Goal: Task Accomplishment & Management: Manage account settings

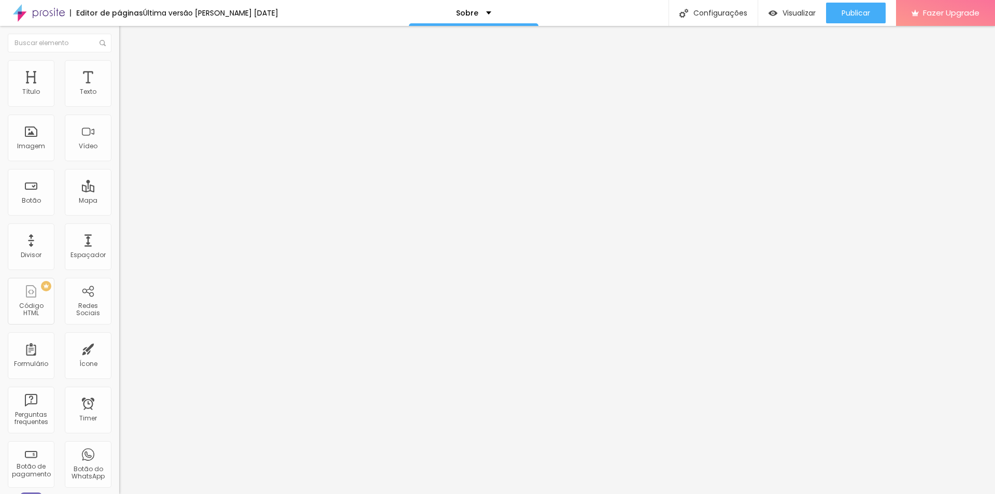
click at [119, 67] on li "Avançado" at bounding box center [178, 65] width 119 height 10
click at [119, 89] on span "Trocar imagem" at bounding box center [147, 84] width 56 height 9
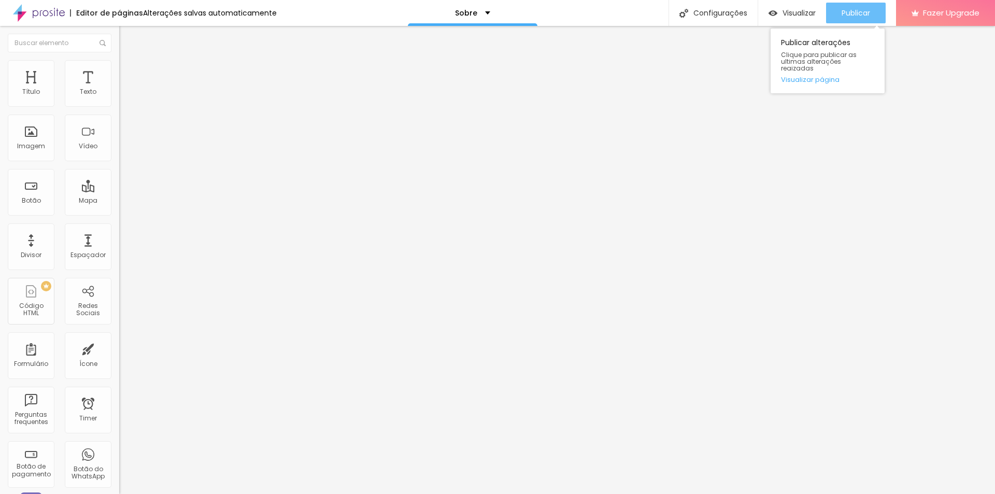
click at [847, 9] on span "Publicar" at bounding box center [856, 13] width 29 height 8
click at [119, 66] on img at bounding box center [123, 64] width 9 height 9
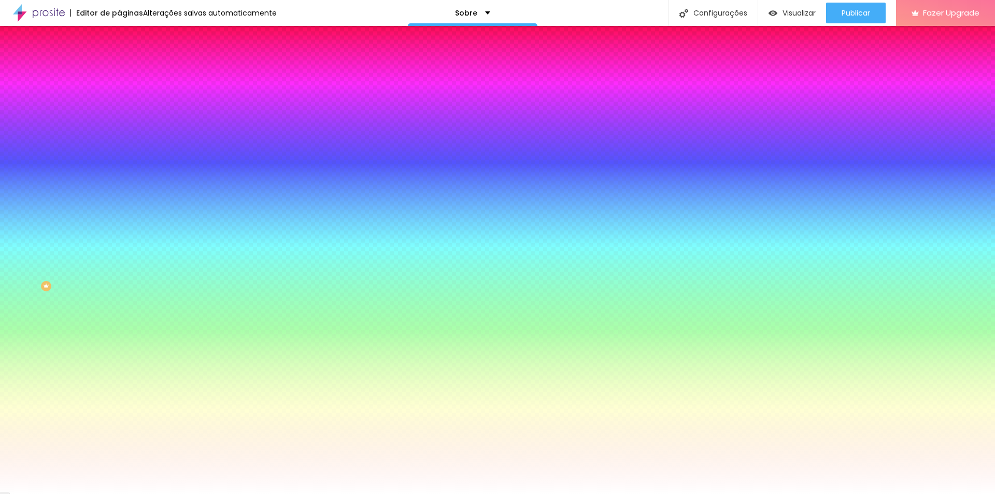
click at [119, 59] on img at bounding box center [123, 54] width 9 height 9
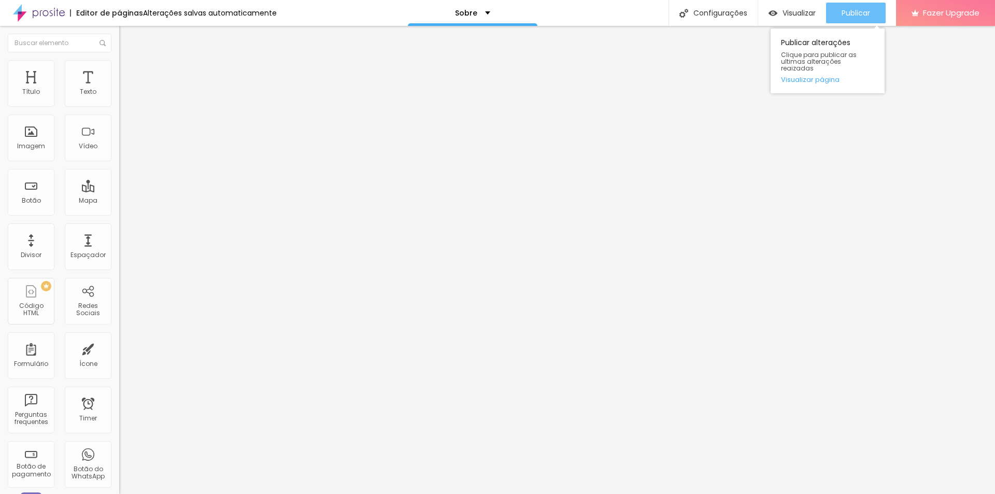
click at [865, 15] on span "Publicar" at bounding box center [856, 13] width 29 height 8
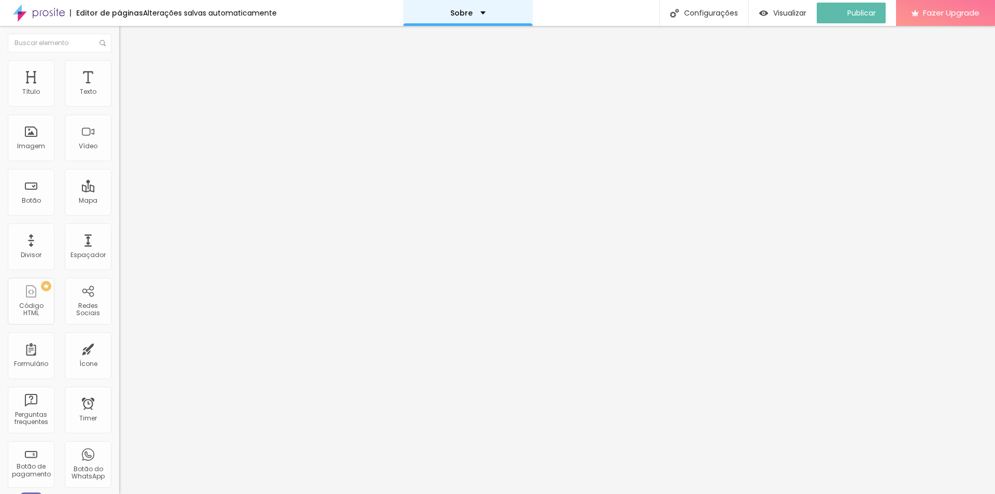
click at [476, 10] on div "Sobre" at bounding box center [467, 12] width 35 height 7
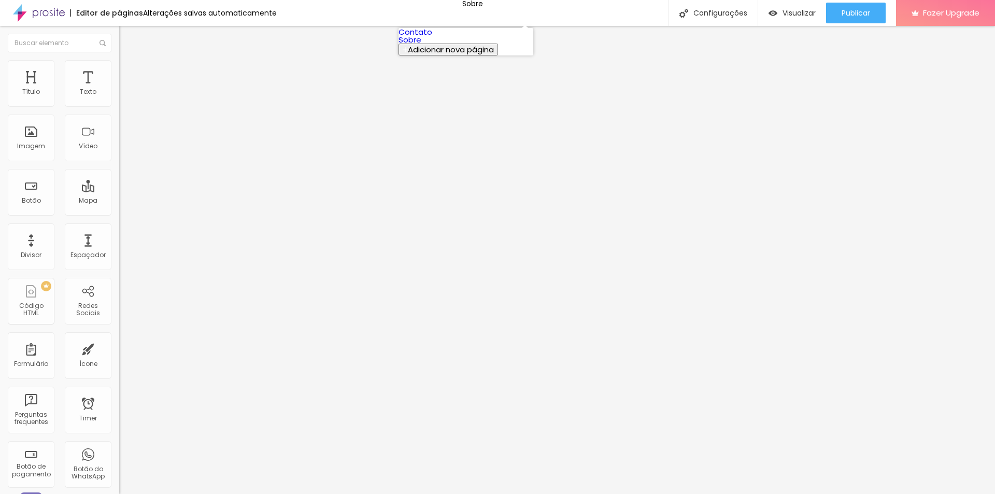
click at [432, 37] on link "Contato" at bounding box center [416, 31] width 34 height 11
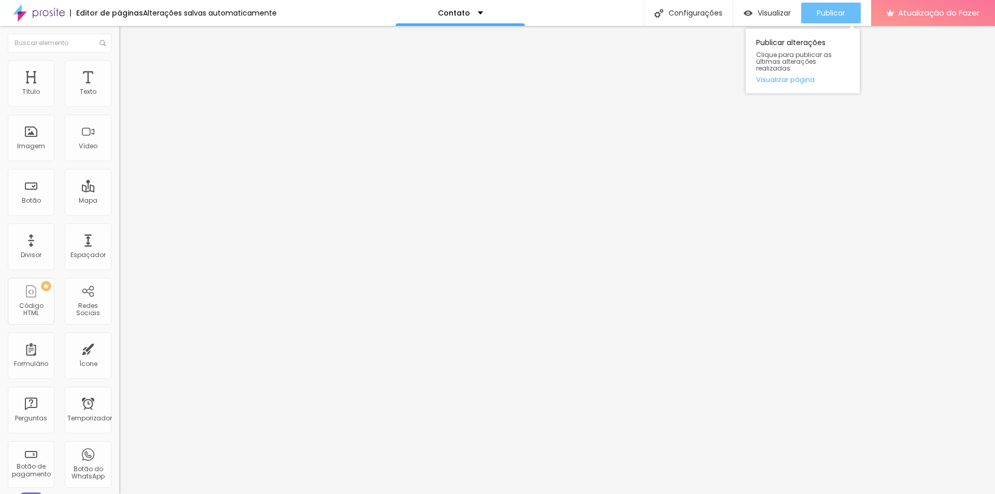
click at [837, 9] on font "Publicar" at bounding box center [831, 13] width 29 height 10
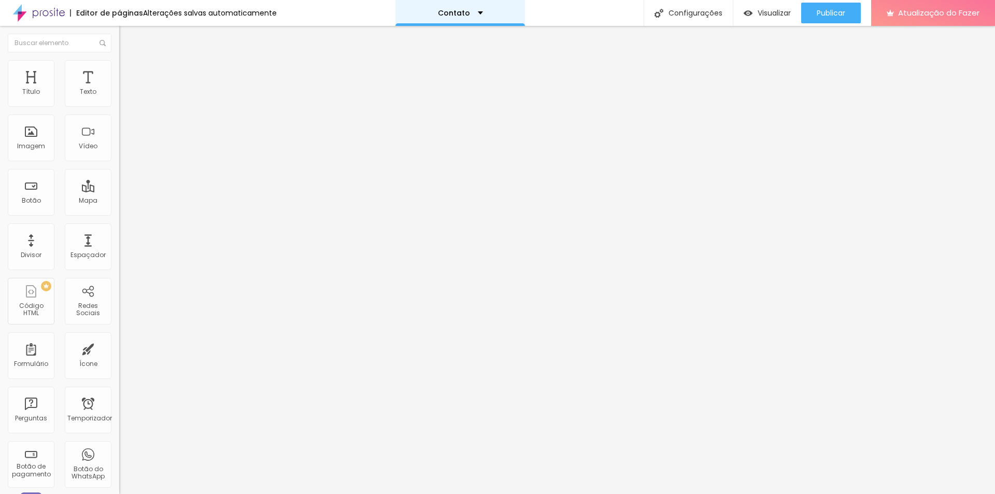
click at [473, 11] on div "Contato" at bounding box center [460, 12] width 45 height 7
click at [473, 7] on div "Contato" at bounding box center [460, 3] width 31 height 7
click at [81, 192] on div "Mapa" at bounding box center [88, 192] width 47 height 47
click at [29, 140] on div "Imagem" at bounding box center [31, 138] width 47 height 47
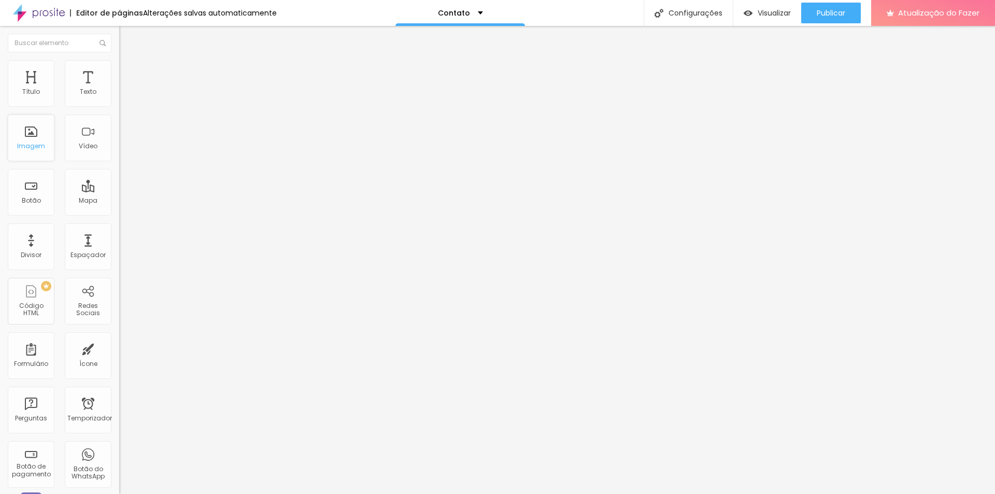
click at [29, 140] on div "Imagem" at bounding box center [31, 138] width 47 height 47
click at [767, 10] on font "Visualizar" at bounding box center [774, 13] width 33 height 10
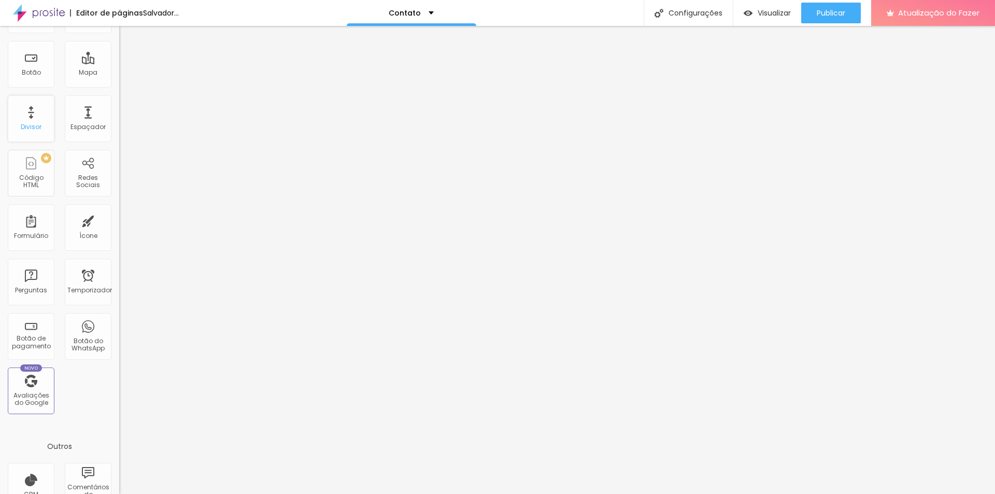
scroll to position [206, 0]
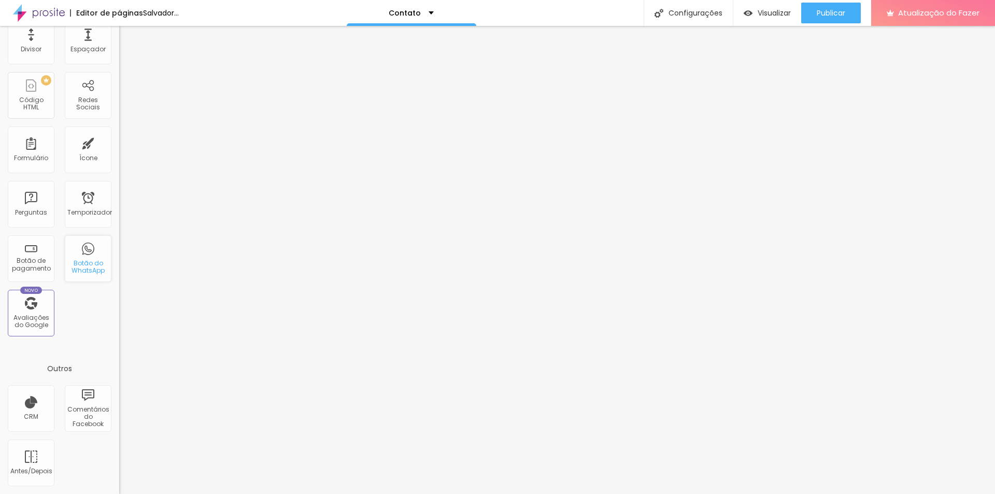
click at [87, 255] on div "Botão do WhatsApp" at bounding box center [88, 258] width 47 height 47
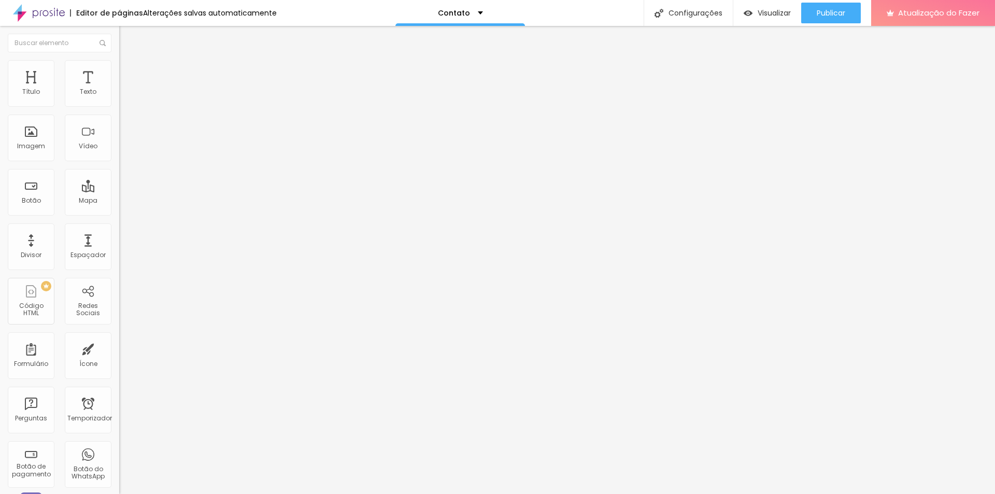
click at [119, 59] on img at bounding box center [123, 54] width 9 height 9
click at [129, 69] on font "Estilo" at bounding box center [137, 67] width 16 height 9
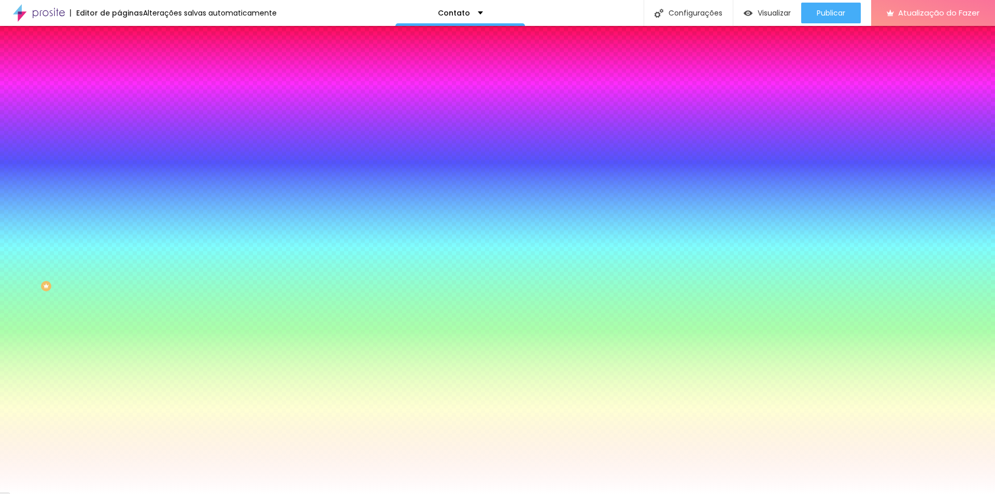
click at [119, 70] on li "Avançado" at bounding box center [178, 75] width 119 height 10
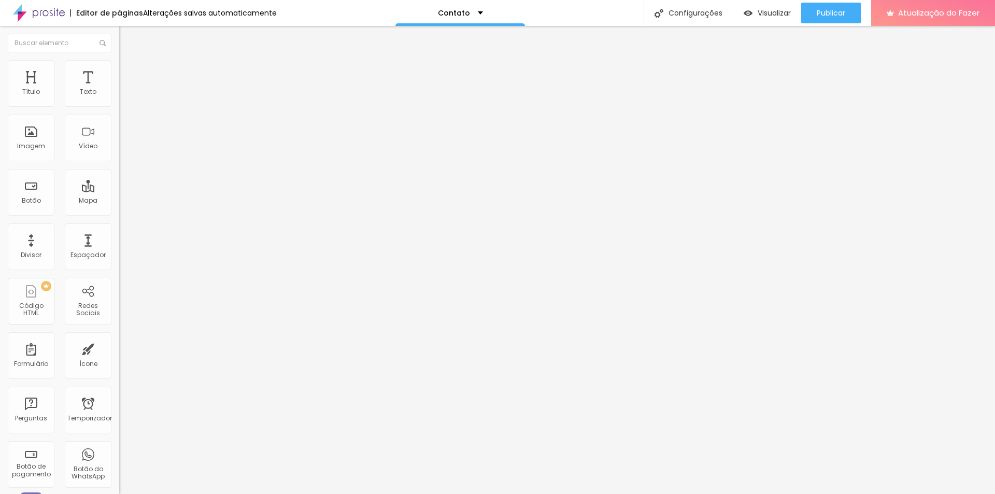
click at [119, 452] on div at bounding box center [178, 452] width 119 height 0
click at [119, 60] on img at bounding box center [123, 64] width 9 height 9
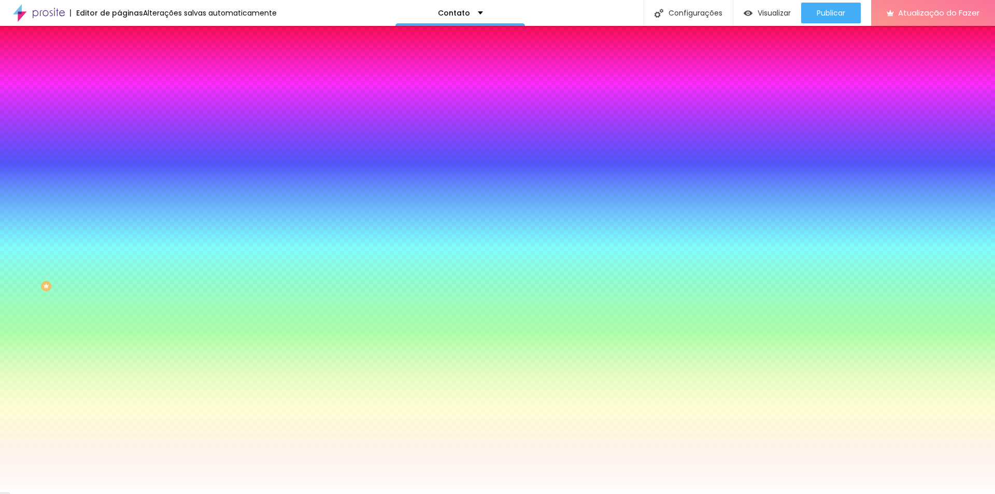
click at [119, 59] on img at bounding box center [123, 54] width 9 height 9
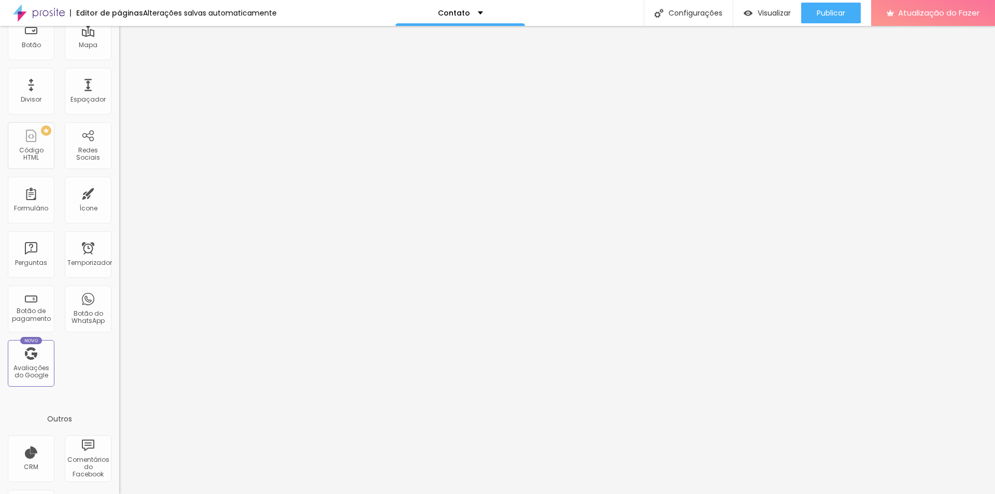
scroll to position [206, 0]
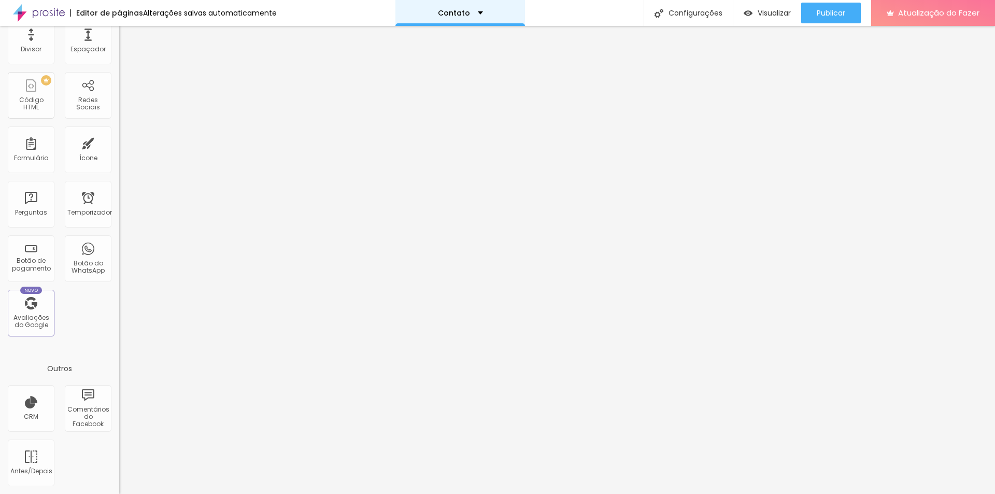
click at [476, 15] on div "Contato" at bounding box center [460, 12] width 45 height 7
click at [409, 45] on link "Sobre" at bounding box center [397, 39] width 23 height 11
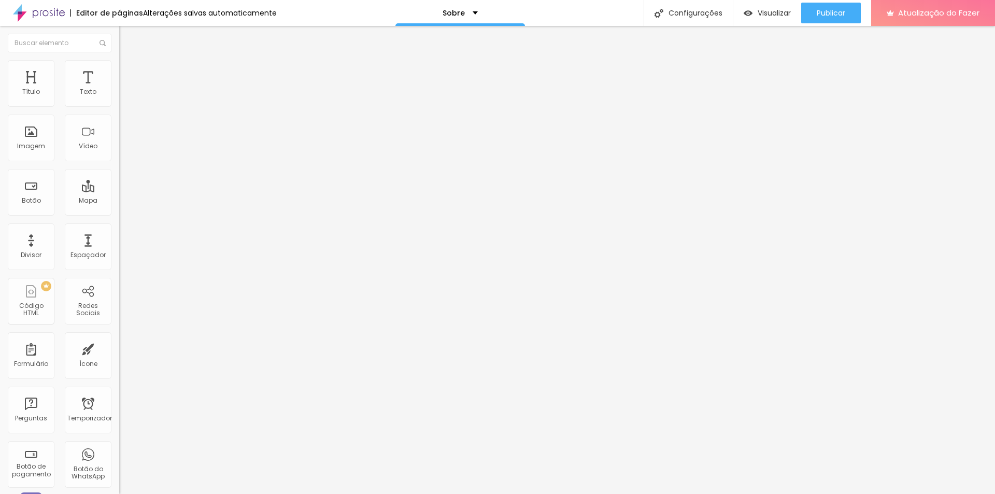
drag, startPoint x: 58, startPoint y: 120, endPoint x: 62, endPoint y: 89, distance: 31.9
click at [119, 89] on div "Facebook Rede social Facebook Endereço URL https://www.facebook.com/laisacampos…" at bounding box center [178, 416] width 119 height 670
click at [119, 64] on img at bounding box center [123, 64] width 9 height 9
click at [119, 70] on img at bounding box center [123, 74] width 9 height 9
click at [119, 64] on img at bounding box center [123, 64] width 9 height 9
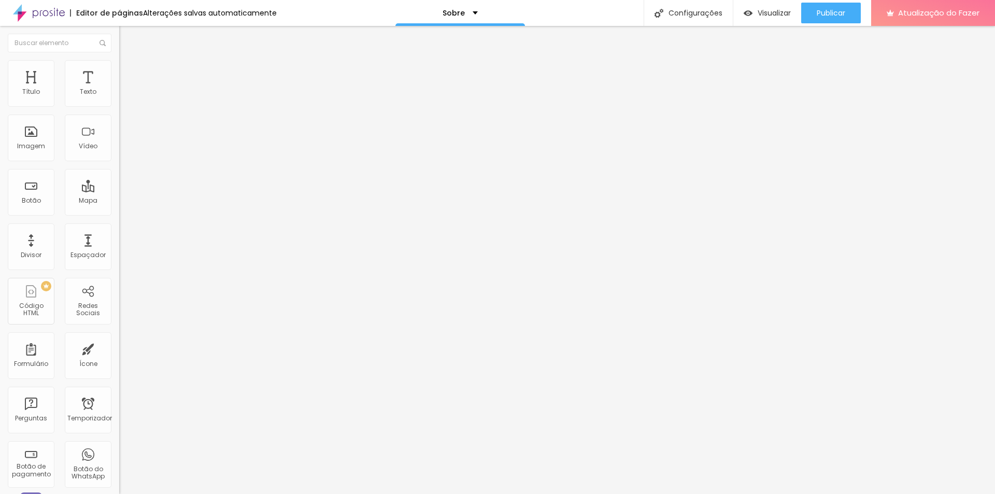
click at [119, 59] on img at bounding box center [123, 54] width 9 height 9
click at [119, 102] on img at bounding box center [178, 148] width 119 height 119
drag, startPoint x: 14, startPoint y: 102, endPoint x: 0, endPoint y: 209, distance: 108.2
click at [119, 209] on div "Facebook Rede social Facebook Endereço URL https://www.facebook.com/laisacampos…" at bounding box center [178, 412] width 119 height 662
type input "https://www.instagram.com/laisacamposfotografia/"
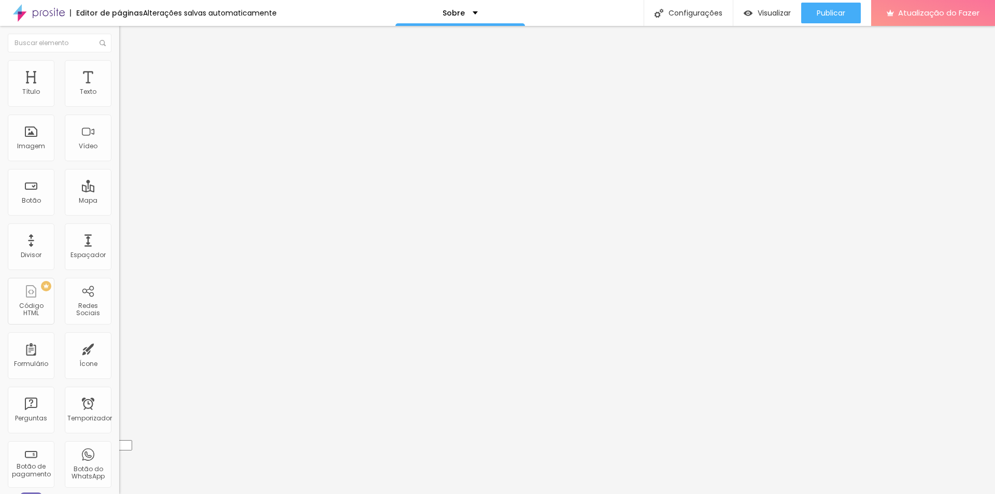
type input "https://www.facebook.com/laisacamposfotografia"
click at [837, 14] on font "Publicar" at bounding box center [831, 13] width 29 height 10
click at [465, 16] on div "Sobre" at bounding box center [455, 12] width 35 height 7
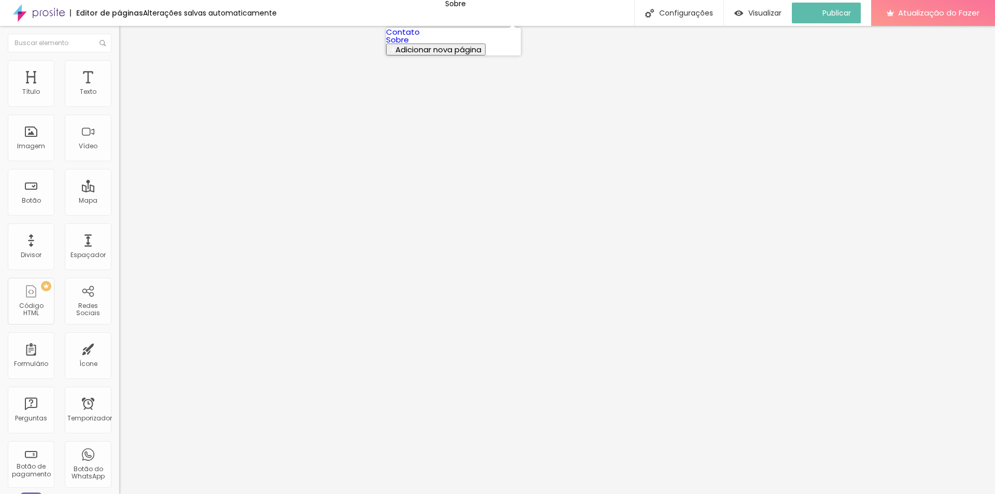
click at [409, 45] on link "Sobre" at bounding box center [397, 39] width 23 height 11
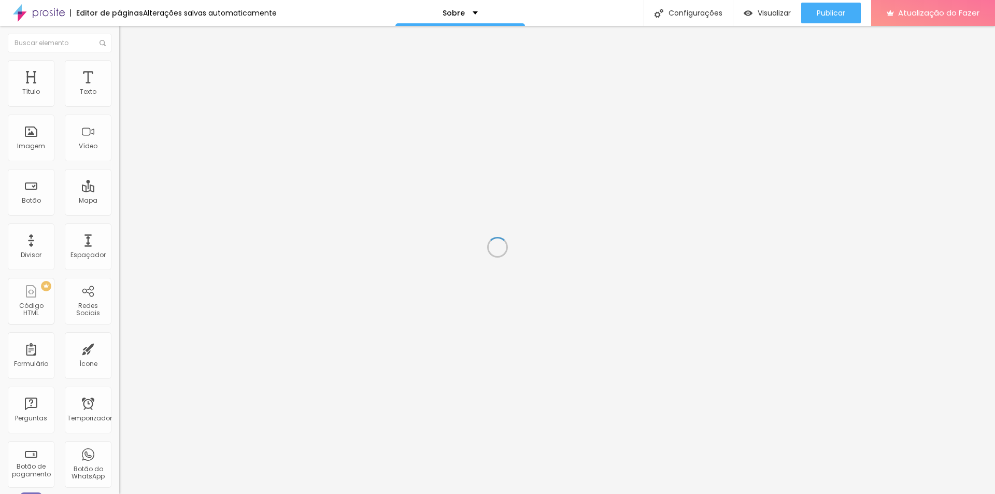
click at [464, 13] on div "Sobre" at bounding box center [460, 12] width 35 height 7
click at [420, 37] on link "Contato" at bounding box center [403, 31] width 34 height 11
click at [829, 18] on font "Publicar" at bounding box center [831, 13] width 29 height 10
click at [61, 9] on img at bounding box center [39, 13] width 52 height 26
click at [456, 13] on font "Contato" at bounding box center [454, 13] width 32 height 10
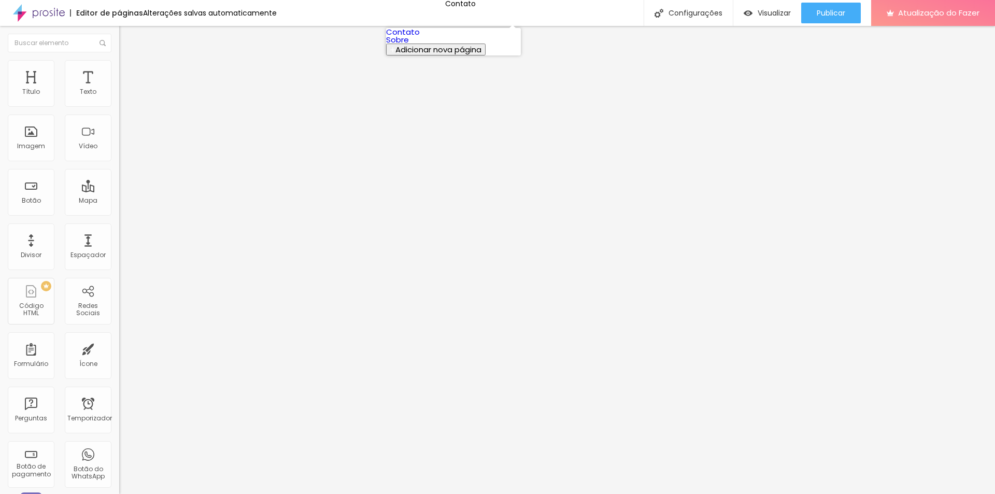
click at [409, 45] on link "Sobre" at bounding box center [397, 39] width 23 height 11
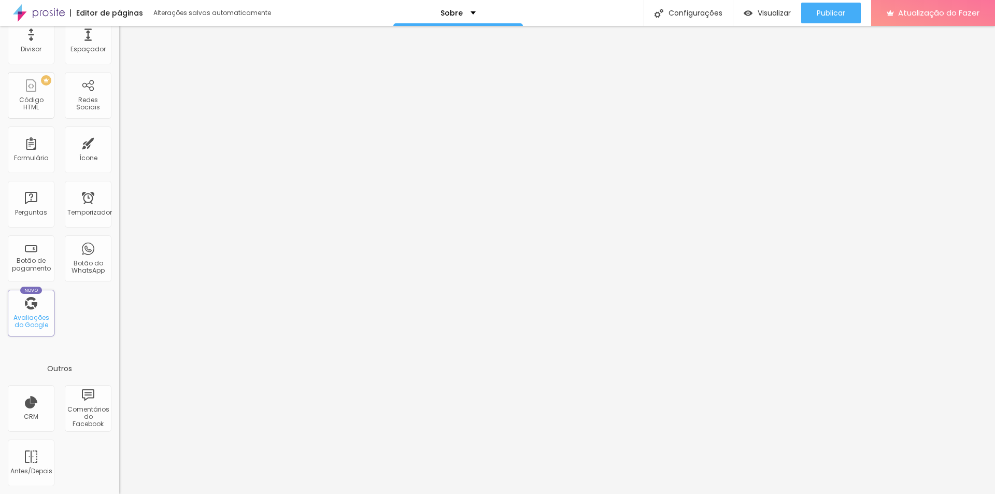
click at [34, 306] on div "Novo Avaliações do Google" at bounding box center [31, 313] width 47 height 47
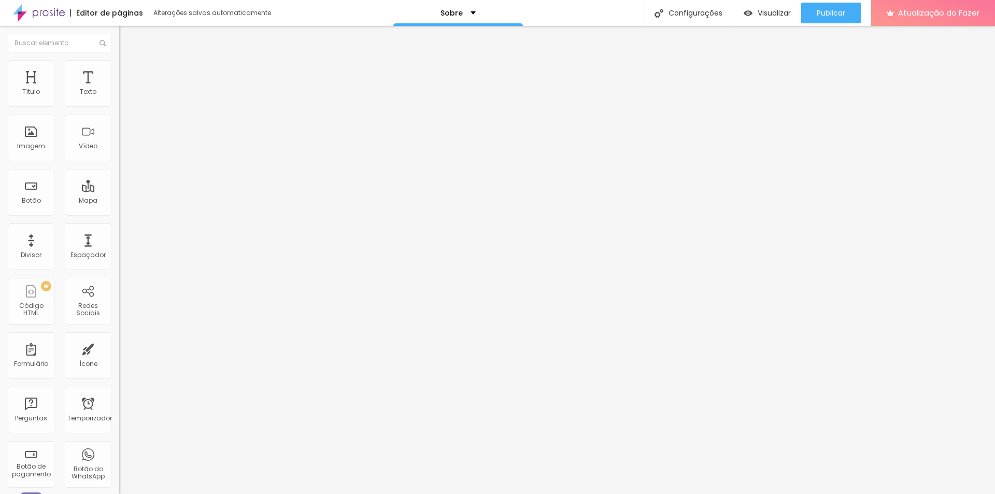
click at [119, 207] on input at bounding box center [189, 212] width 141 height 10
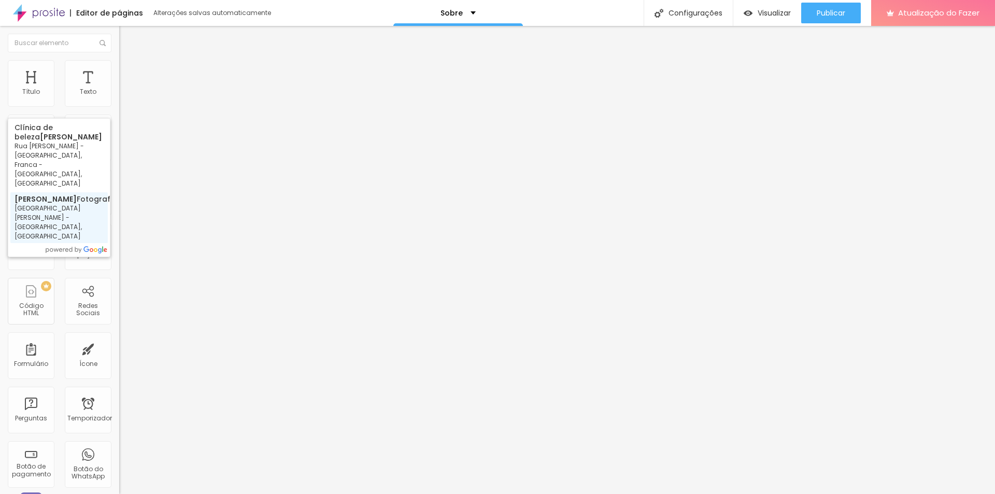
type input "Laísa Campos Fotografia - Rua Coronel Batista - Centro, Jacarezinho - PR, Brasil"
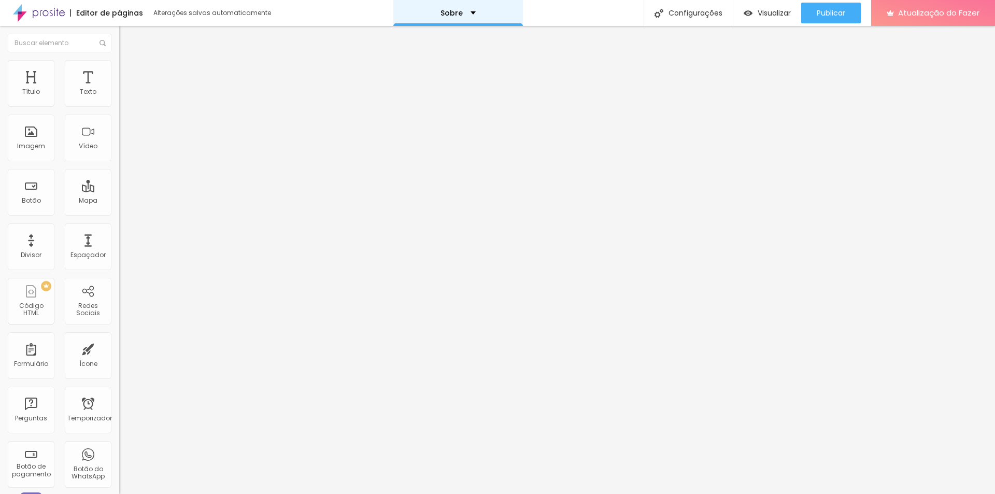
click at [435, 5] on div "Sobre" at bounding box center [458, 13] width 130 height 26
click at [420, 32] on link "Contato" at bounding box center [403, 31] width 34 height 11
click at [119, 207] on input at bounding box center [189, 212] width 141 height 10
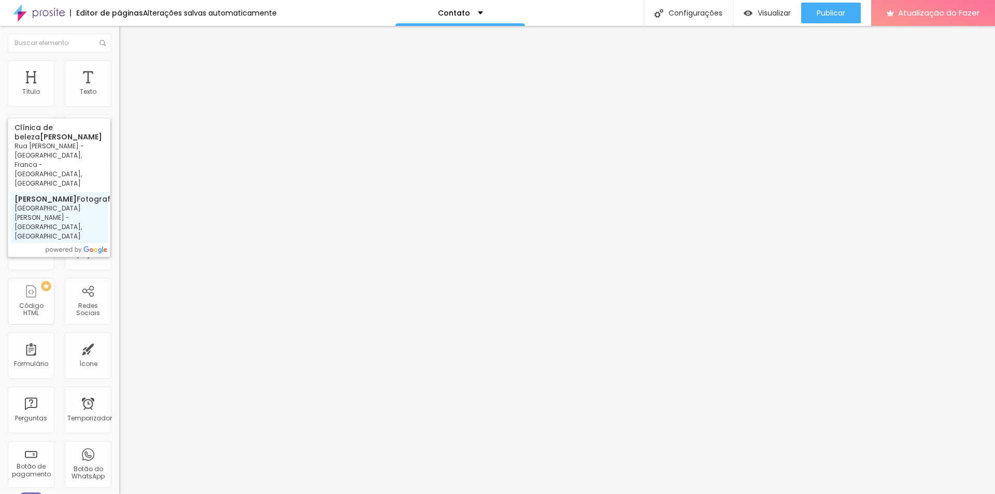
type input "[PERSON_NAME] Fotografia - [GEOGRAPHIC_DATA][PERSON_NAME], [GEOGRAPHIC_DATA] - …"
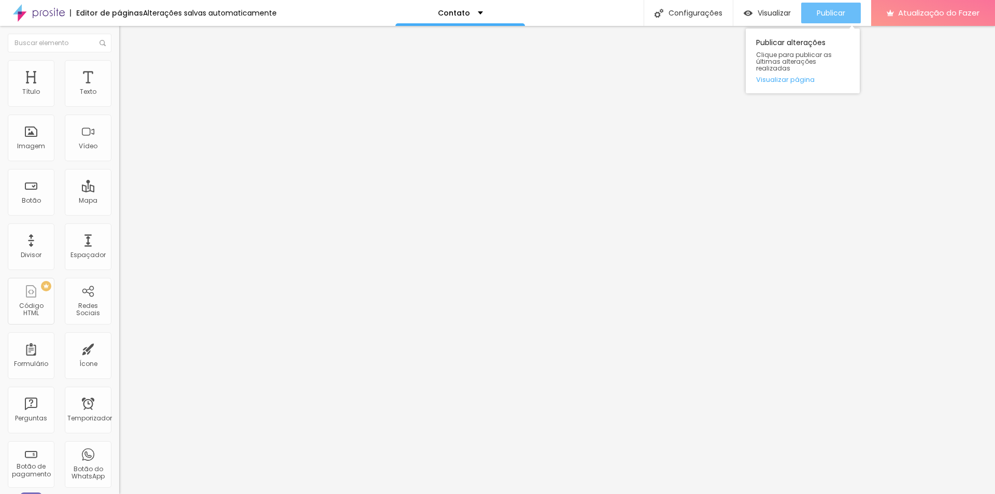
click at [830, 6] on div "Publicar" at bounding box center [831, 13] width 29 height 21
click at [836, 13] on font "Publicar" at bounding box center [831, 13] width 29 height 10
click at [119, 60] on img at bounding box center [123, 64] width 9 height 9
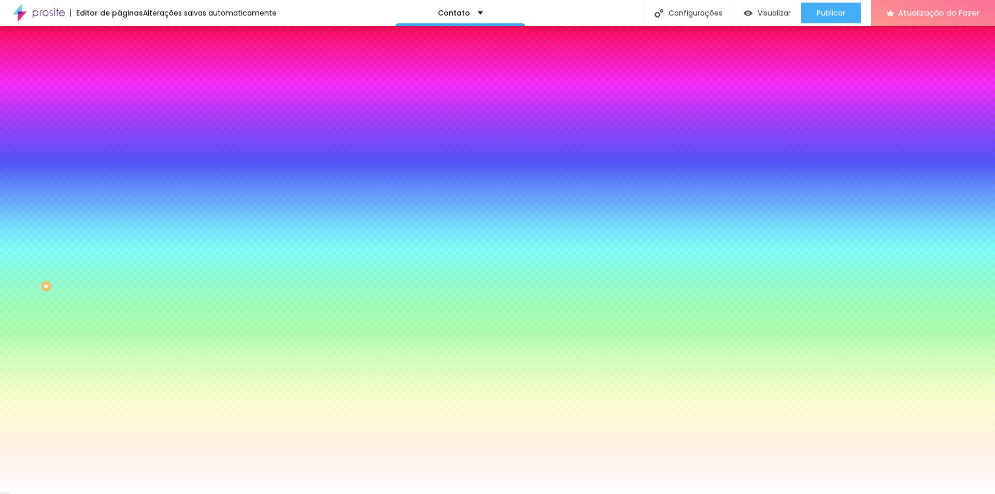
click at [123, 137] on img at bounding box center [126, 140] width 6 height 6
radio input "false"
click at [123, 137] on img at bounding box center [126, 140] width 6 height 6
radio input "false"
radio input "true"
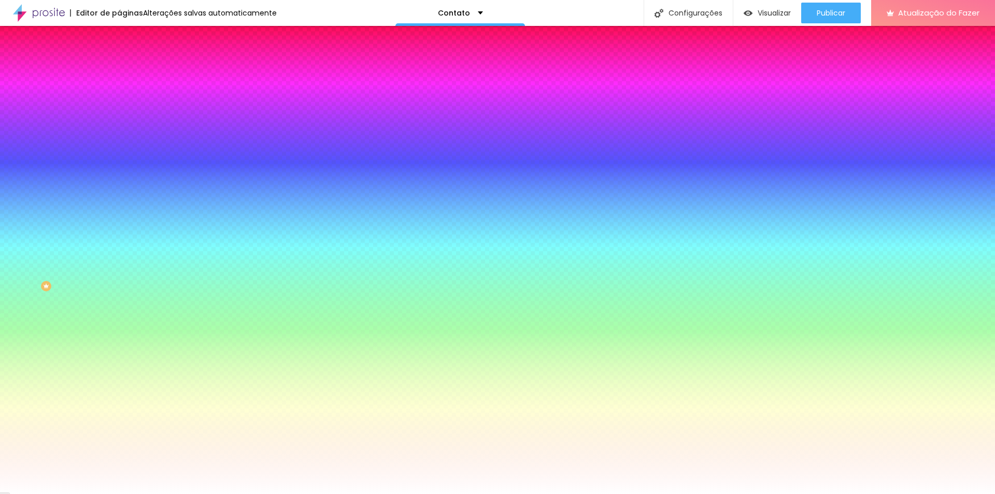
click at [123, 137] on img at bounding box center [126, 140] width 6 height 6
radio input "true"
radio input "false"
click at [123, 137] on img at bounding box center [126, 140] width 6 height 6
radio input "false"
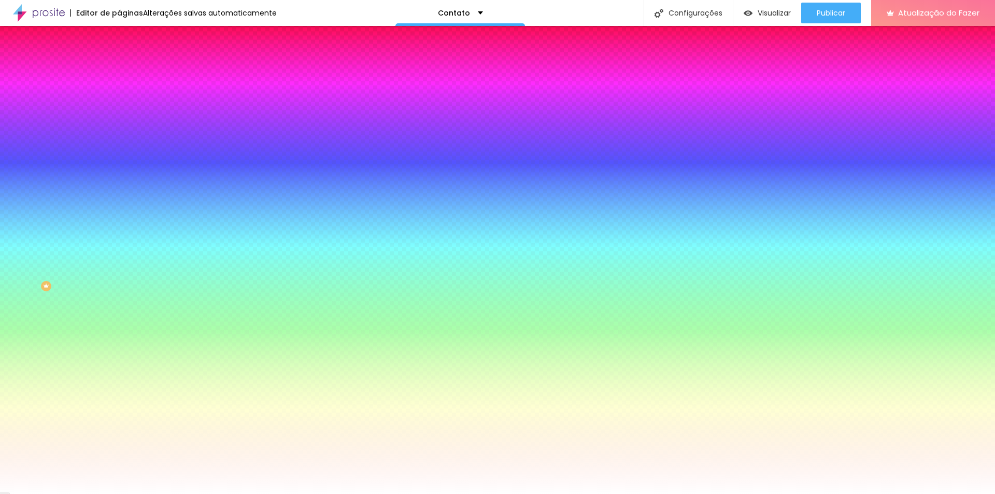
click at [123, 137] on img at bounding box center [126, 140] width 6 height 6
radio input "false"
radio input "true"
click at [123, 137] on img at bounding box center [126, 140] width 6 height 6
radio input "true"
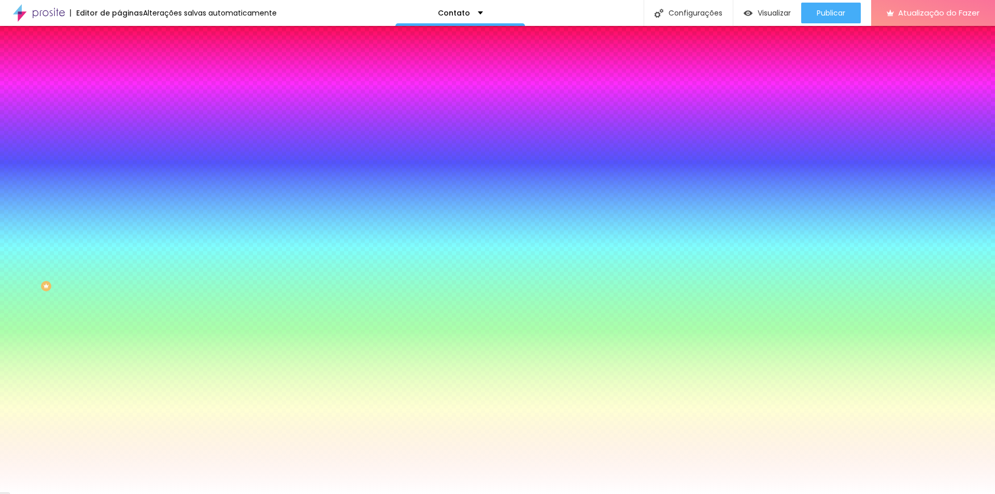
radio input "false"
click at [119, 70] on li "Avançado" at bounding box center [178, 75] width 119 height 10
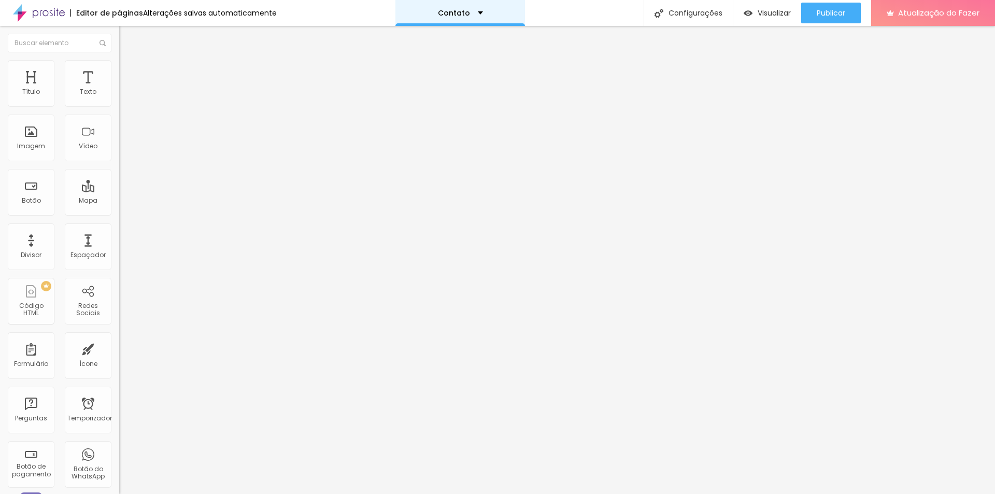
click at [463, 13] on font "Contato" at bounding box center [454, 13] width 32 height 10
click at [119, 62] on img at bounding box center [123, 64] width 9 height 9
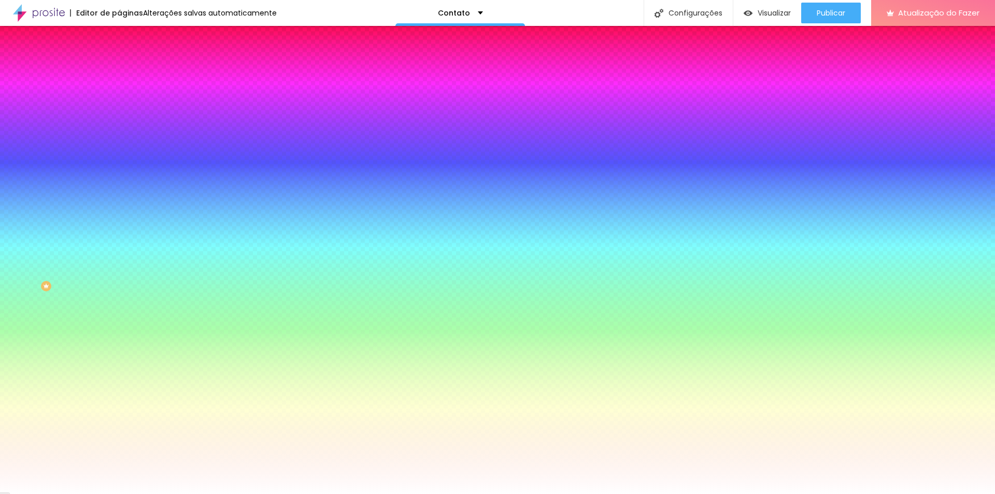
click at [112, 12] on font "Editor de páginas" at bounding box center [109, 13] width 67 height 10
click at [61, 11] on img at bounding box center [39, 13] width 52 height 26
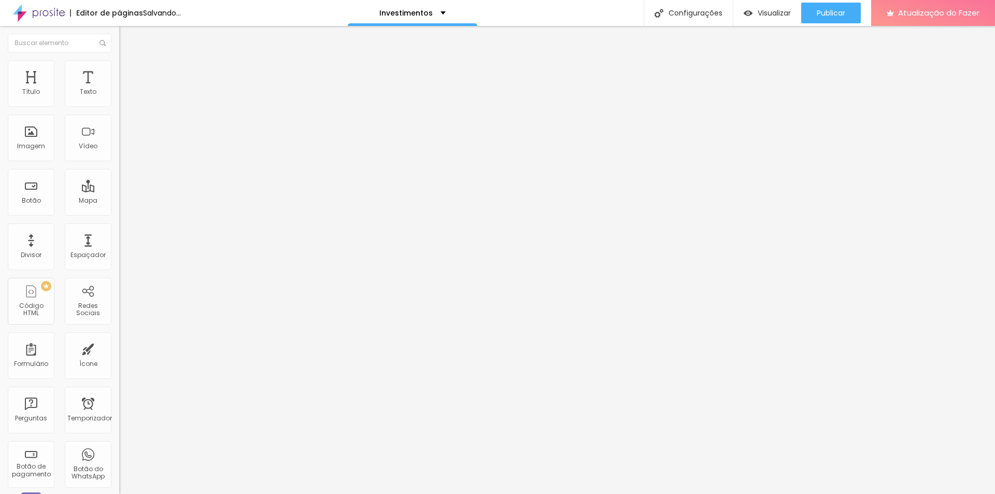
click at [119, 94] on font "Encaixotado" at bounding box center [139, 90] width 40 height 9
click at [129, 70] on font "Estilo" at bounding box center [137, 67] width 16 height 9
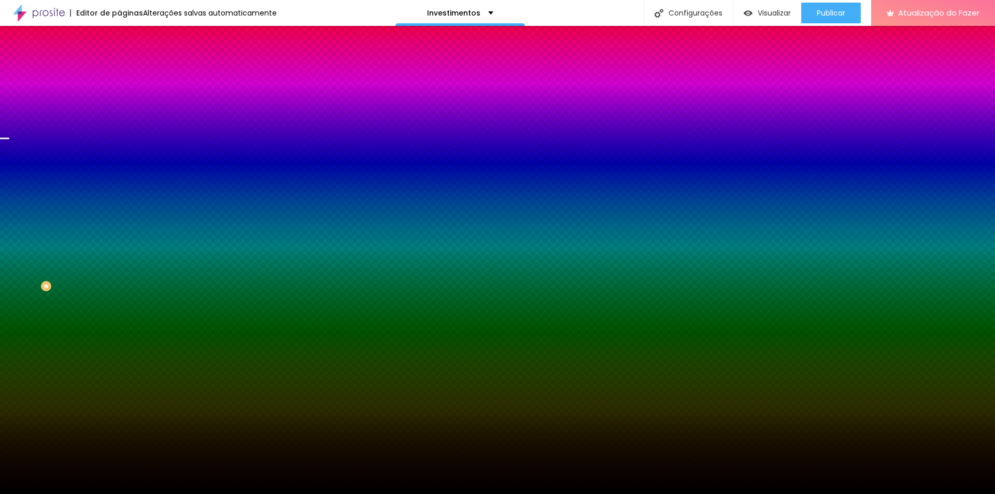
click at [125, 95] on font "Trocar imagem" at bounding box center [150, 91] width 50 height 9
click at [119, 108] on span "Paralaxe" at bounding box center [132, 103] width 27 height 9
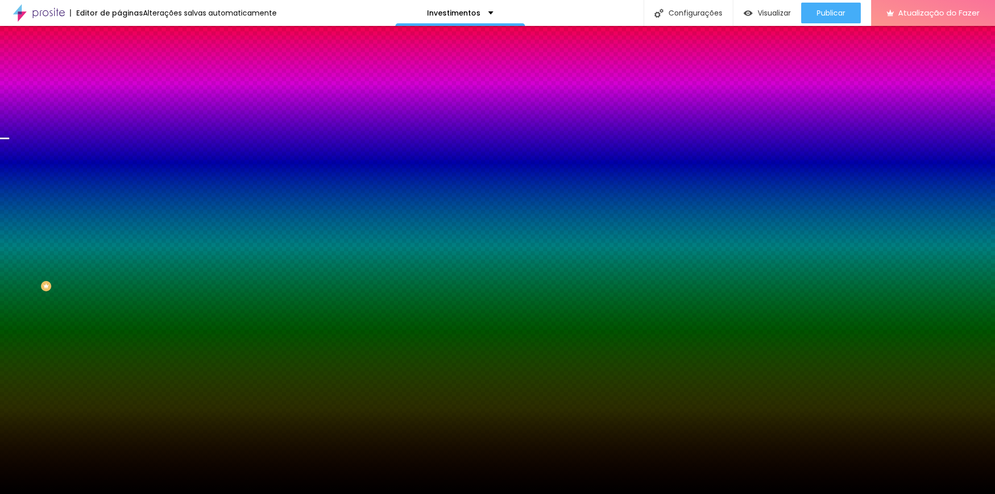
click at [119, 108] on span "Paralaxe" at bounding box center [132, 103] width 27 height 9
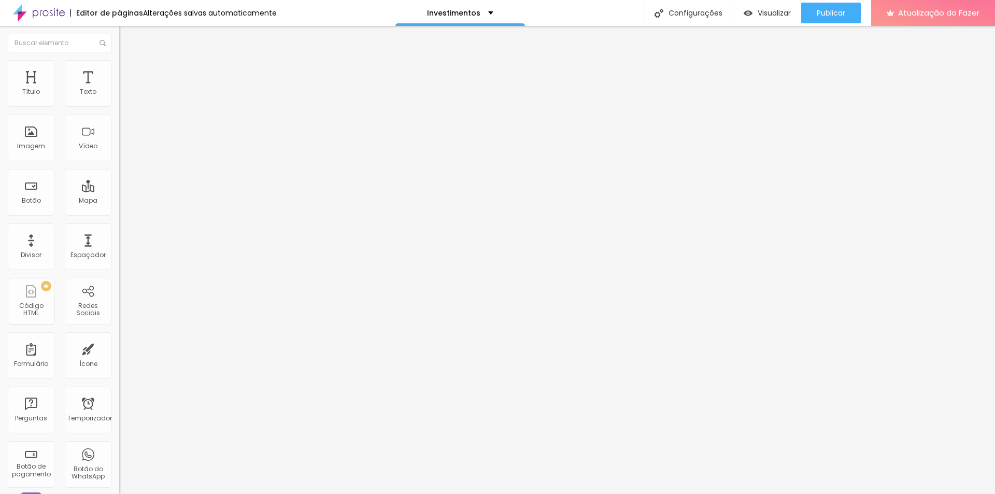
click at [129, 69] on font "Estilo" at bounding box center [137, 67] width 16 height 9
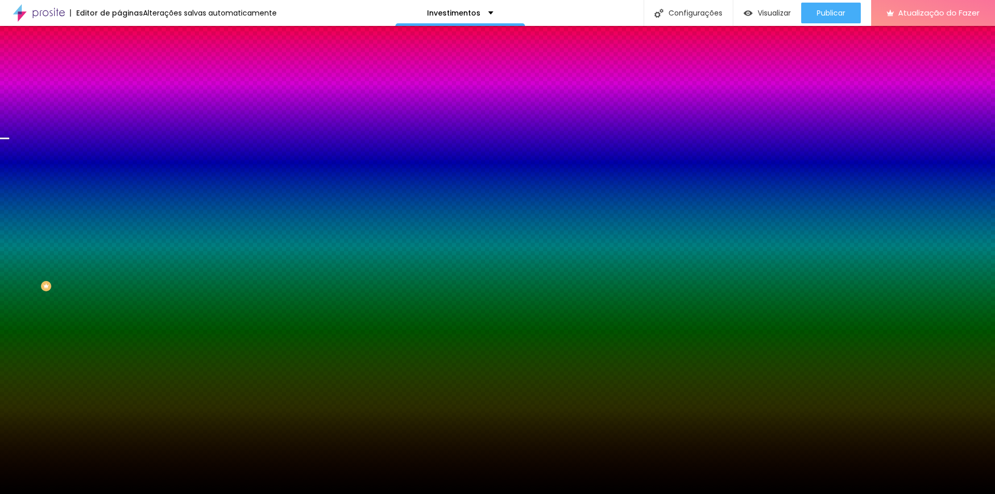
click at [119, 70] on li "Avançado" at bounding box center [178, 75] width 119 height 10
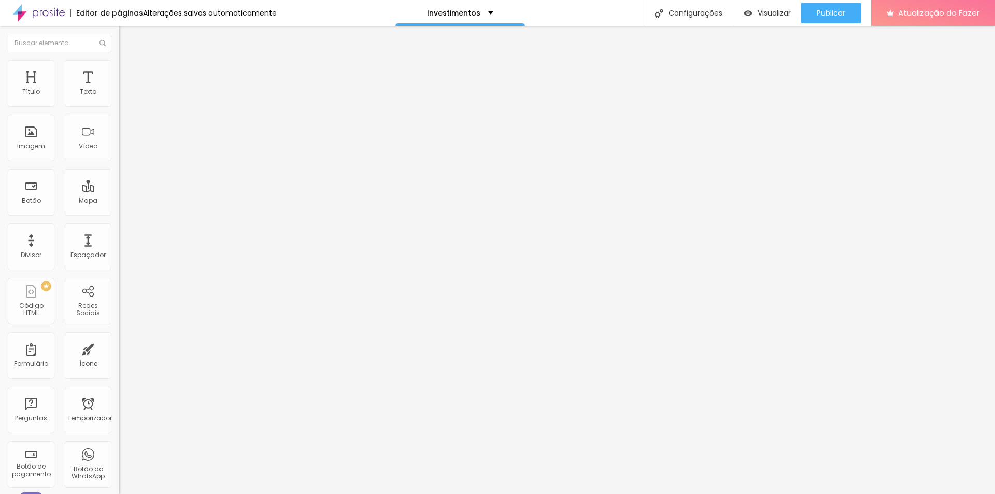
type input "15"
type input "10"
type input "5"
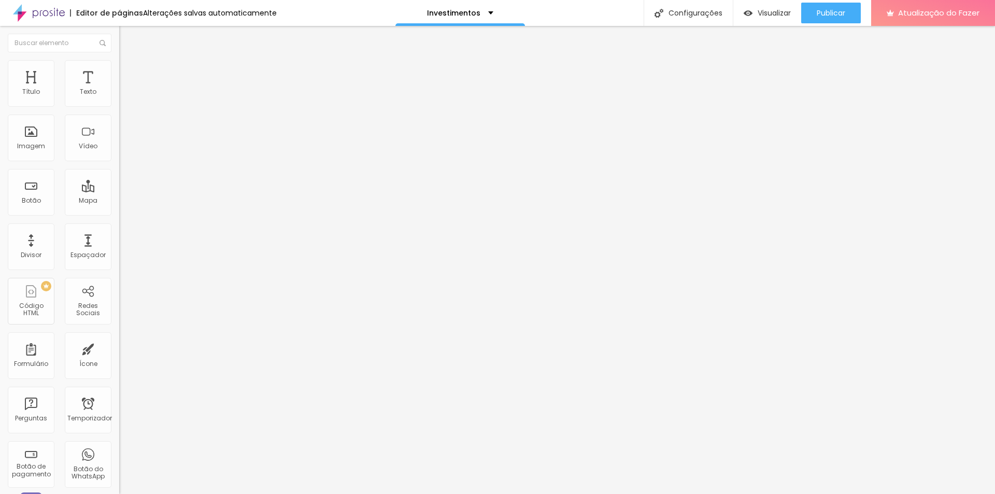
type input "5"
type input "0"
type input "20"
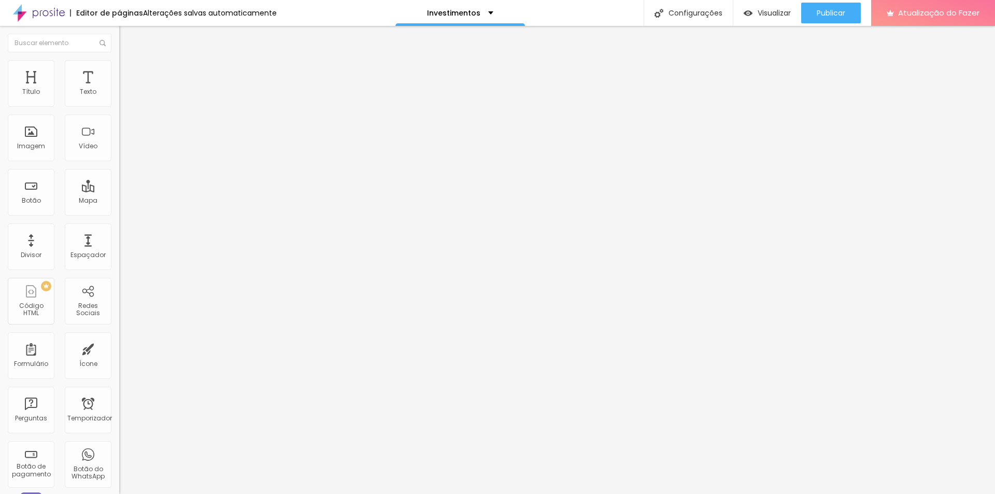
type input "30"
drag, startPoint x: 66, startPoint y: 102, endPoint x: 100, endPoint y: 105, distance: 33.3
click at [119, 201] on input "range" at bounding box center [152, 205] width 67 height 8
click at [119, 210] on input "30" at bounding box center [138, 215] width 39 height 11
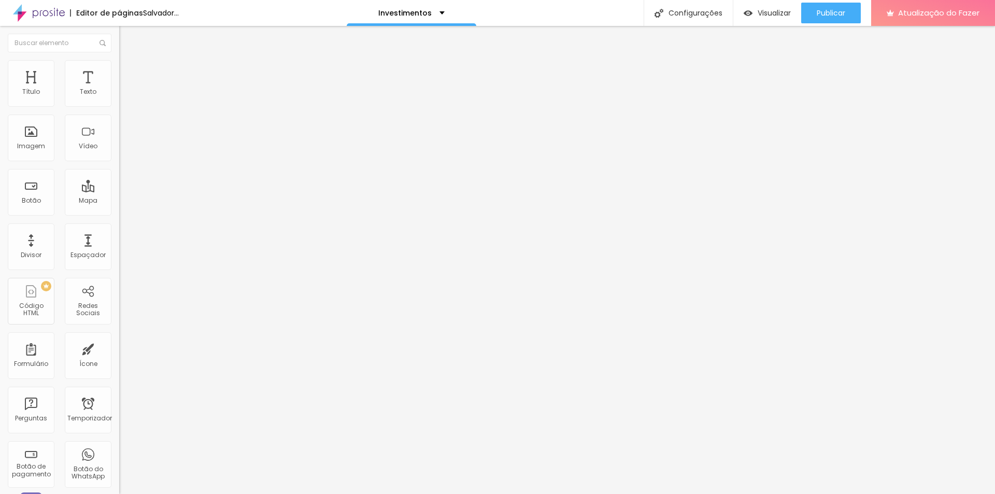
type input "20"
type input "15"
type input "10"
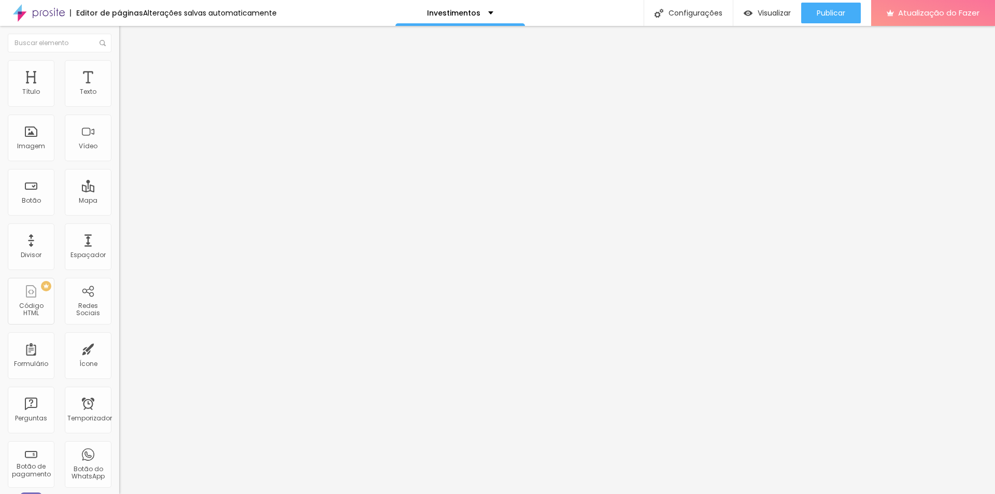
type input "10"
type input "5"
drag, startPoint x: 85, startPoint y: 102, endPoint x: 36, endPoint y: 101, distance: 48.7
type input "5"
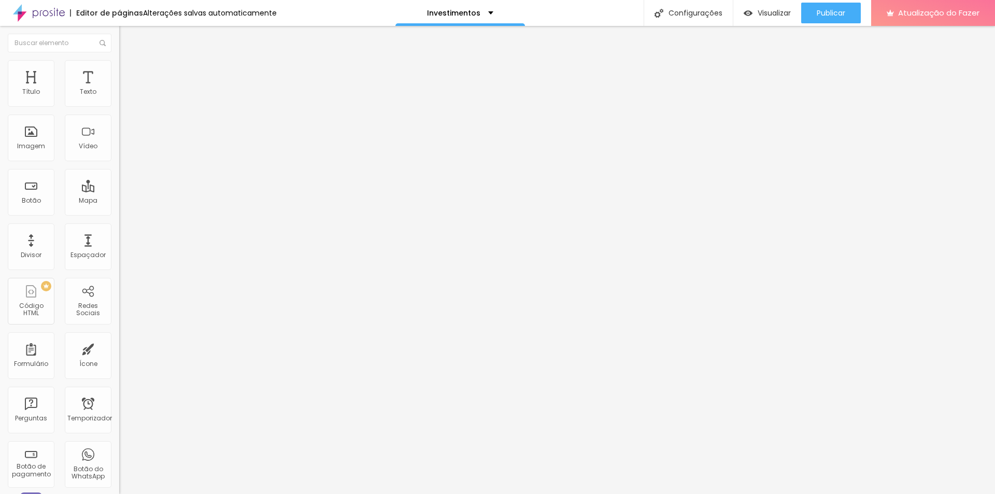
click at [119, 201] on input "range" at bounding box center [152, 205] width 67 height 8
click at [119, 62] on img at bounding box center [123, 64] width 9 height 9
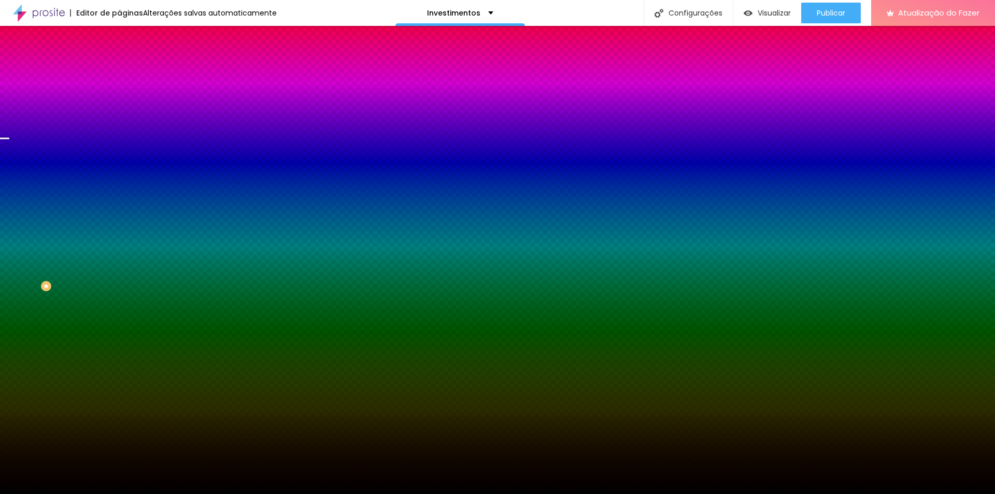
click at [125, 95] on font "Trocar imagem" at bounding box center [150, 91] width 50 height 9
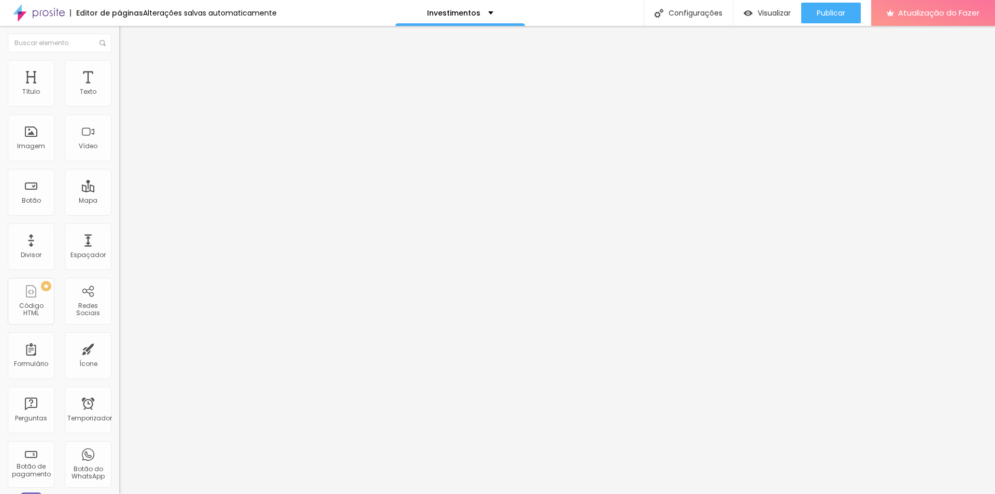
click at [125, 89] on font "Trocar imagem" at bounding box center [150, 84] width 50 height 9
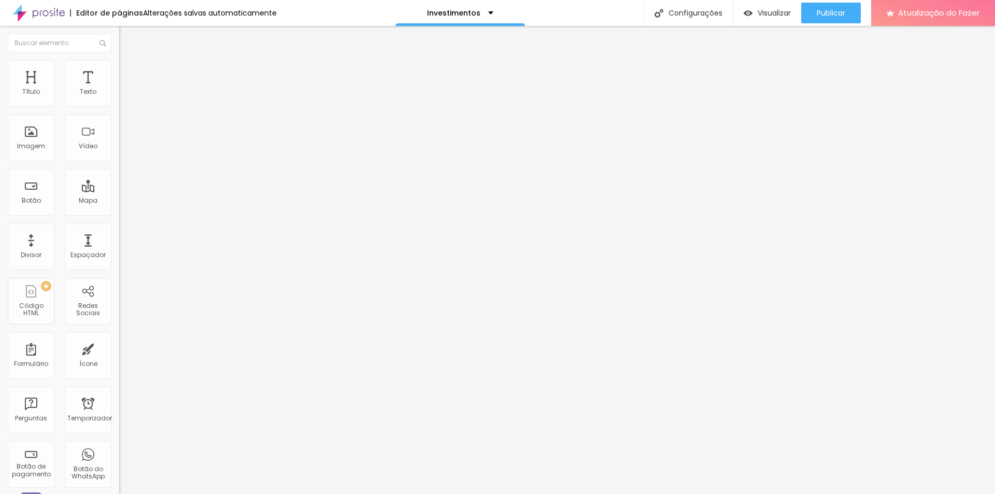
click at [125, 89] on font "Trocar imagem" at bounding box center [150, 84] width 50 height 9
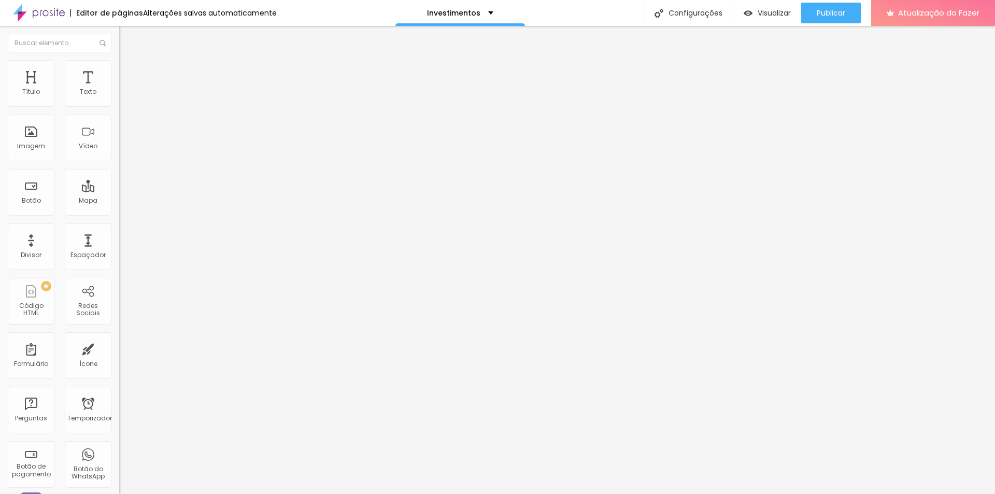
click at [119, 98] on font "Título 2" at bounding box center [136, 91] width 34 height 13
click at [119, 106] on span "Título 3" at bounding box center [134, 101] width 30 height 9
click at [119, 98] on font "Título 2" at bounding box center [136, 91] width 34 height 13
click at [129, 72] on font "Avançado" at bounding box center [146, 67] width 34 height 9
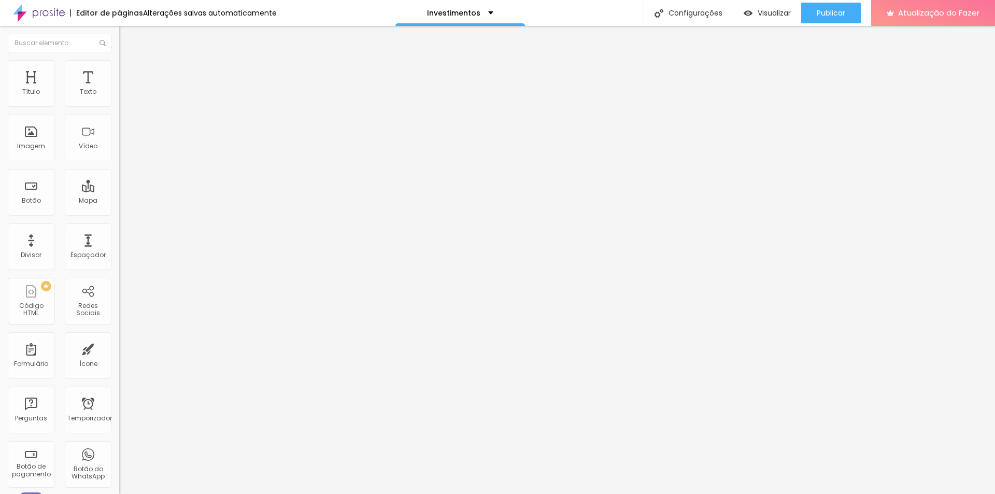
click at [119, 60] on li "Estilo" at bounding box center [178, 55] width 119 height 10
click at [119, 132] on div "Tipografia" at bounding box center [178, 128] width 119 height 6
click at [119, 154] on button "button" at bounding box center [126, 149] width 15 height 11
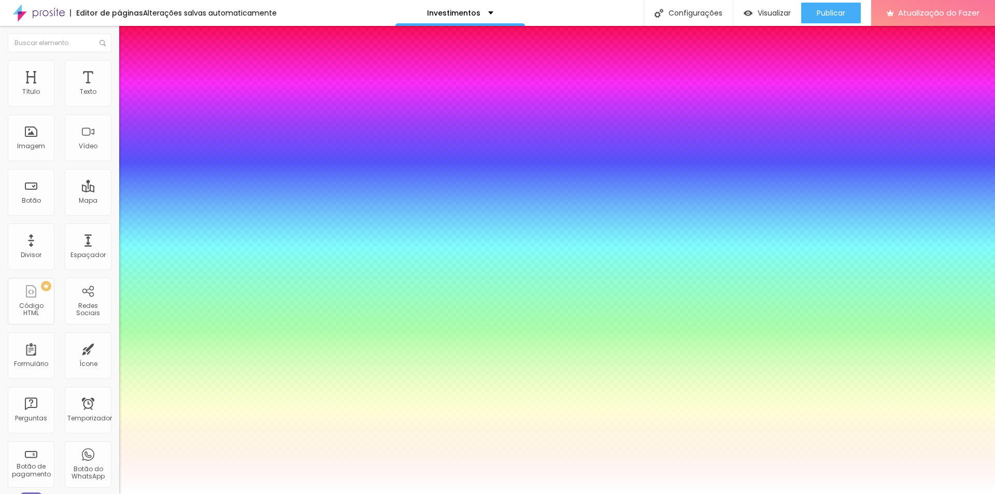
type input "1"
type input "0.5"
select select "MontserratBlack"
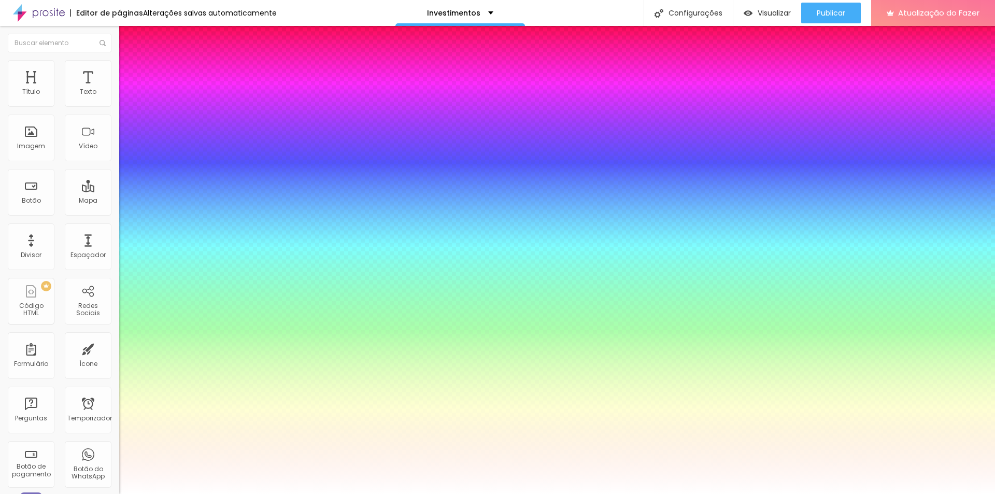
type input "1"
type input "0.5"
type input "1"
type input "0.5"
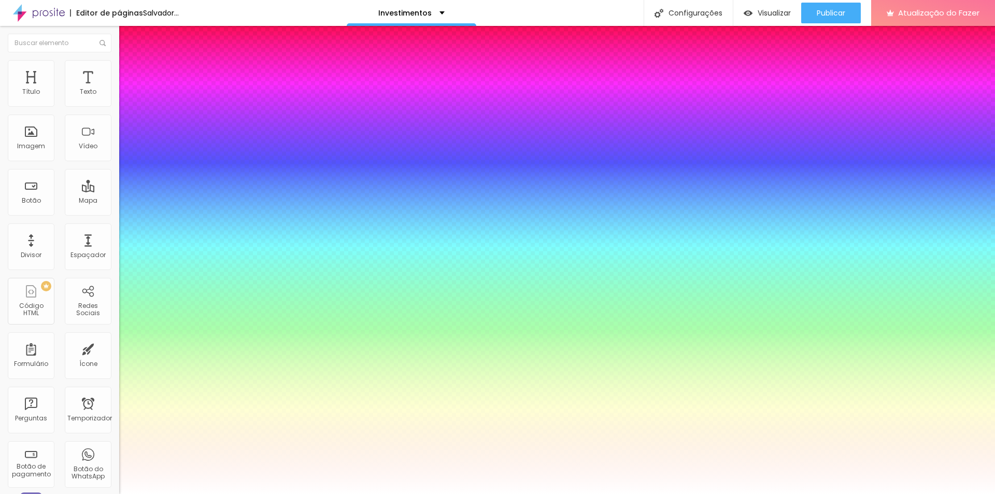
type input "1"
type input "0.5"
select select "Alice"
type input "1"
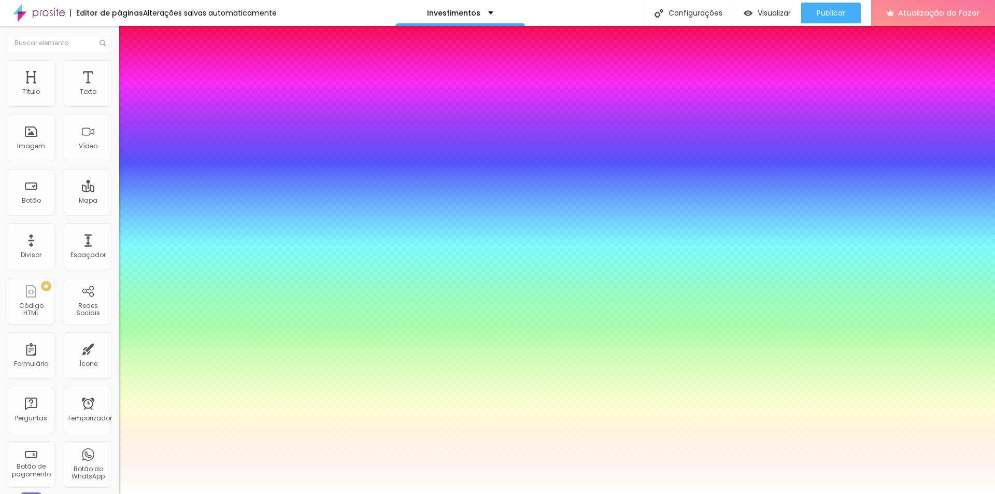
type input "0.5"
type input "1"
type input "0.5"
select select "Allan-Bold"
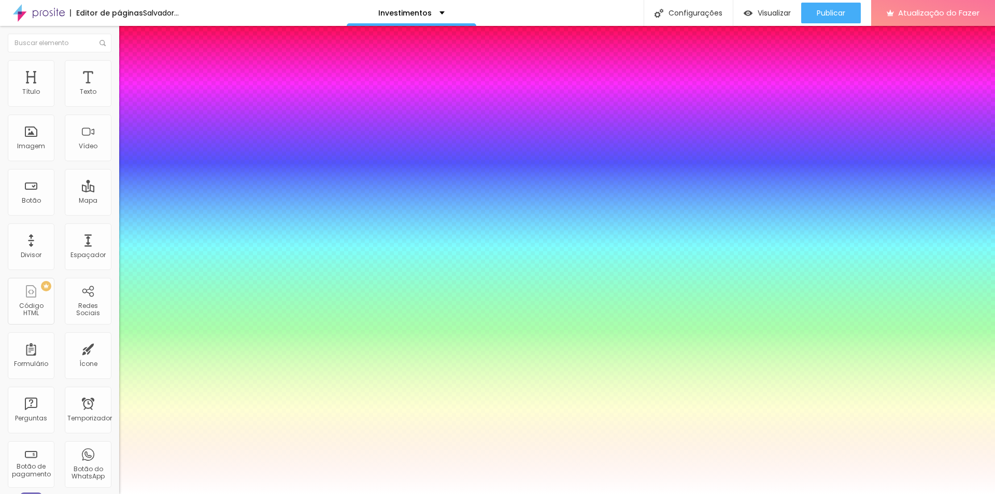
type input "1"
type input "0.5"
type input "1"
type input "0.5"
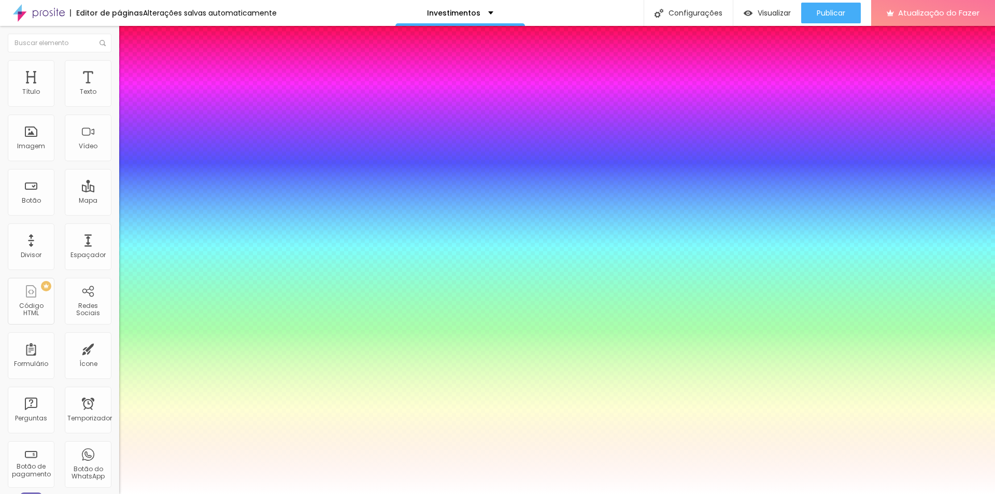
select select "AmaticaSC"
type input "1"
type input "0.5"
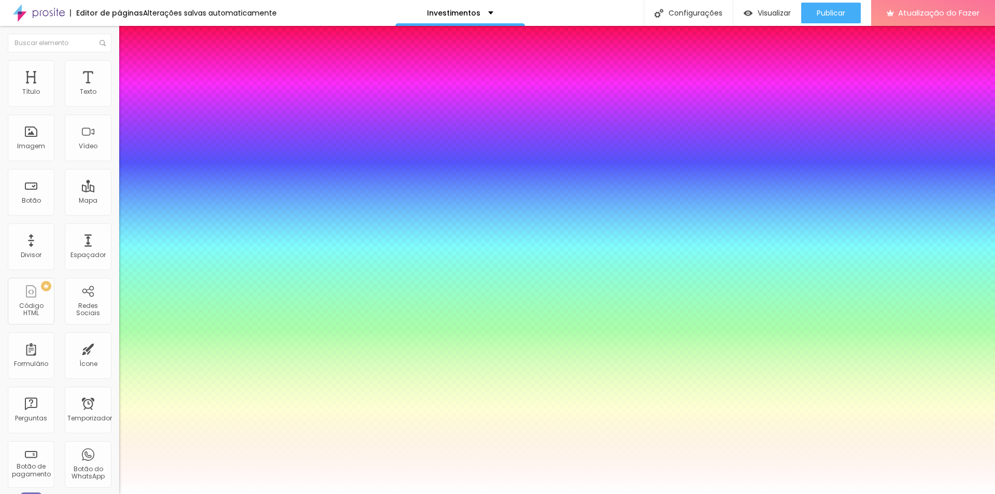
type input "1"
type input "0.5"
type input "1"
type input "0.5"
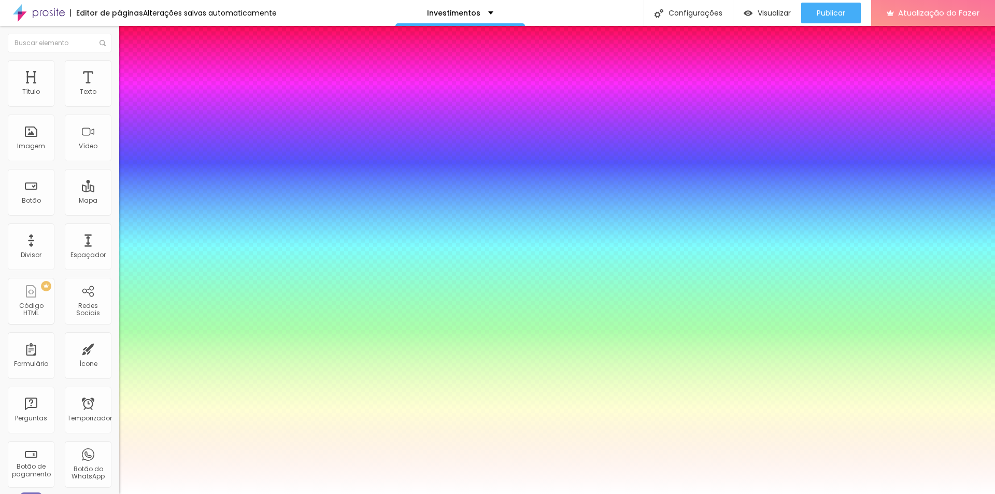
select select "AmaticSC"
type input "1"
type input "0.5"
type input "1"
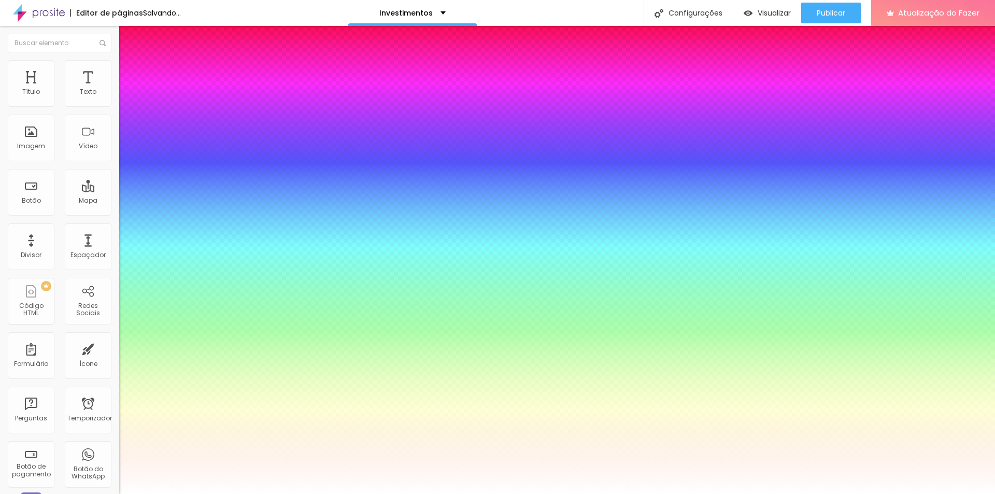
type input "0.5"
type input "1"
type input "0.5"
select select "Anaheim"
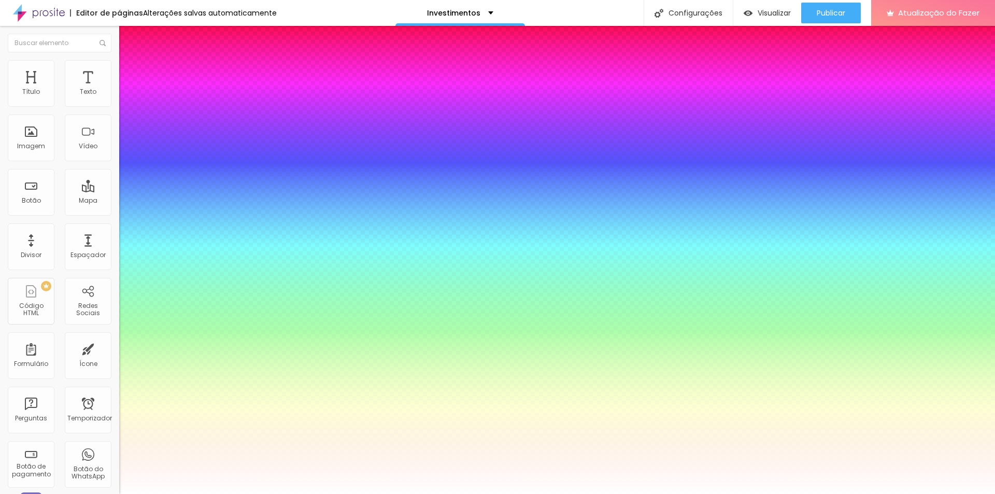
type input "1"
type input "0.5"
drag, startPoint x: 232, startPoint y: 262, endPoint x: 226, endPoint y: 256, distance: 8.1
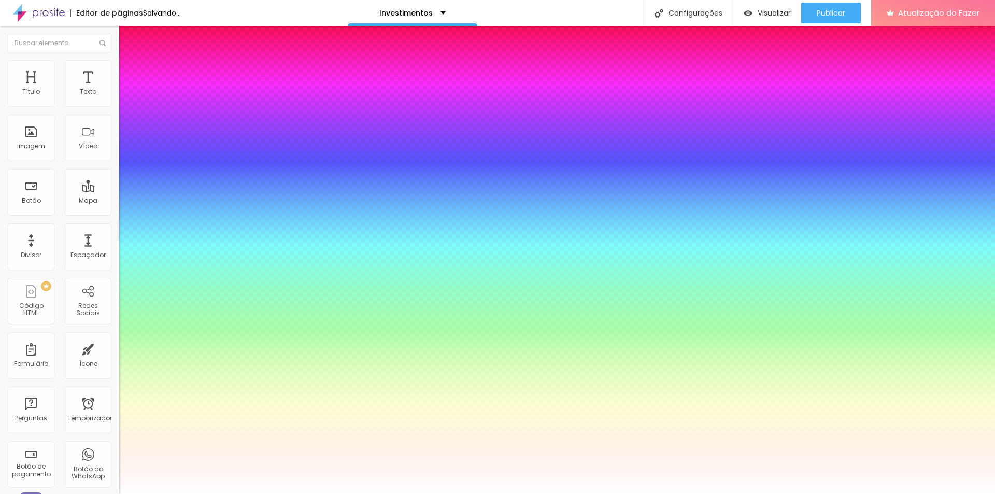
select select "Arapey"
type input "1"
type input "0.5"
type input "1"
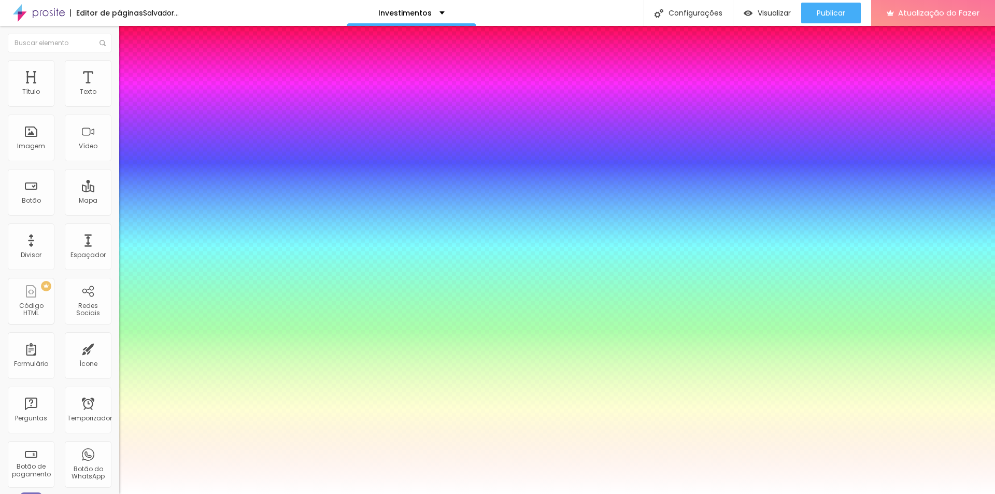
type input "0.5"
type input "1"
type input "0.5"
type input "1"
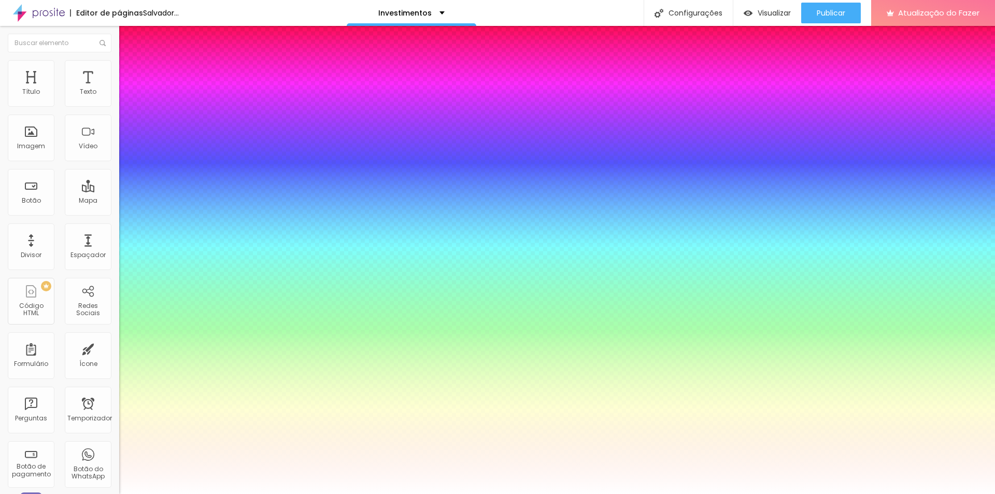
type input "0.5"
select select "Chivo"
type input "1"
type input "0.5"
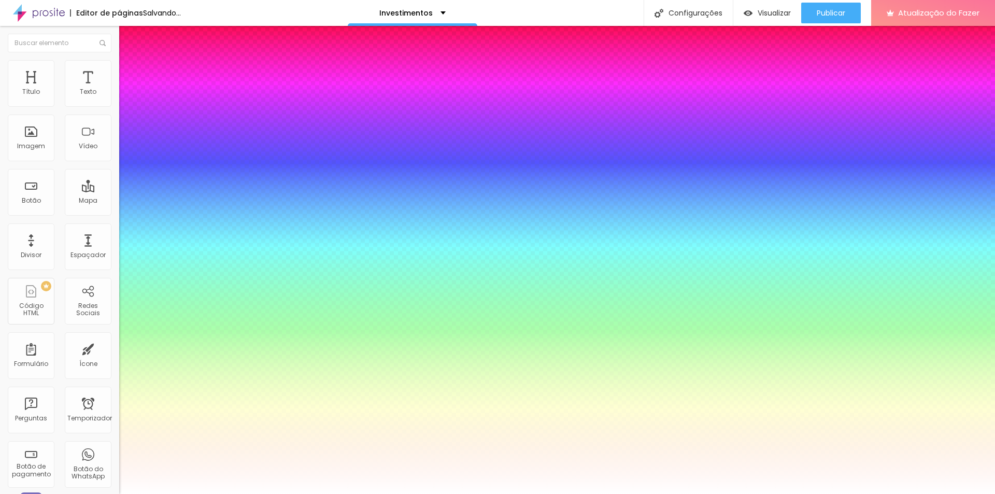
type input "1"
type input "0.5"
click at [896, 493] on div at bounding box center [497, 494] width 995 height 0
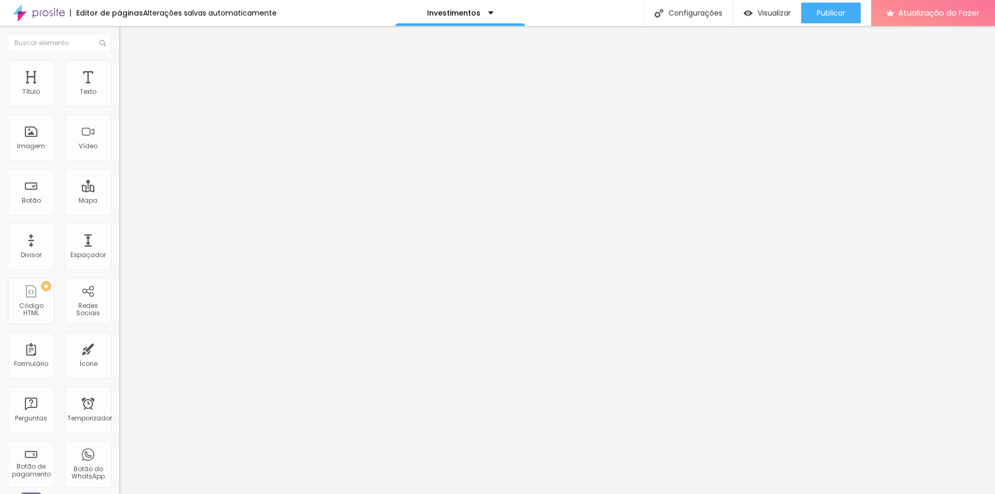
click at [119, 107] on font "Título 3" at bounding box center [134, 101] width 30 height 12
click at [119, 131] on div "Tipografia" at bounding box center [178, 127] width 119 height 6
click at [119, 132] on font "Tipografia" at bounding box center [135, 127] width 33 height 9
click at [119, 153] on button "button" at bounding box center [126, 148] width 15 height 11
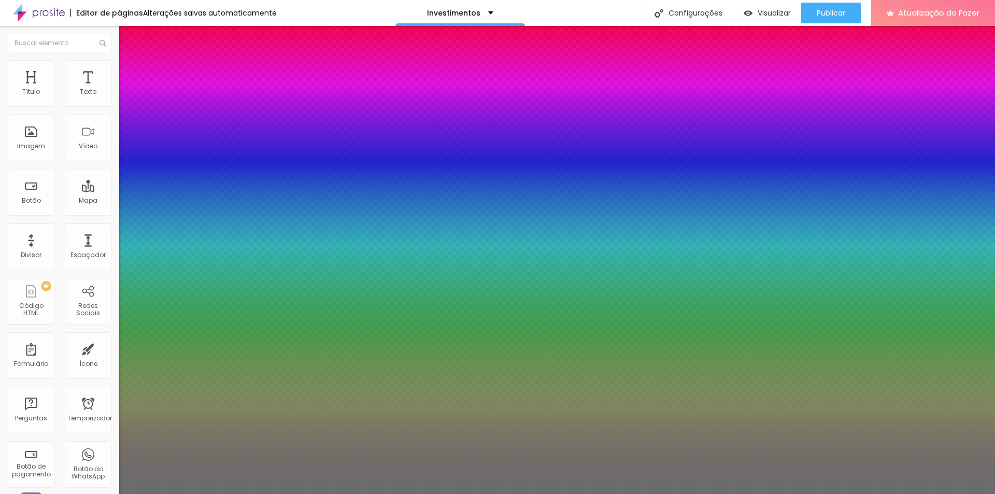
type input "1"
type input "0.5"
select select "Chivo"
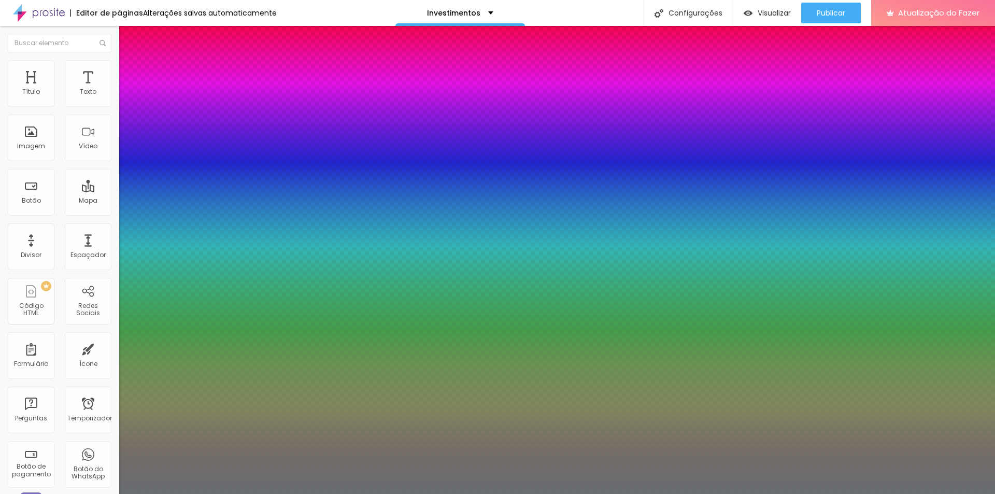
type input "1"
type input "0.5"
type input "1"
type input "0.5"
click at [986, 493] on div at bounding box center [497, 494] width 995 height 0
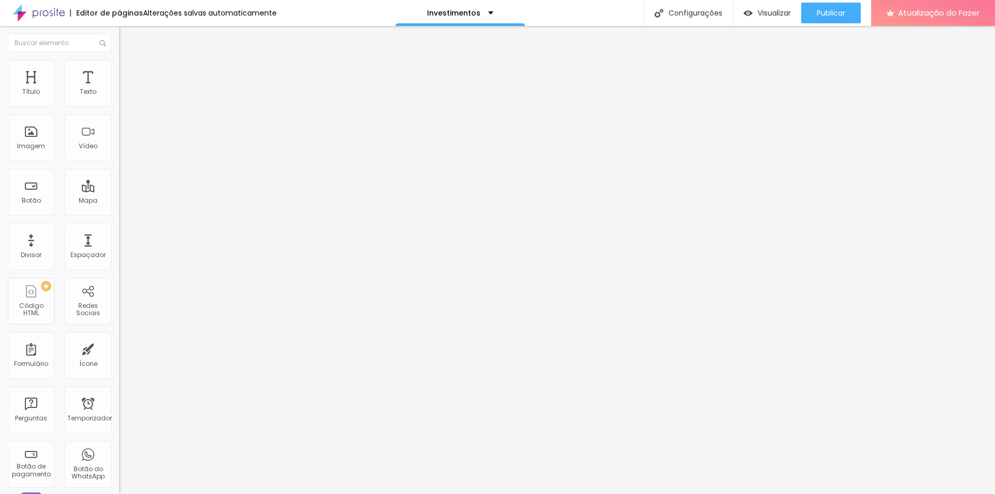
type input "0.4"
type input "5.4"
type input "5.8"
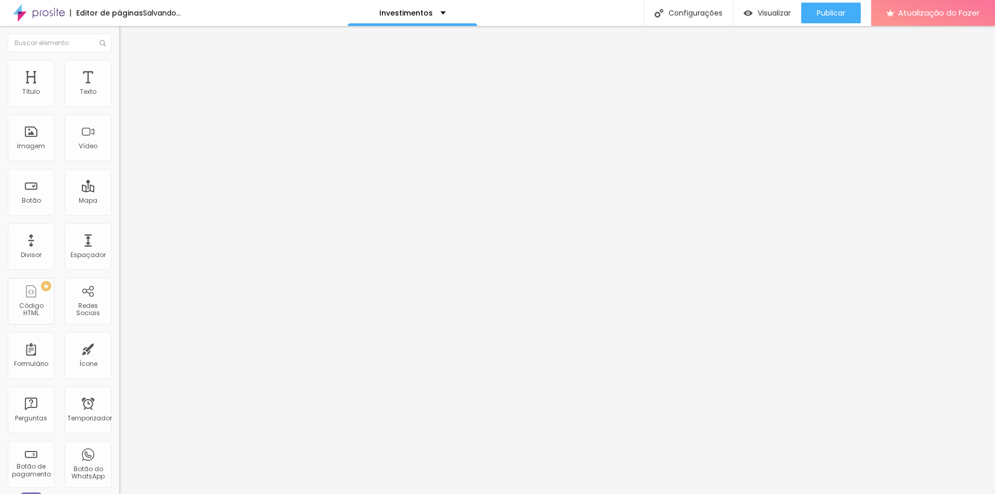
type input "5.8"
type input "2.8"
type input "0"
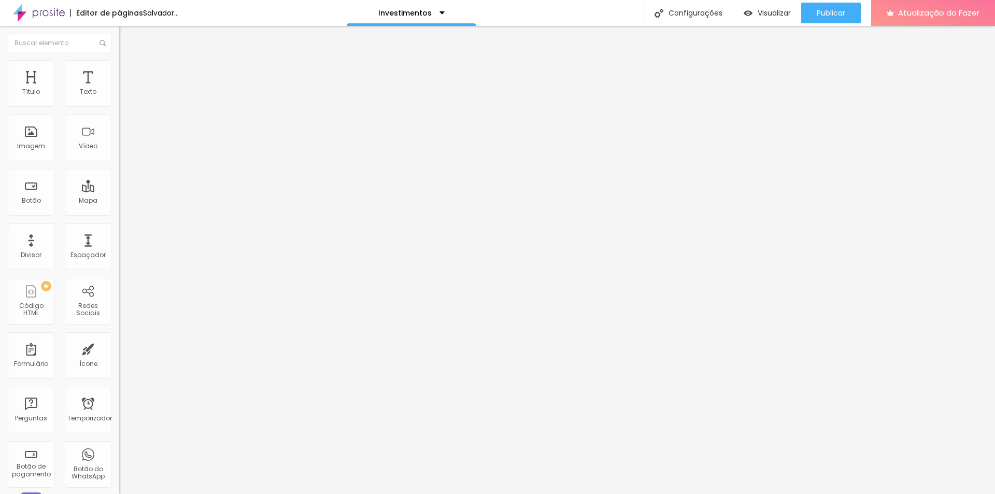
drag, startPoint x: 23, startPoint y: 123, endPoint x: 0, endPoint y: 124, distance: 22.9
click at [119, 337] on input "range" at bounding box center [152, 341] width 67 height 8
type input "1.2"
type input "1.1"
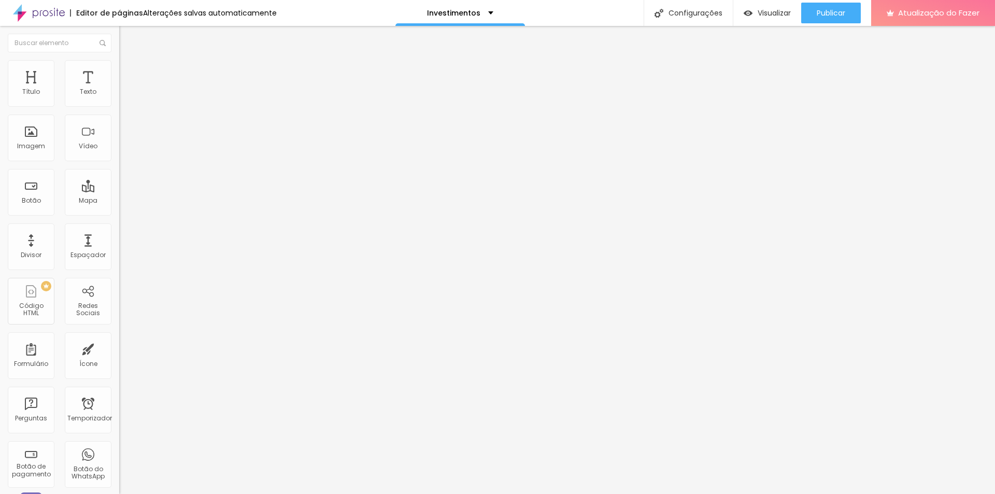
type input "1.1"
type input "1.2"
type input "1.3"
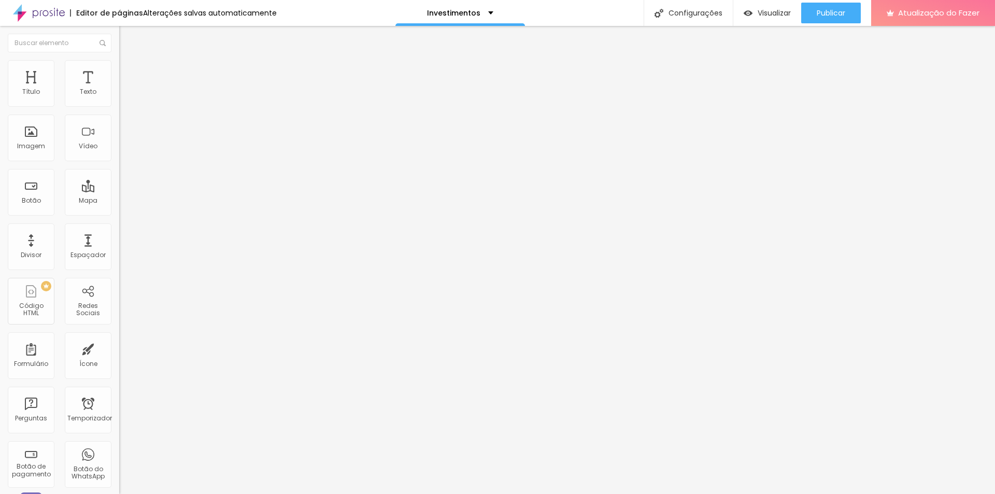
type input "1.2"
click at [119, 484] on input "range" at bounding box center [152, 488] width 67 height 8
type input "1"
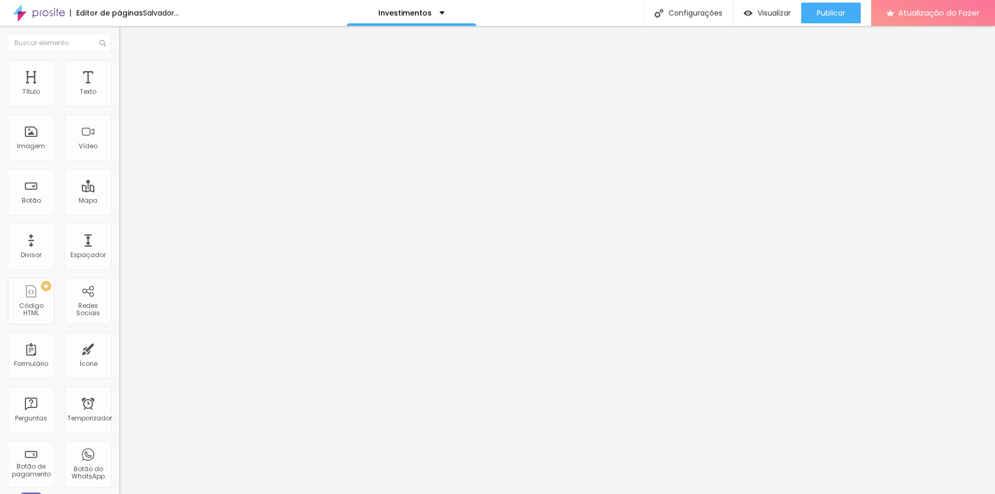
type input "1"
type input "7"
type input "9"
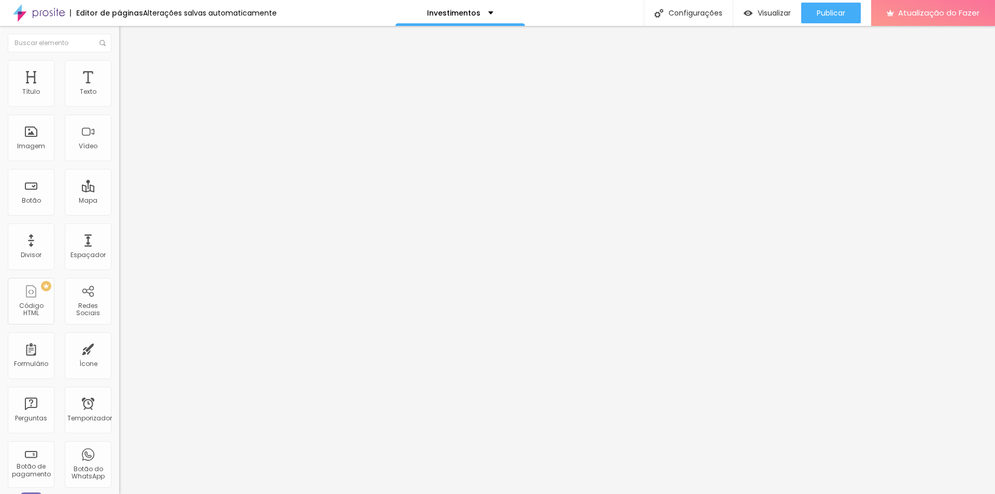
type input "10"
type input "8"
type input "0"
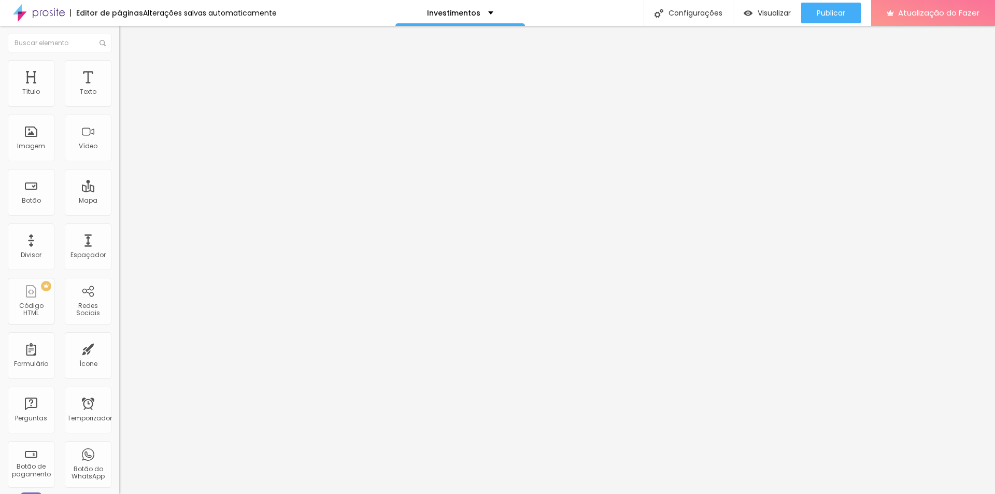
type input "0"
type input "1"
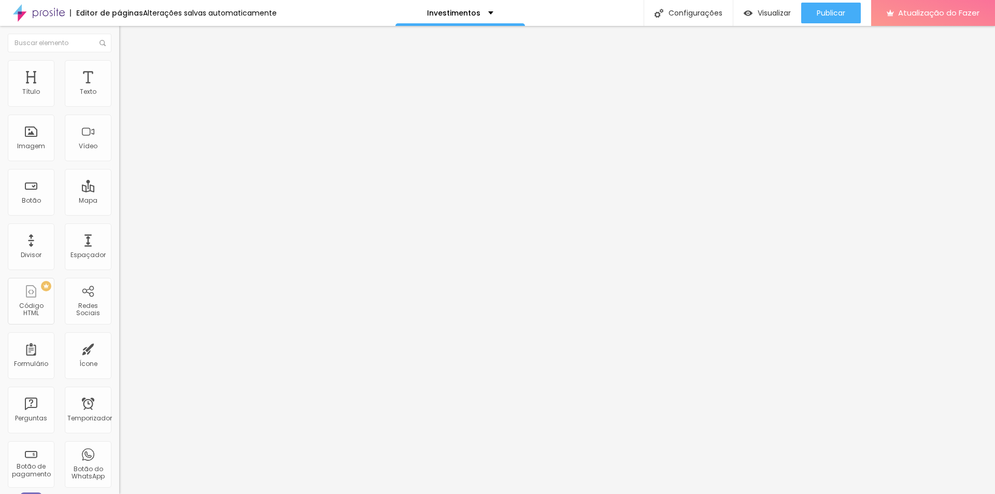
type input "23"
type input "18"
type input "17"
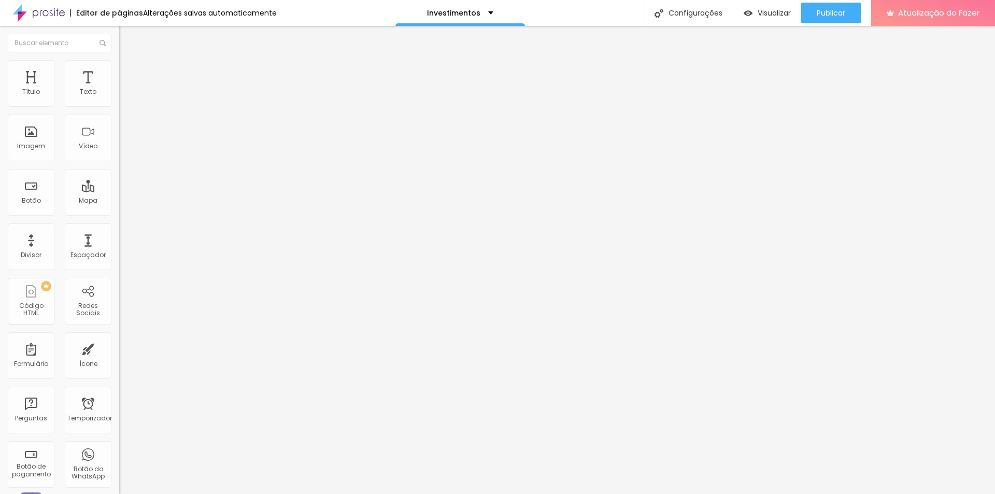
type input "17"
drag, startPoint x: 66, startPoint y: 101, endPoint x: 49, endPoint y: 101, distance: 16.6
type input "17"
click at [119, 191] on input "range" at bounding box center [152, 195] width 67 height 8
click at [119, 261] on div "Editar nulo Estilo Avançado 17 Tamanho do texto 0 Espaço entre letras 1.2 Altur…" at bounding box center [178, 260] width 119 height 468
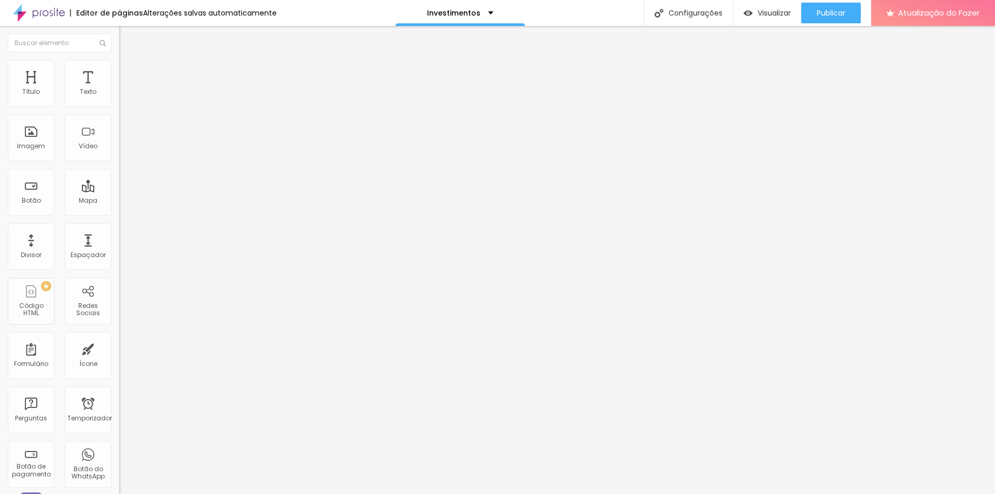
click at [119, 261] on div "Editar nulo Estilo Avançado 17 Tamanho do texto 0 Espaço entre letras 1.2 Altur…" at bounding box center [178, 260] width 119 height 468
click at [327, 14] on div "Editor de páginas Alterações salvas automaticamente Investimentos Configurações…" at bounding box center [497, 13] width 995 height 26
click at [119, 69] on li "Avançado" at bounding box center [178, 65] width 119 height 10
click at [129, 61] on font "Estilo" at bounding box center [137, 56] width 16 height 9
click at [119, 94] on font "Encaixotado" at bounding box center [139, 90] width 40 height 9
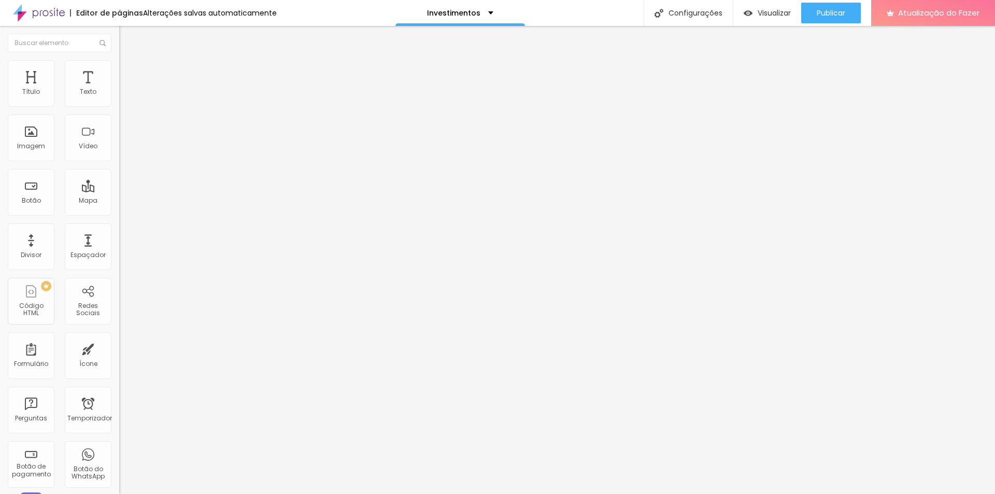
click at [119, 94] on font "Encaixotado" at bounding box center [139, 90] width 40 height 9
click at [119, 60] on li "Estilo" at bounding box center [178, 65] width 119 height 10
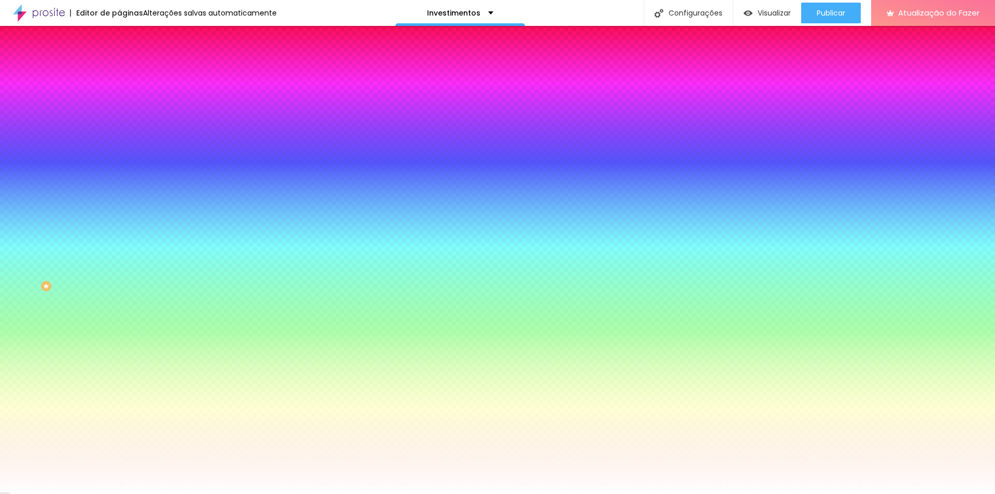
click at [119, 70] on img at bounding box center [123, 74] width 9 height 9
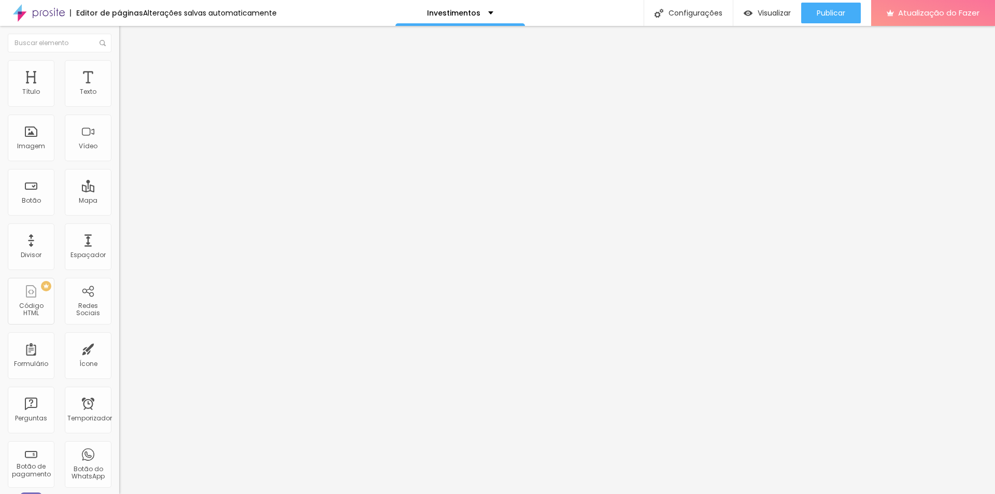
click at [119, 94] on font "Encaixotado" at bounding box center [139, 90] width 40 height 9
click at [119, 110] on font "Completo" at bounding box center [135, 106] width 32 height 9
click at [119, 101] on font "Encaixotado" at bounding box center [139, 96] width 40 height 9
click at [119, 110] on font "Completo" at bounding box center [135, 106] width 32 height 9
click at [119, 94] on font "Completo" at bounding box center [135, 90] width 32 height 9
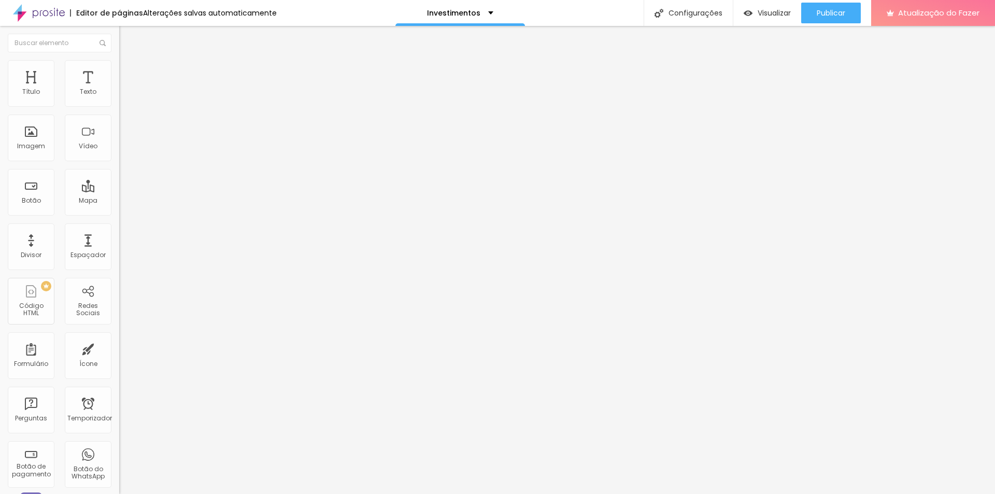
click at [119, 68] on li "Estilo" at bounding box center [178, 65] width 119 height 10
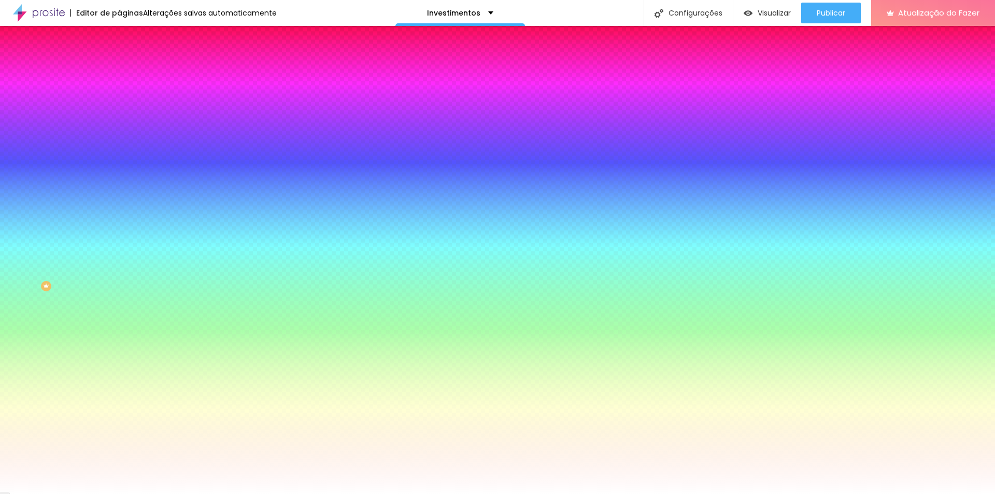
click at [119, 108] on font "Nenhum" at bounding box center [132, 103] width 27 height 9
click at [119, 130] on font "Cor de fundo" at bounding box center [140, 125] width 42 height 9
click at [119, 141] on div at bounding box center [178, 141] width 119 height 0
click at [119, 151] on input "#FFFFFF" at bounding box center [181, 146] width 124 height 10
click at [119, 165] on font "Efeito superior" at bounding box center [141, 160] width 44 height 9
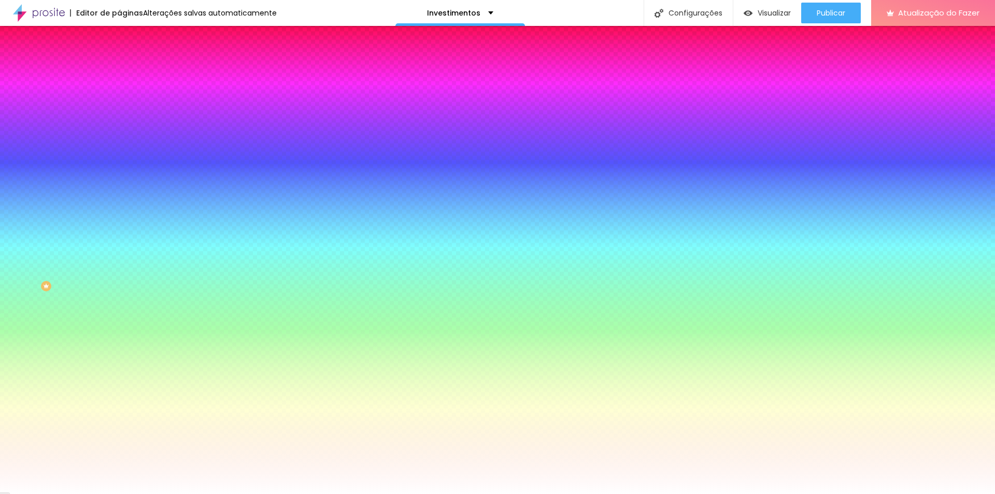
click at [119, 130] on font "Cor de fundo" at bounding box center [140, 125] width 42 height 9
click at [123, 138] on icon "button" at bounding box center [126, 134] width 7 height 7
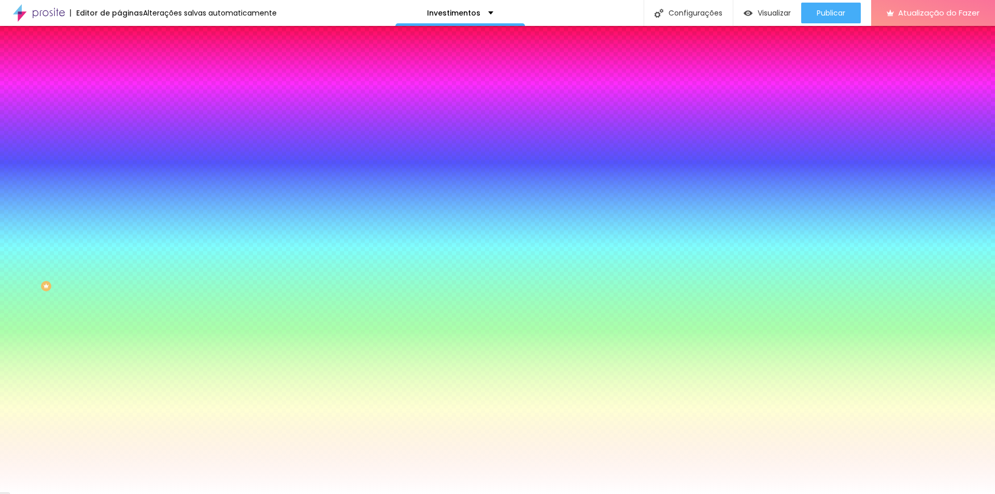
click at [123, 138] on icon "button" at bounding box center [126, 134] width 7 height 7
click at [119, 70] on img at bounding box center [123, 74] width 9 height 9
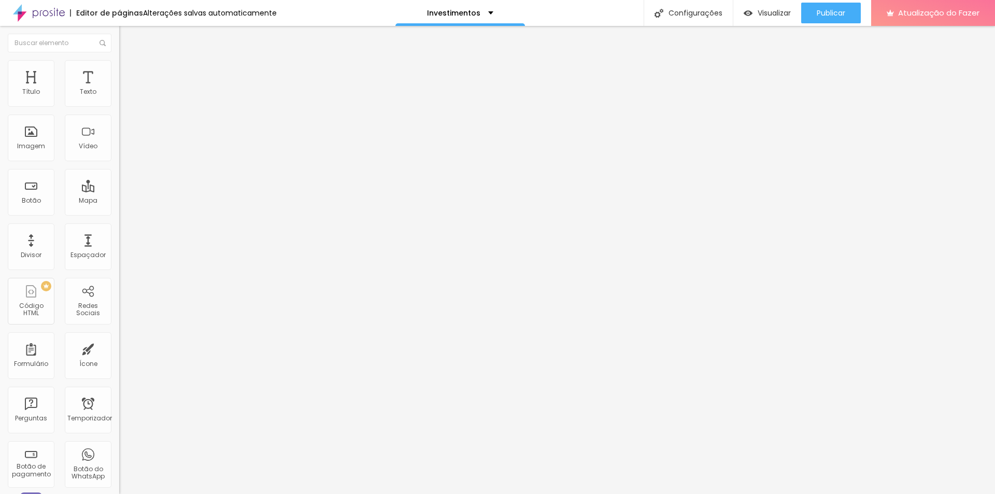
type input "15"
type input "10"
type input "5"
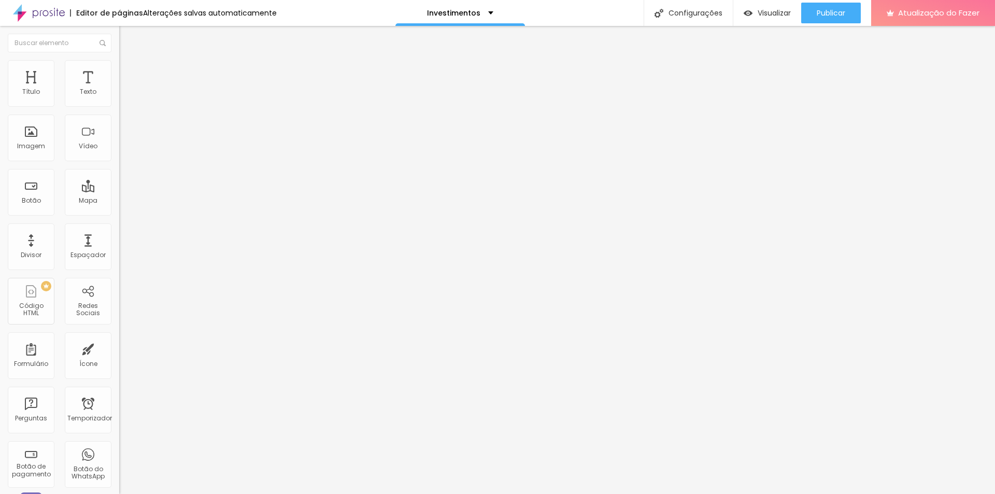
type input "5"
type input "0"
type input "30"
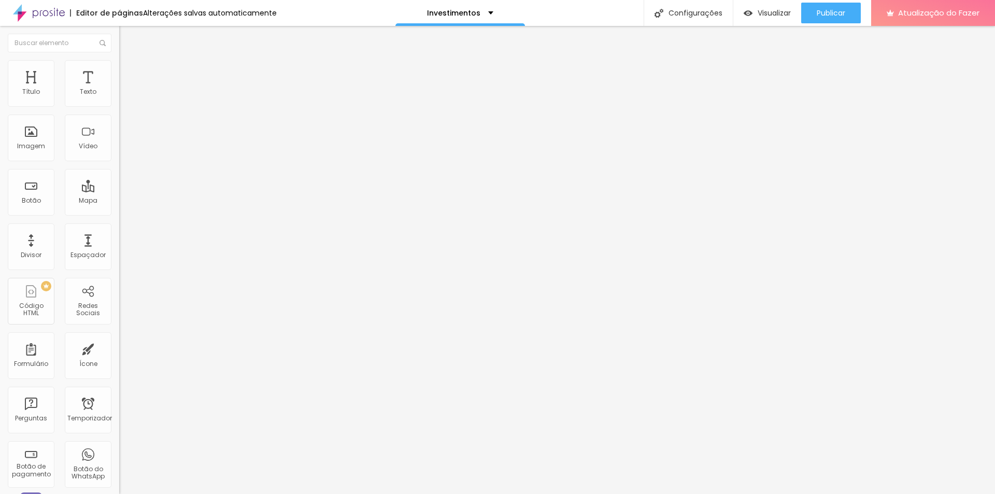
type input "25"
type input "20"
type input "15"
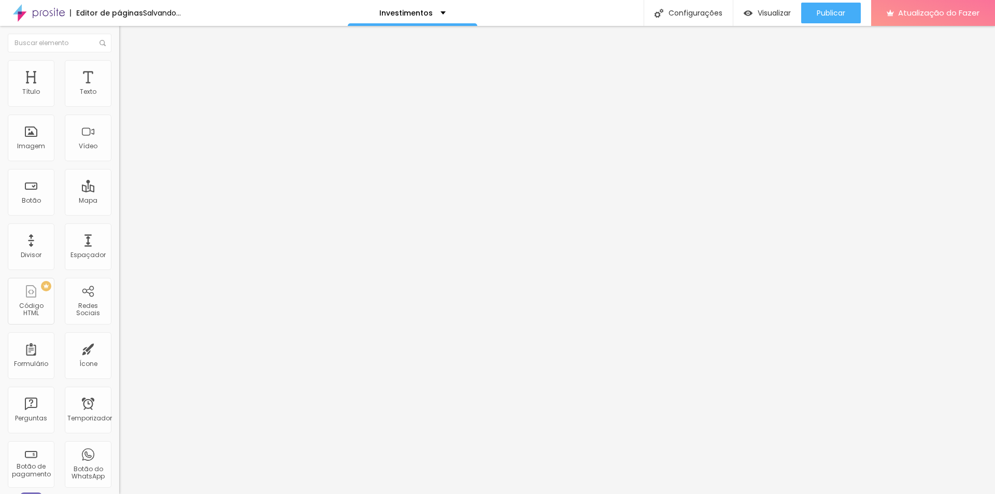
type input "15"
drag, startPoint x: 64, startPoint y: 104, endPoint x: 56, endPoint y: 103, distance: 8.4
type input "15"
click at [119, 201] on input "range" at bounding box center [152, 205] width 67 height 8
type input "34"
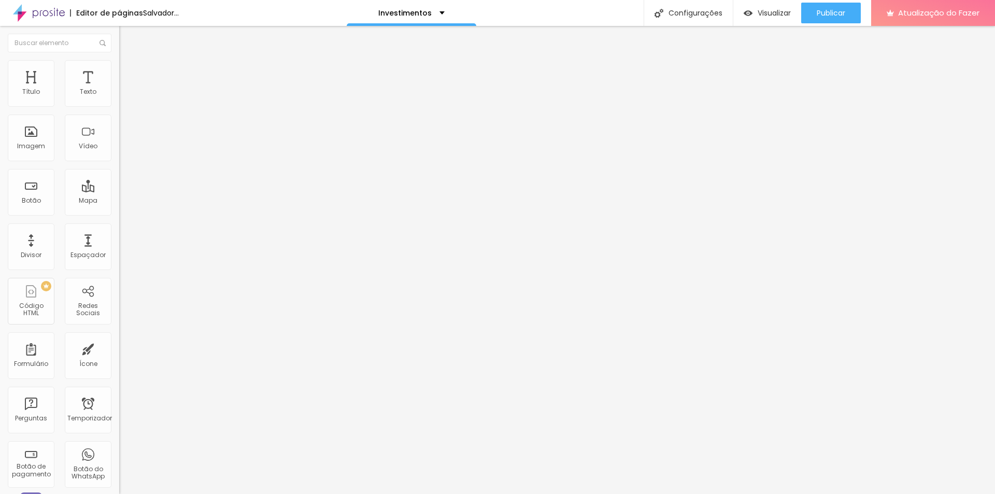
type input "34"
type input "160"
type input "176"
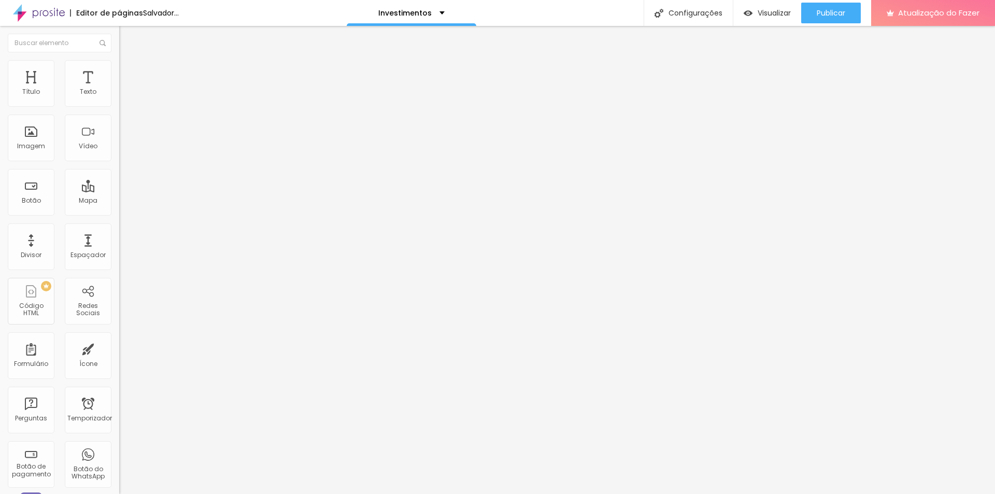
type input "350"
type input "276"
type input "0"
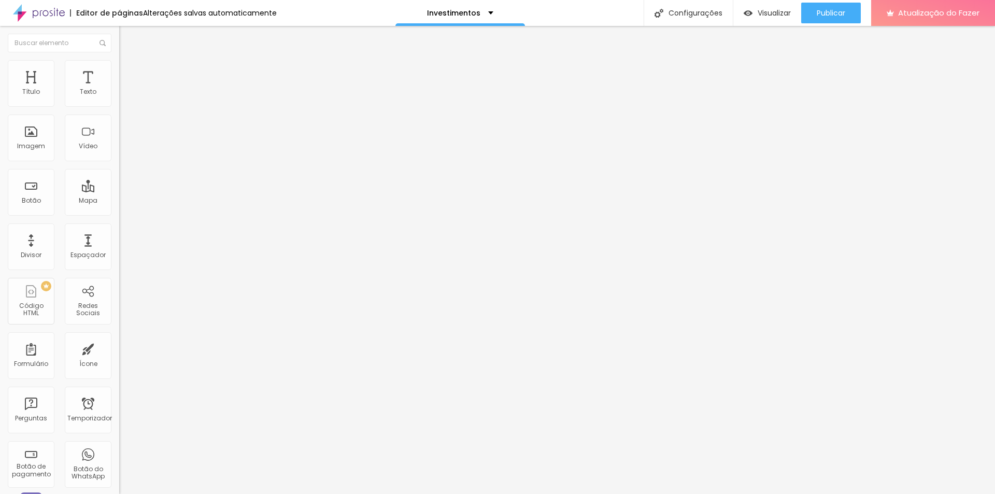
type input "0"
type input "13"
type input "50"
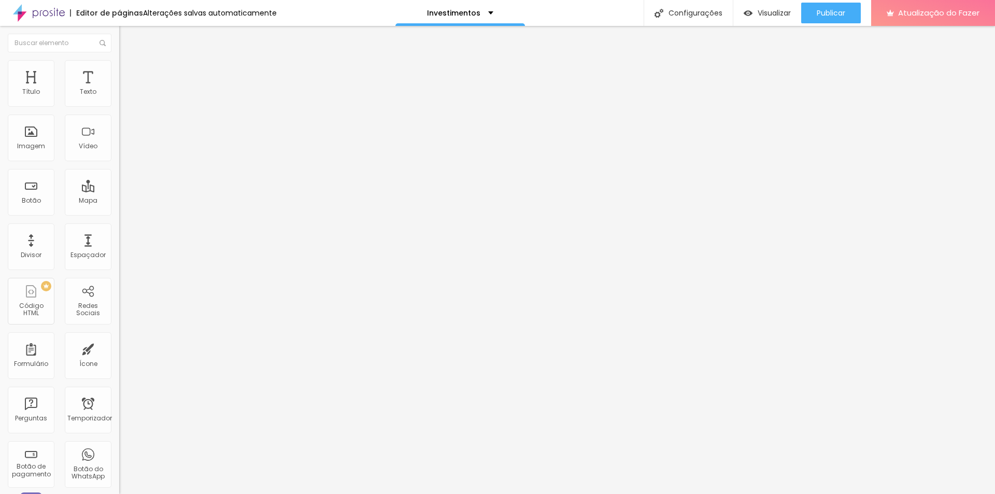
type input "39"
type input "34"
type input "28"
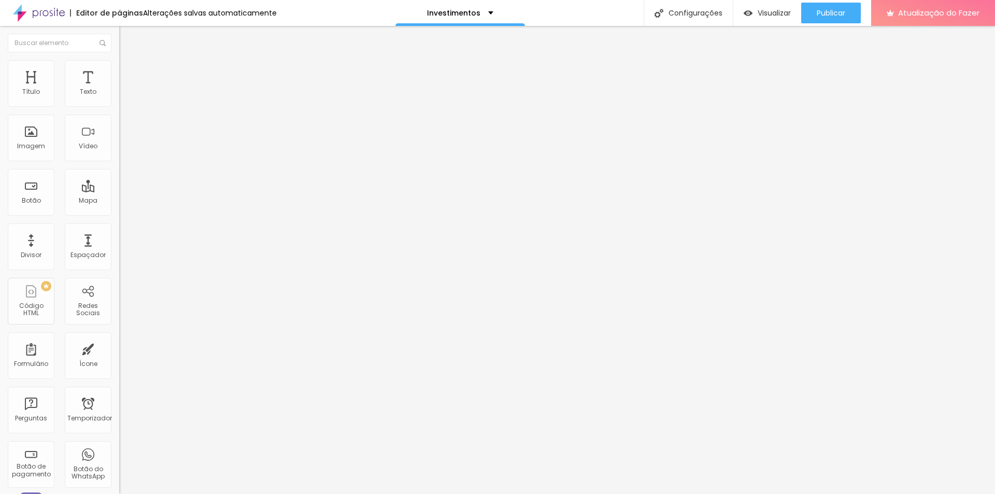
type input "28"
type input "23"
type input "18"
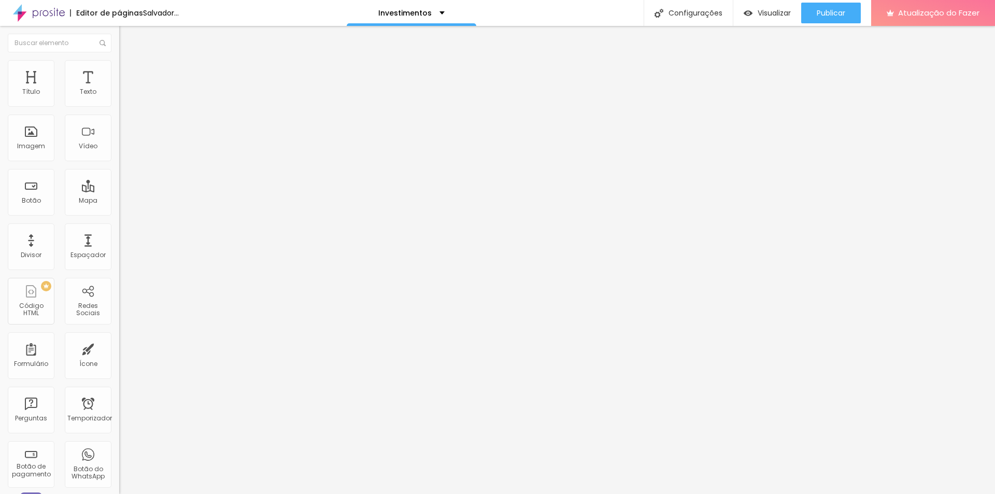
type input "18"
click at [119, 348] on input "range" at bounding box center [152, 352] width 67 height 8
type input "23"
type input "22"
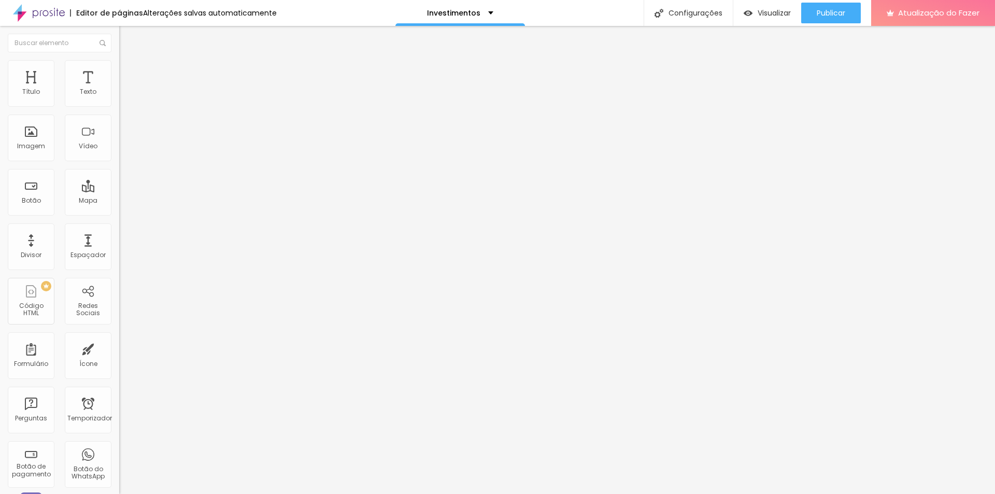
type input "22"
drag, startPoint x: 67, startPoint y: 102, endPoint x: 61, endPoint y: 102, distance: 5.7
type input "22"
click at [119, 191] on input "range" at bounding box center [152, 195] width 67 height 8
type input "1.2"
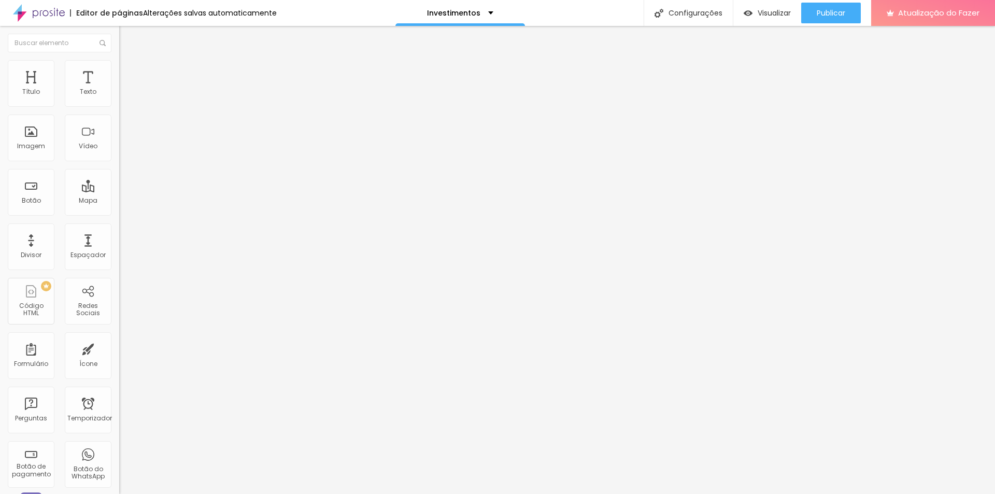
type input "1.2"
type input "1.1"
type input "1.2"
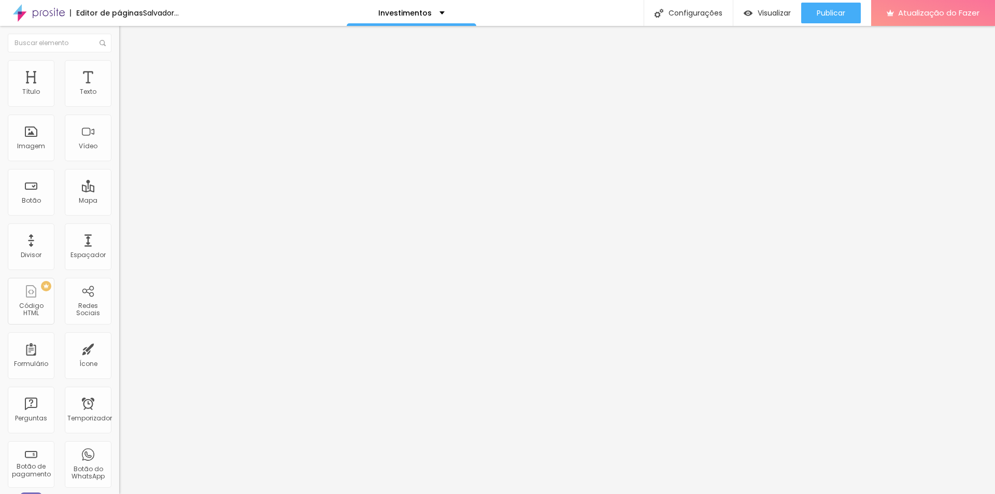
type input "1.2"
click at [119, 484] on input "range" at bounding box center [152, 488] width 67 height 8
click at [119, 66] on img at bounding box center [123, 64] width 9 height 9
click at [125, 89] on font "Trocar imagem" at bounding box center [150, 84] width 50 height 9
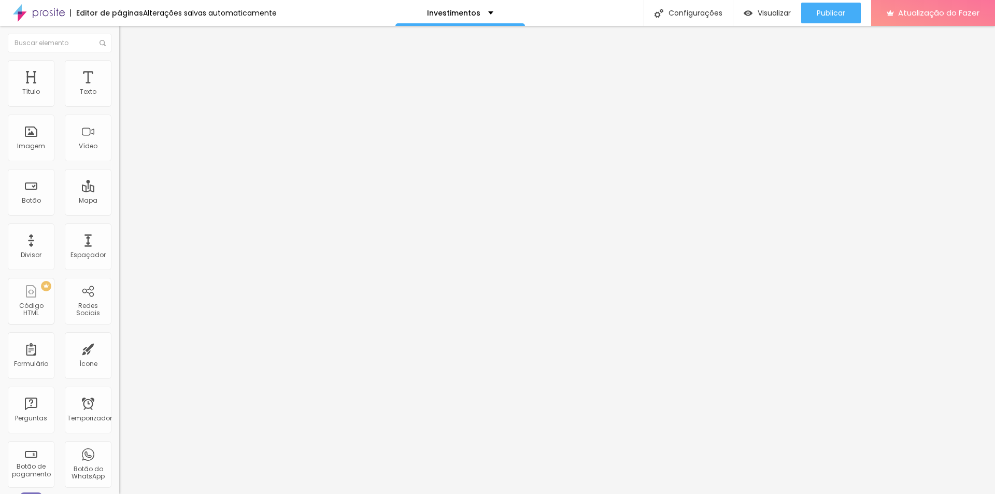
click at [119, 162] on font "1:1 Quadrado" at bounding box center [139, 157] width 41 height 9
click at [119, 191] on span "Original" at bounding box center [131, 186] width 25 height 9
click at [119, 168] on span "Cinema" at bounding box center [132, 164] width 26 height 9
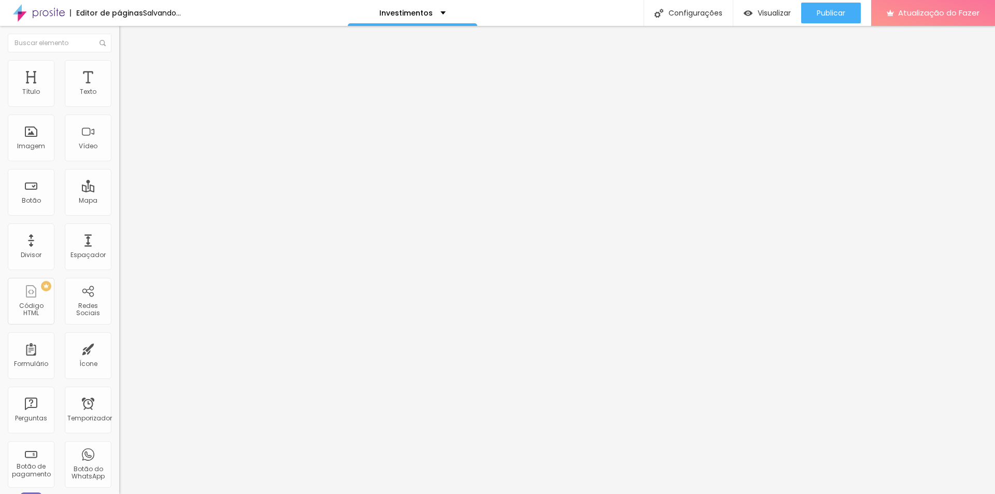
click at [119, 178] on span "Padrão" at bounding box center [130, 173] width 23 height 9
click at [119, 185] on font "Quadrado" at bounding box center [136, 180] width 34 height 9
click at [125, 89] on font "Trocar imagem" at bounding box center [150, 84] width 50 height 9
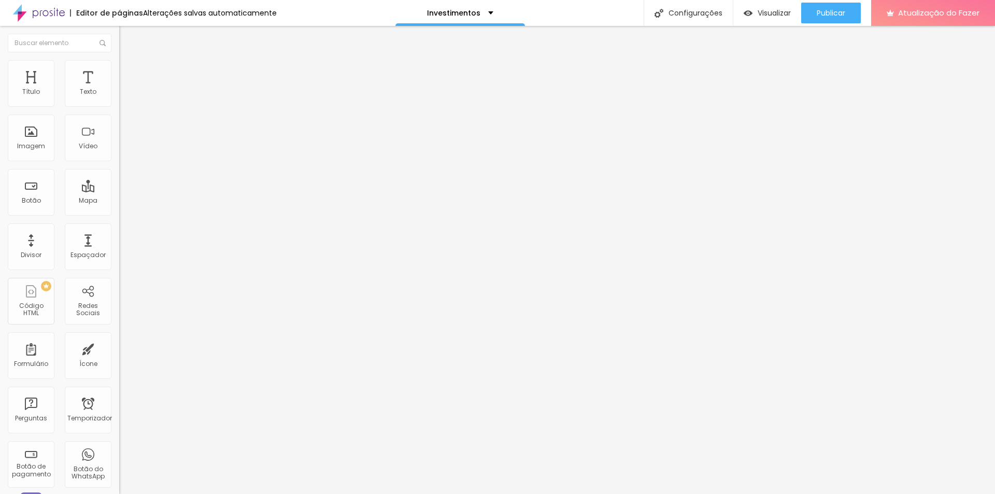
click at [119, 94] on font "Encaixotado" at bounding box center [139, 90] width 40 height 9
click at [119, 110] on font "Completo" at bounding box center [135, 106] width 32 height 9
click at [119, 88] on font "Alinhamento" at bounding box center [139, 83] width 41 height 9
click at [119, 65] on li "Estilo" at bounding box center [178, 65] width 119 height 10
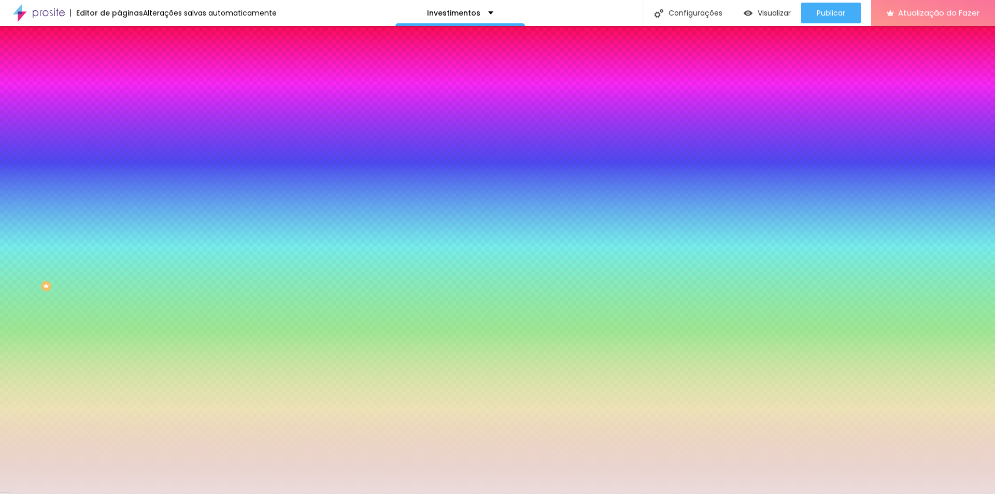
click at [119, 70] on img at bounding box center [123, 74] width 9 height 9
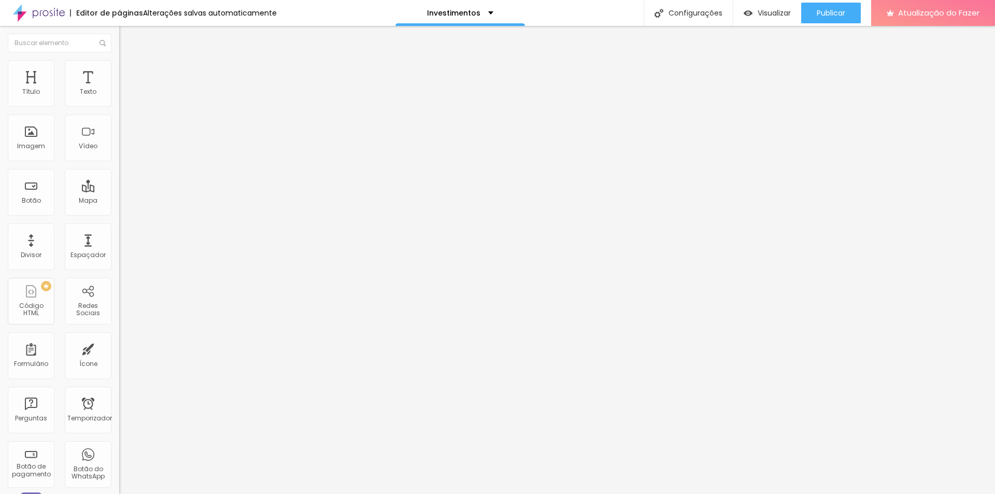
click at [119, 63] on img at bounding box center [123, 64] width 9 height 9
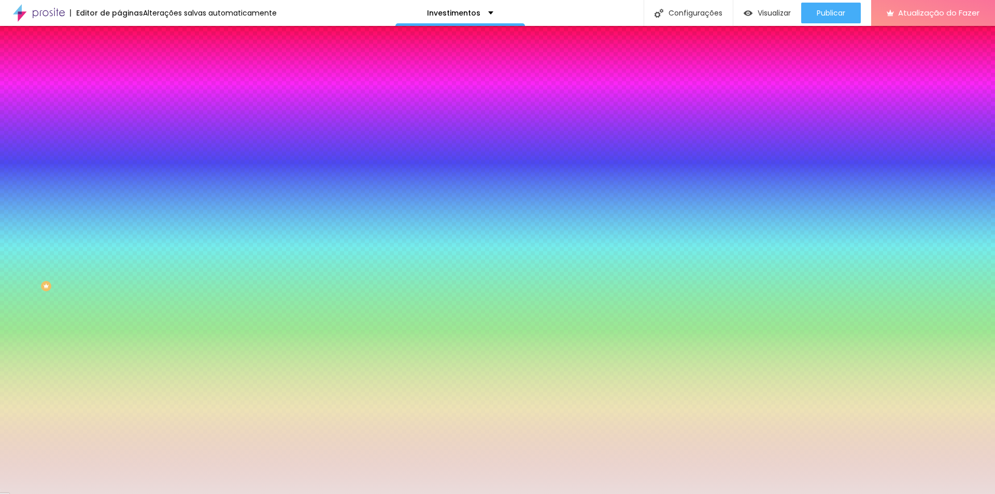
click at [119, 88] on font "Cor de fundo" at bounding box center [140, 83] width 42 height 9
click at [119, 60] on li "Conteúdo" at bounding box center [178, 55] width 119 height 10
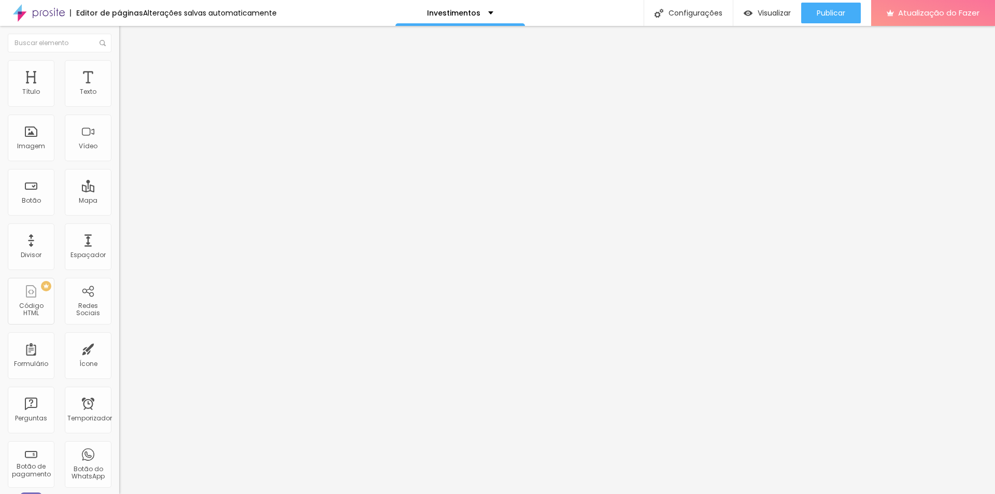
drag, startPoint x: 39, startPoint y: 100, endPoint x: 41, endPoint y: 105, distance: 5.4
click at [119, 88] on font "Alinhamento" at bounding box center [139, 83] width 41 height 9
click at [119, 101] on div at bounding box center [178, 99] width 119 height 8
click at [119, 95] on div at bounding box center [178, 91] width 119 height 8
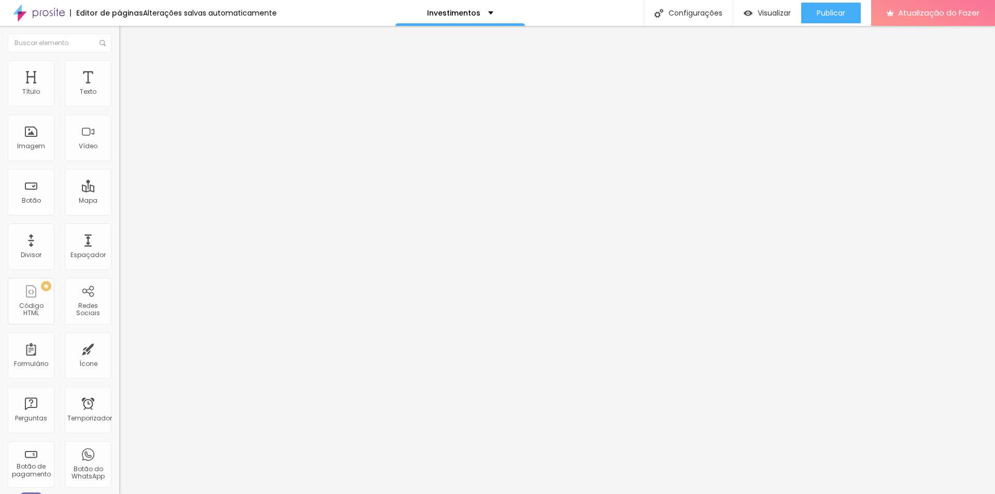
click at [119, 94] on font "Completo" at bounding box center [135, 90] width 32 height 9
click at [119, 68] on li "Estilo" at bounding box center [178, 65] width 119 height 10
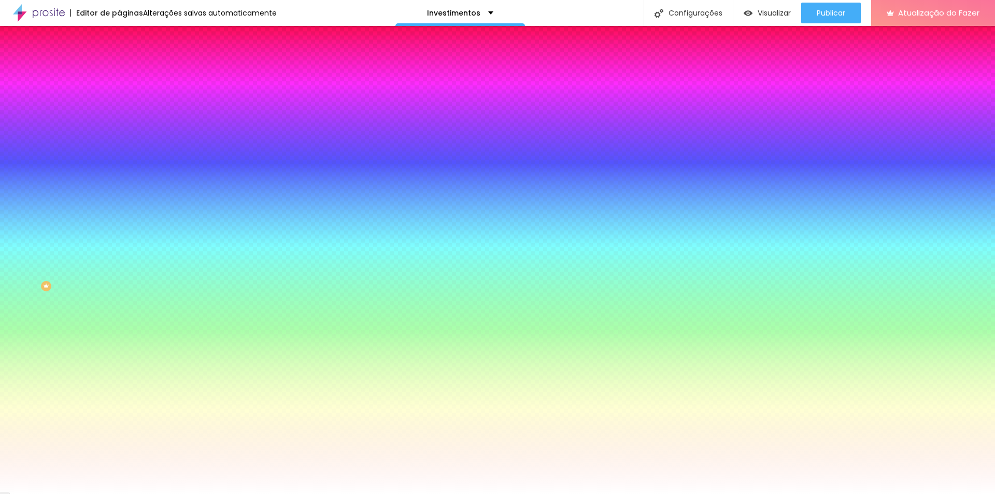
click at [119, 70] on li "Avançado" at bounding box center [178, 75] width 119 height 10
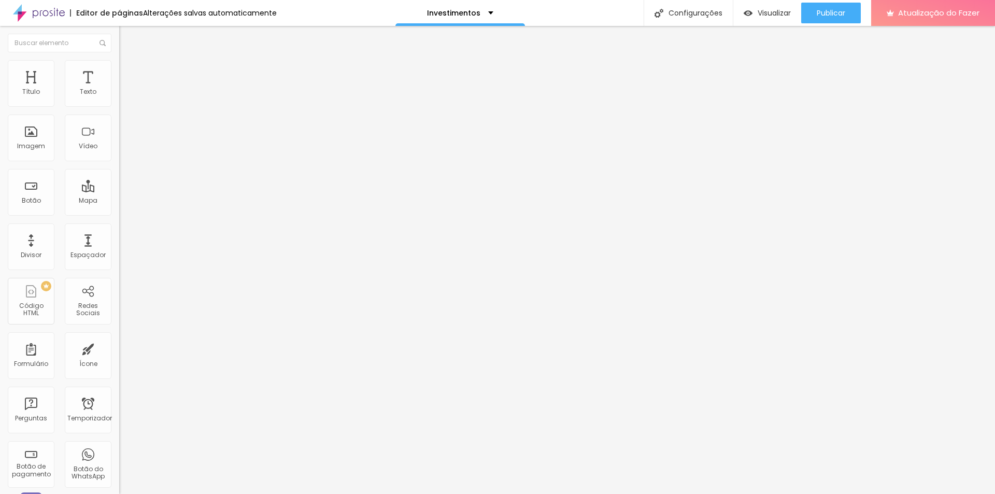
type input "15"
type input "10"
drag, startPoint x: 67, startPoint y: 101, endPoint x: 49, endPoint y: 99, distance: 17.7
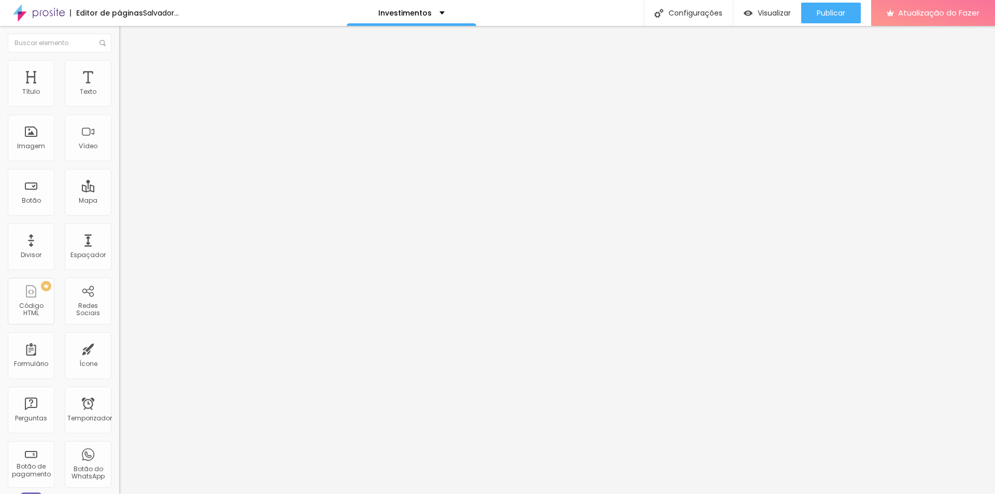
type input "10"
click at [119, 201] on input "range" at bounding box center [152, 205] width 67 height 8
click at [129, 70] on font "Estilo" at bounding box center [137, 67] width 16 height 9
click at [119, 89] on span "Trocar imagem" at bounding box center [147, 84] width 56 height 9
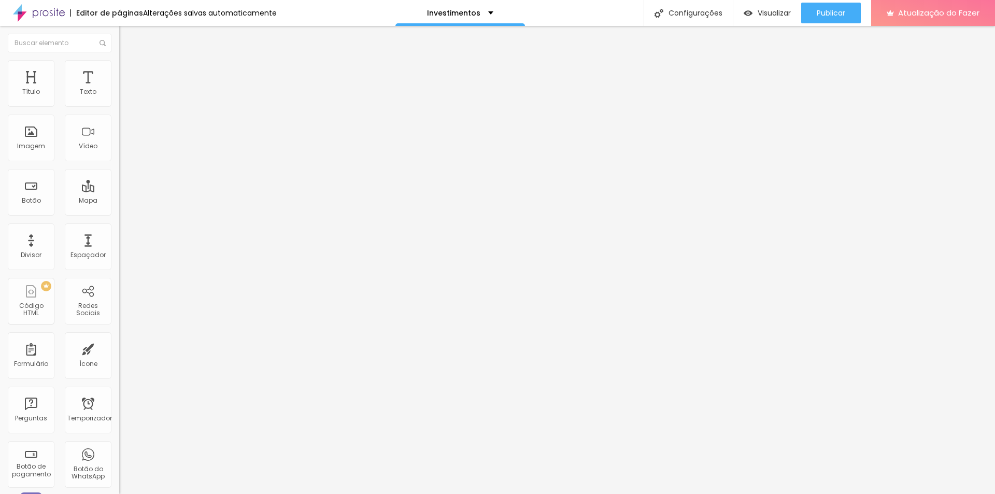
click at [129, 72] on font "Estilo" at bounding box center [137, 67] width 16 height 9
type input "161"
type input "41"
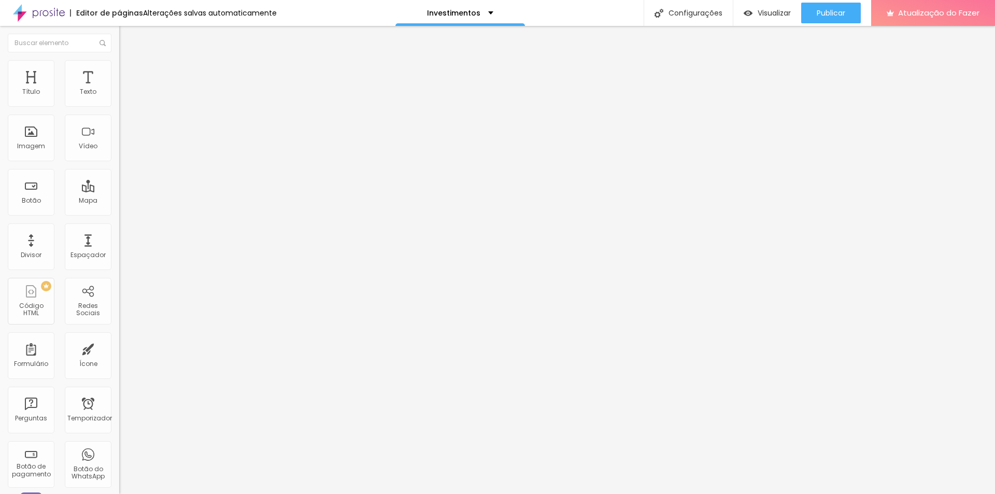
type input "5"
type input "0"
type input "41"
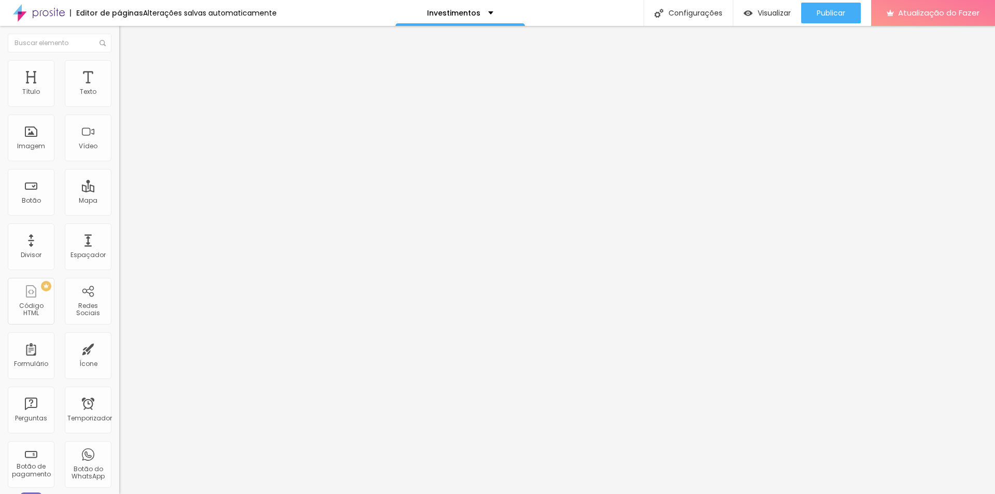
type input "41"
type input "200"
drag, startPoint x: 85, startPoint y: 130, endPoint x: 142, endPoint y: 130, distance: 57.0
click at [142, 228] on input "range" at bounding box center [152, 232] width 67 height 8
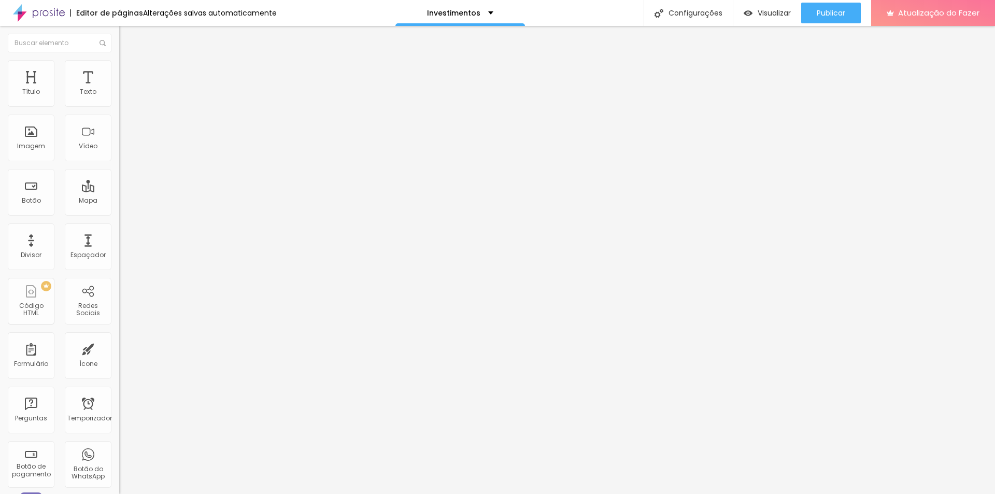
click at [119, 70] on li "Avançado" at bounding box center [178, 75] width 119 height 10
click at [119, 62] on img at bounding box center [123, 64] width 9 height 9
click at [119, 60] on li "Conteúdo" at bounding box center [178, 55] width 119 height 10
click at [125, 89] on font "Trocar imagem" at bounding box center [150, 84] width 50 height 9
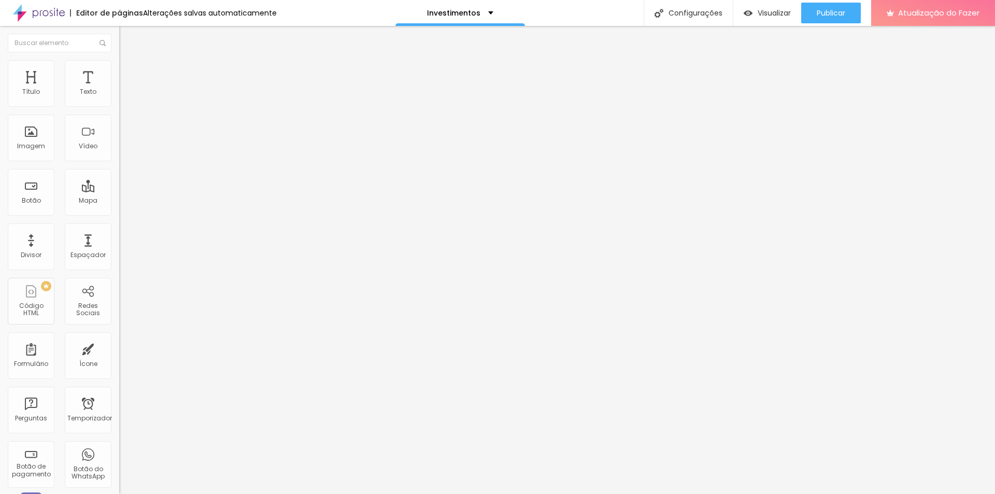
click at [125, 89] on font "Trocar imagem" at bounding box center [150, 84] width 50 height 9
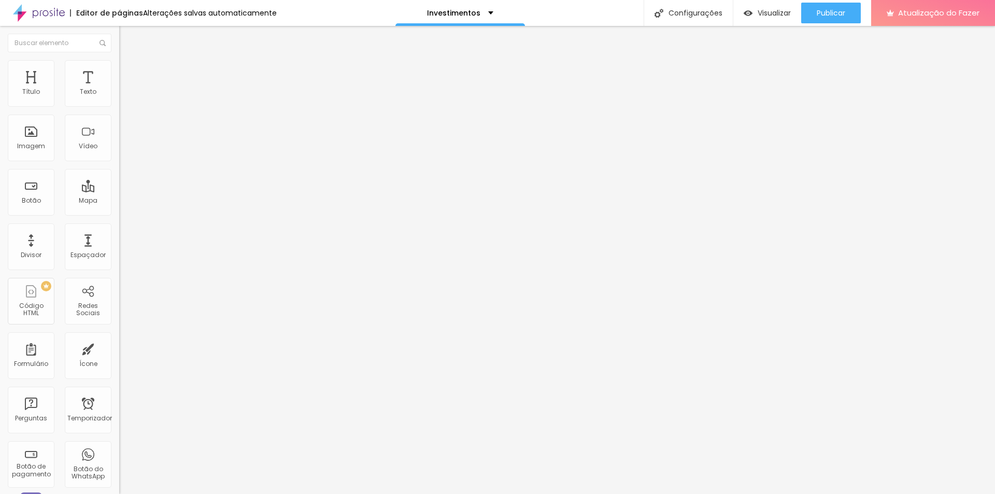
click at [119, 88] on div "Trocar imagem" at bounding box center [178, 84] width 119 height 7
click at [119, 89] on span "Trocar imagem" at bounding box center [147, 84] width 56 height 9
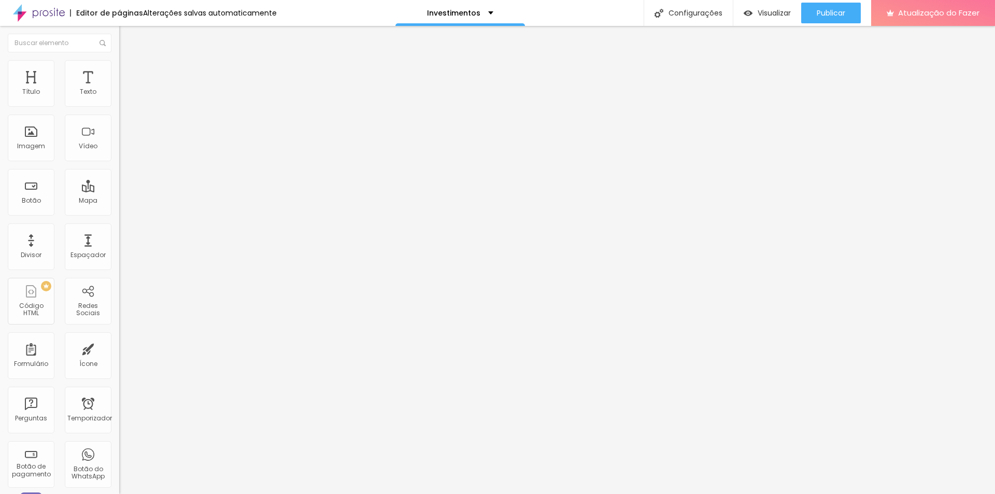
click at [119, 78] on font "Tipografia" at bounding box center [135, 73] width 33 height 9
click at [119, 63] on li "Avançado" at bounding box center [178, 65] width 119 height 10
type input "8"
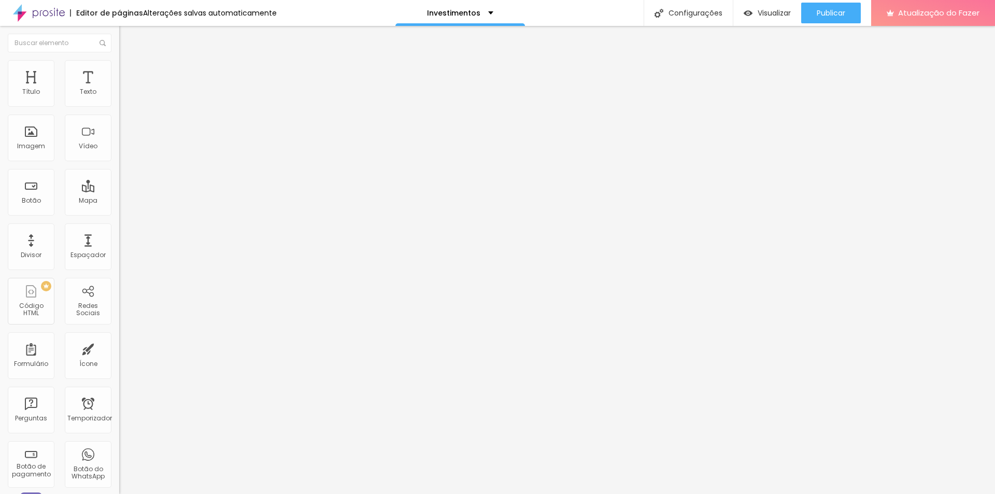
type input "8"
type input "0"
type input "8"
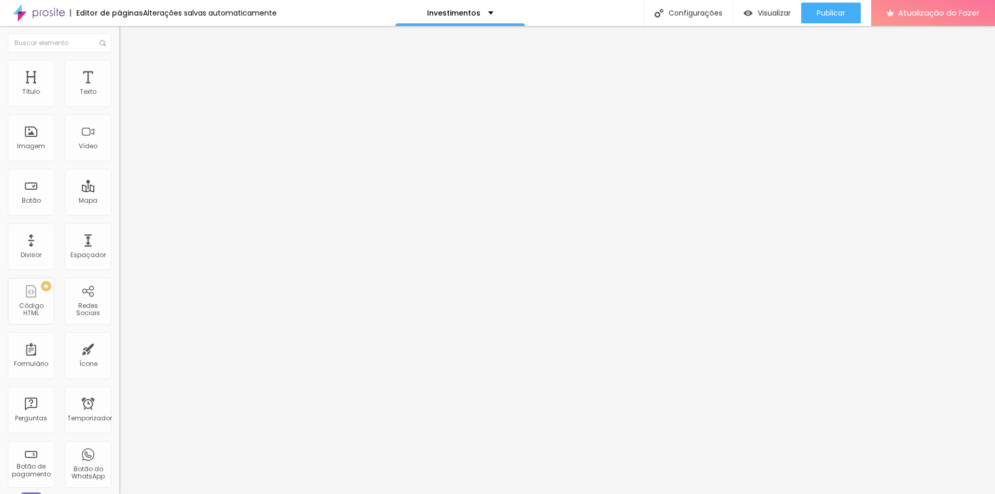
drag, startPoint x: 33, startPoint y: 122, endPoint x: 0, endPoint y: 117, distance: 33.1
click at [119, 337] on input "range" at bounding box center [152, 341] width 67 height 8
drag, startPoint x: 29, startPoint y: 103, endPoint x: 16, endPoint y: 104, distance: 13.5
click at [119, 191] on input "range" at bounding box center [152, 195] width 67 height 8
click at [119, 59] on img at bounding box center [123, 54] width 9 height 9
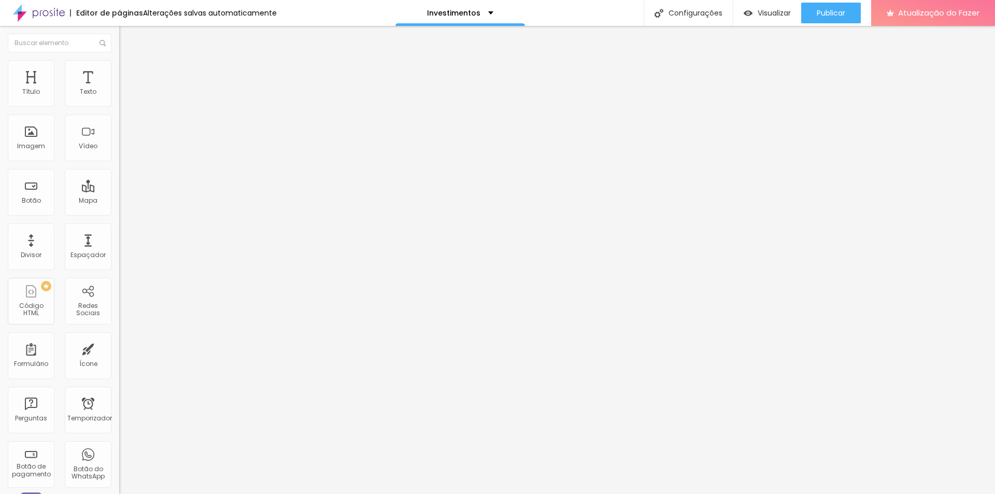
click at [119, 78] on font "Tipografia" at bounding box center [135, 73] width 33 height 9
click at [123, 96] on icon "button" at bounding box center [126, 93] width 6 height 6
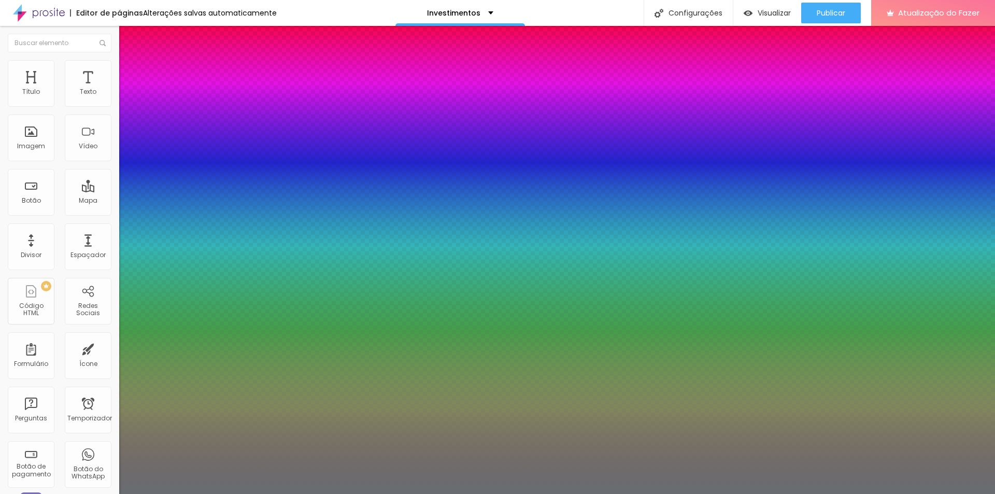
drag, startPoint x: 143, startPoint y: 175, endPoint x: 150, endPoint y: 179, distance: 7.9
drag, startPoint x: 136, startPoint y: 224, endPoint x: 115, endPoint y: 224, distance: 21.8
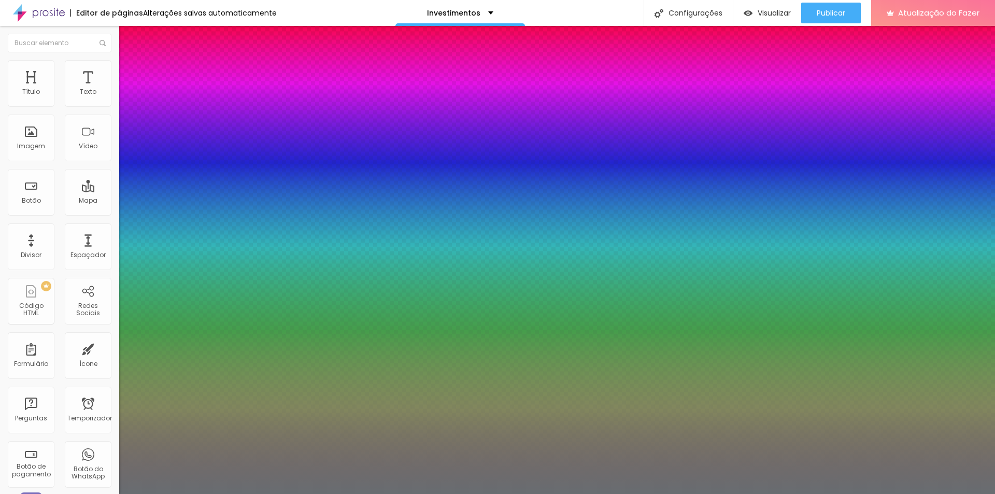
drag, startPoint x: 146, startPoint y: 177, endPoint x: 156, endPoint y: 179, distance: 10.5
click at [68, 493] on div at bounding box center [497, 494] width 995 height 0
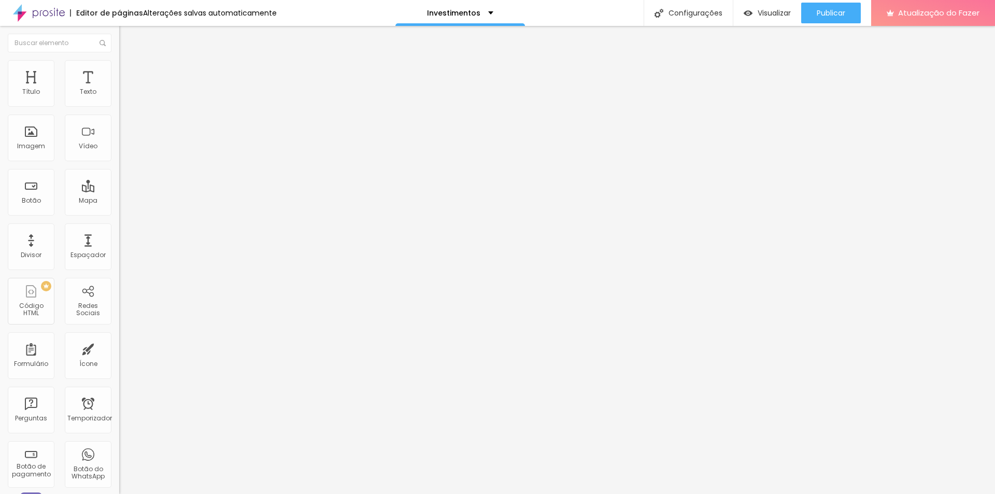
click at [129, 72] on font "Avançado" at bounding box center [146, 67] width 34 height 9
drag, startPoint x: 25, startPoint y: 100, endPoint x: 134, endPoint y: 117, distance: 110.2
click at [134, 191] on input "range" at bounding box center [152, 195] width 67 height 8
drag, startPoint x: 25, startPoint y: 123, endPoint x: 0, endPoint y: 97, distance: 35.9
click at [119, 337] on input "range" at bounding box center [152, 341] width 67 height 8
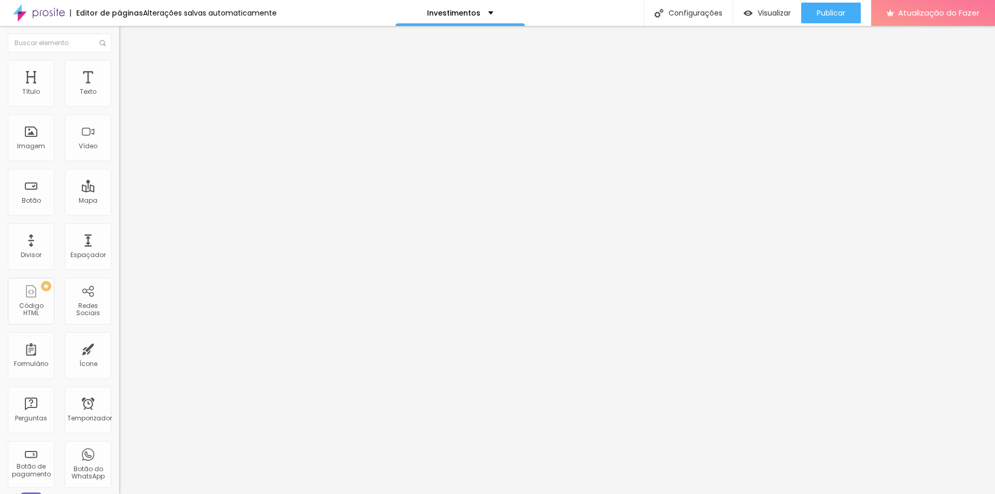
click at [119, 60] on img at bounding box center [123, 64] width 9 height 9
drag, startPoint x: 68, startPoint y: 106, endPoint x: 0, endPoint y: 106, distance: 68.4
click at [119, 191] on input "range" at bounding box center [152, 195] width 67 height 8
click at [119, 60] on li "Estilo" at bounding box center [178, 55] width 119 height 10
click at [119, 107] on font "Sombra" at bounding box center [132, 102] width 26 height 9
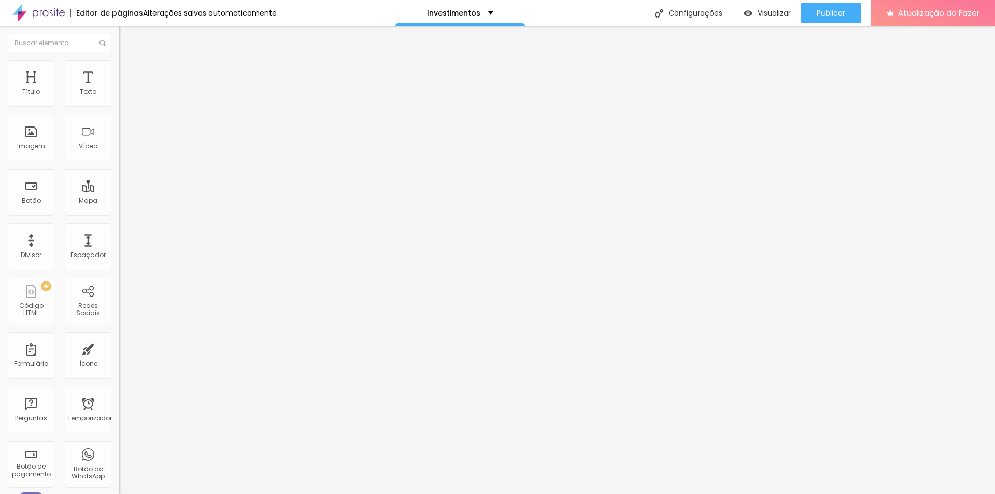
click at [119, 100] on div "Tipografia Voltar ao padrão" at bounding box center [178, 84] width 119 height 29
click at [119, 100] on button "button" at bounding box center [126, 94] width 15 height 11
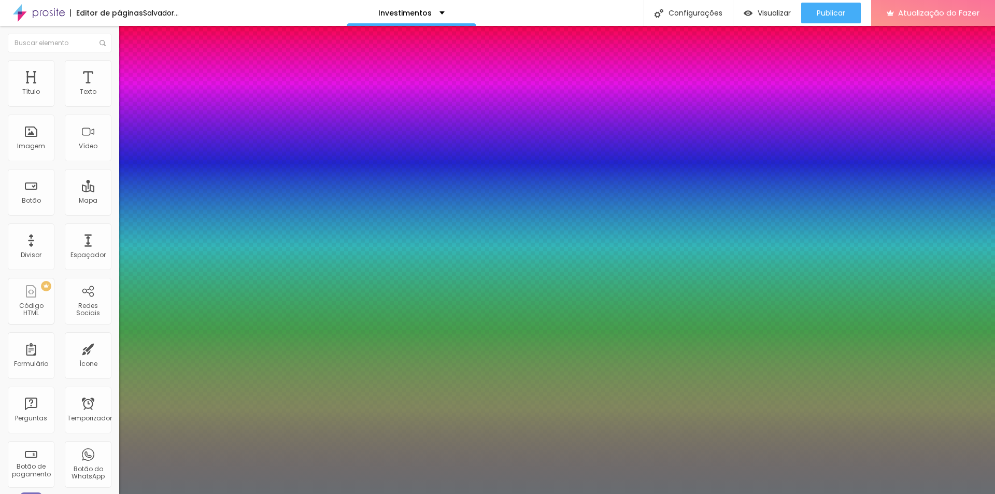
drag, startPoint x: 177, startPoint y: 249, endPoint x: 171, endPoint y: 258, distance: 11.1
click at [900, 493] on div at bounding box center [497, 494] width 995 height 0
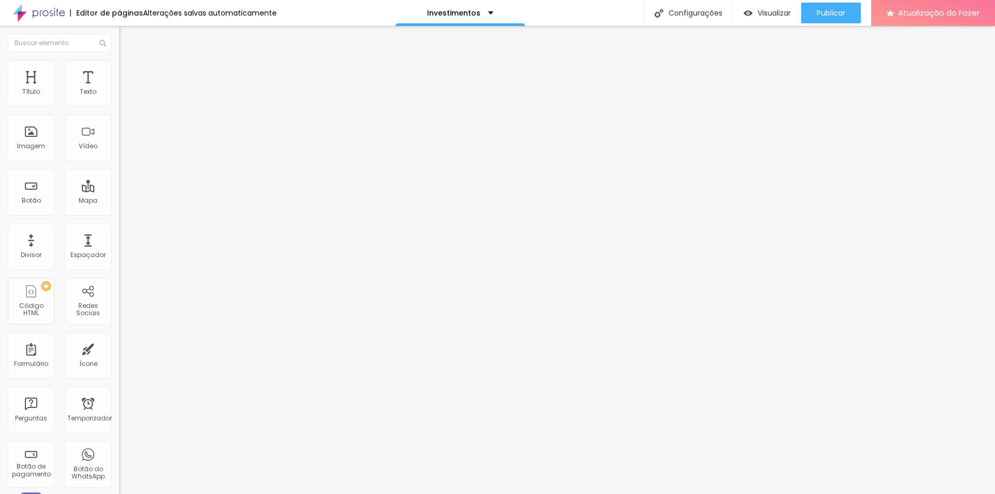
click at [119, 66] on img at bounding box center [123, 64] width 9 height 9
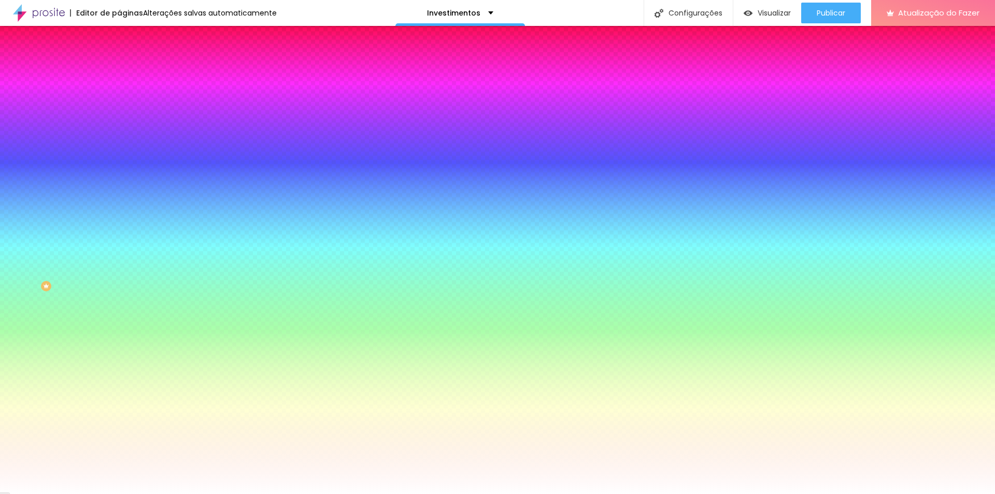
click at [119, 59] on img at bounding box center [123, 54] width 9 height 9
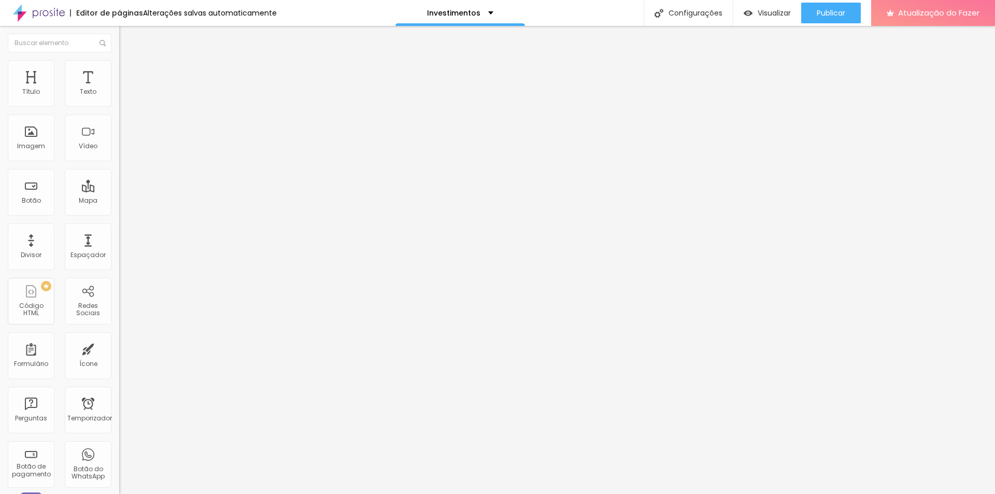
click at [119, 103] on img at bounding box center [122, 98] width 7 height 7
click at [119, 66] on img at bounding box center [123, 64] width 9 height 9
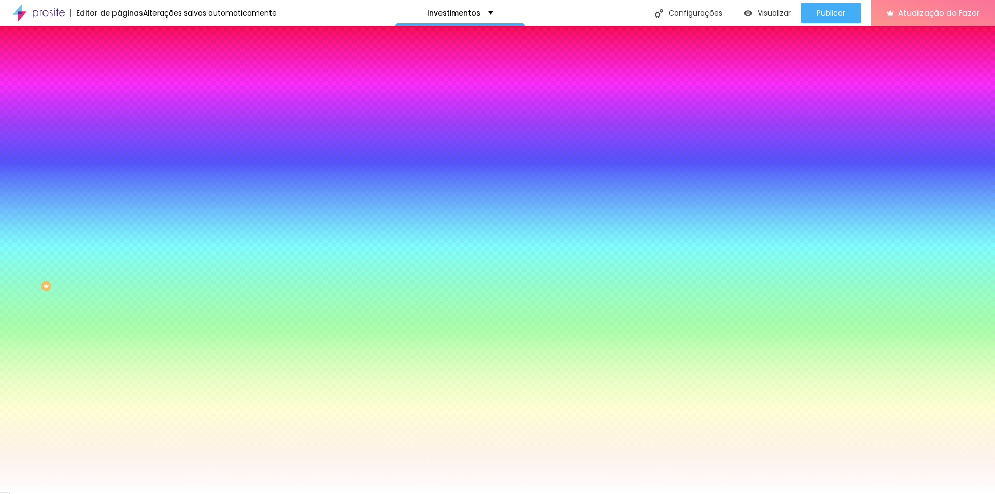
click at [119, 70] on li "Avançado" at bounding box center [178, 75] width 119 height 10
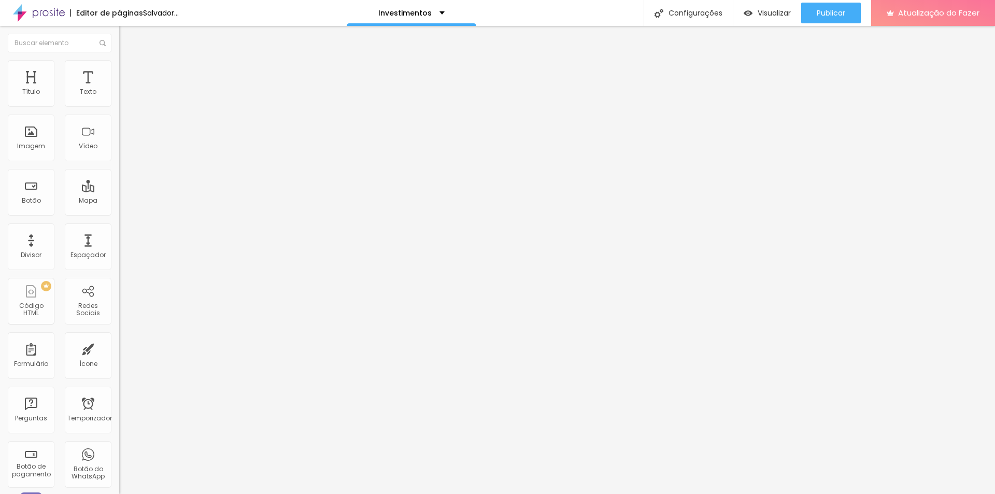
click at [119, 201] on input "range" at bounding box center [152, 205] width 67 height 8
click at [119, 69] on li "Estilo" at bounding box center [178, 65] width 119 height 10
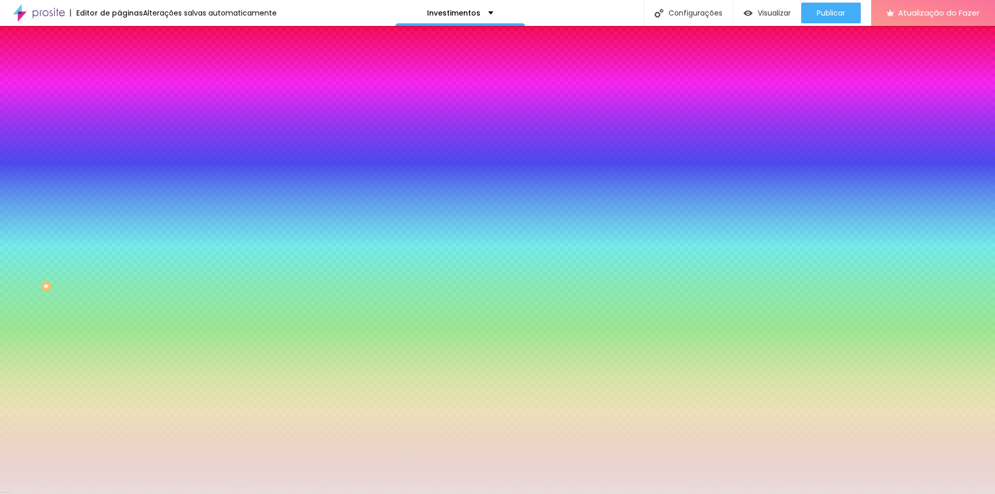
click at [119, 99] on div at bounding box center [178, 99] width 119 height 0
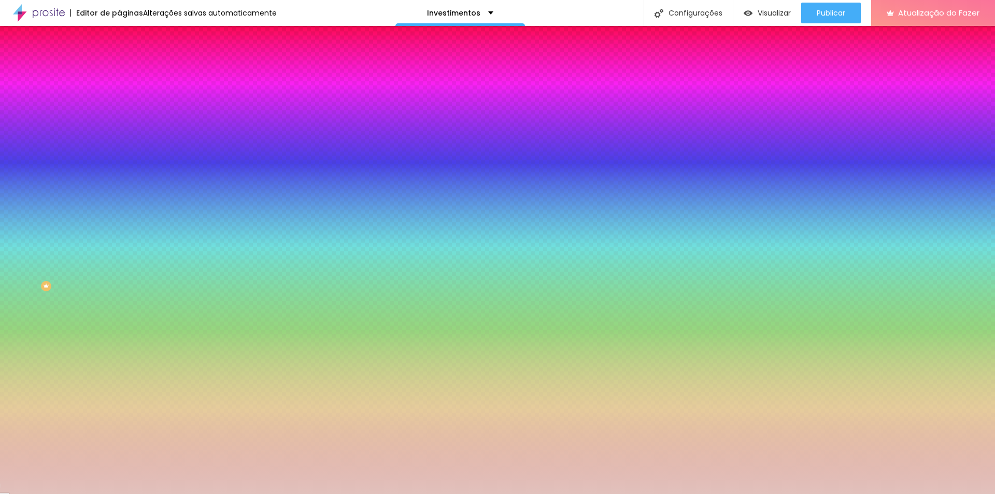
drag, startPoint x: 20, startPoint y: 123, endPoint x: 27, endPoint y: 126, distance: 7.9
click at [163, 59] on div at bounding box center [164, 58] width 2 height 2
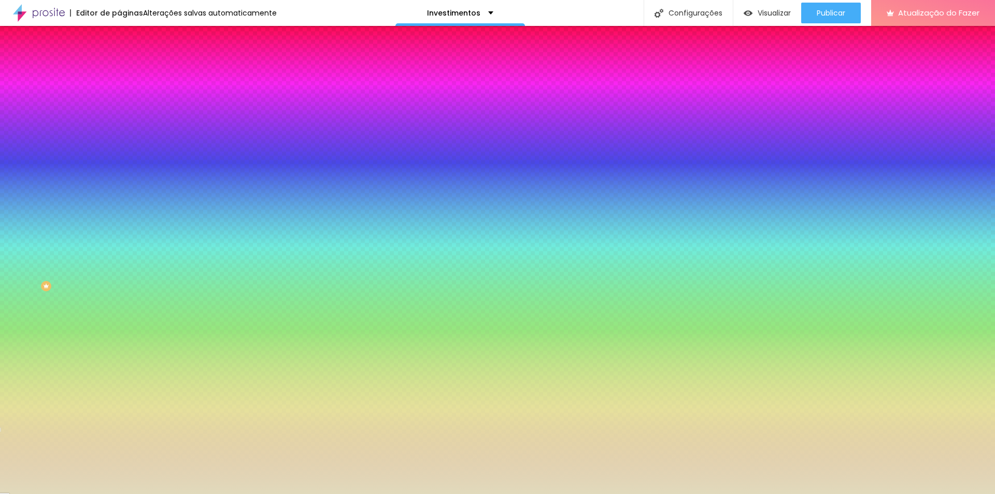
drag, startPoint x: 92, startPoint y: 180, endPoint x: 43, endPoint y: 145, distance: 60.3
click at [95, 185] on div at bounding box center [497, 247] width 995 height 494
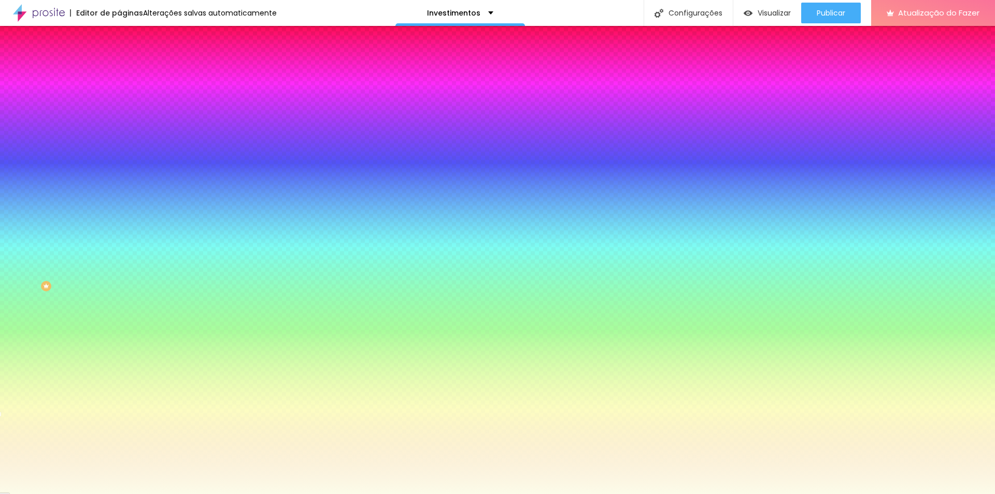
drag, startPoint x: 27, startPoint y: 126, endPoint x: 21, endPoint y: 118, distance: 10.4
click at [74, 7] on div at bounding box center [75, 6] width 2 height 2
click at [91, 185] on div at bounding box center [497, 247] width 995 height 494
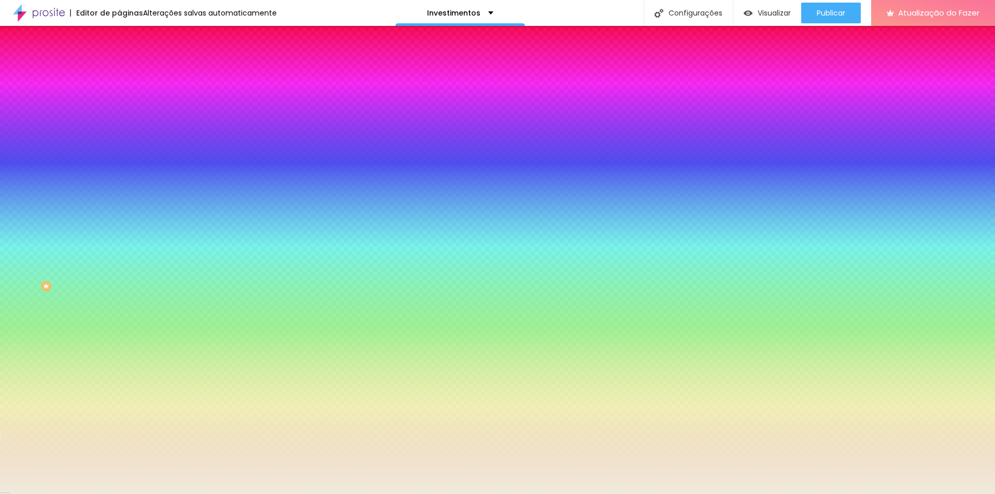
click at [83, 31] on div at bounding box center [84, 30] width 2 height 2
click at [119, 103] on input "#F0EBDA" at bounding box center [181, 104] width 124 height 10
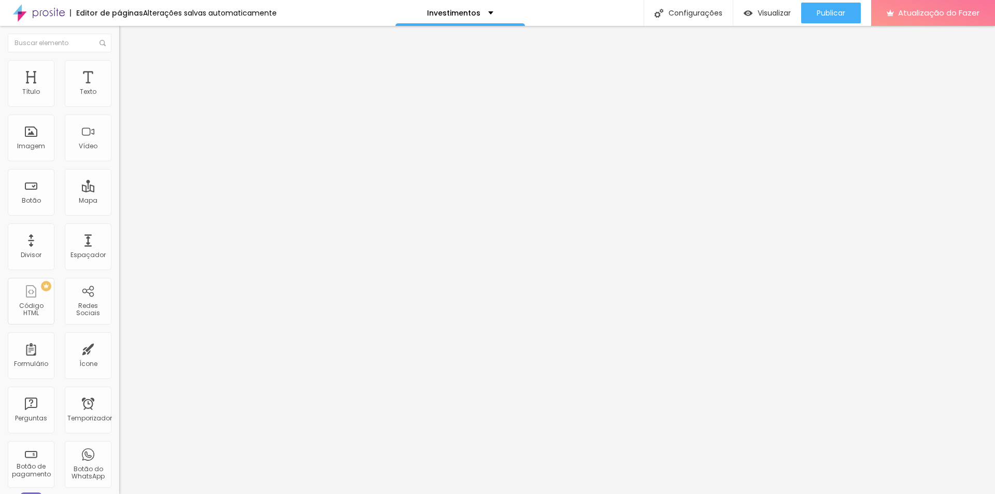
click at [129, 70] on font "Estilo" at bounding box center [137, 67] width 16 height 9
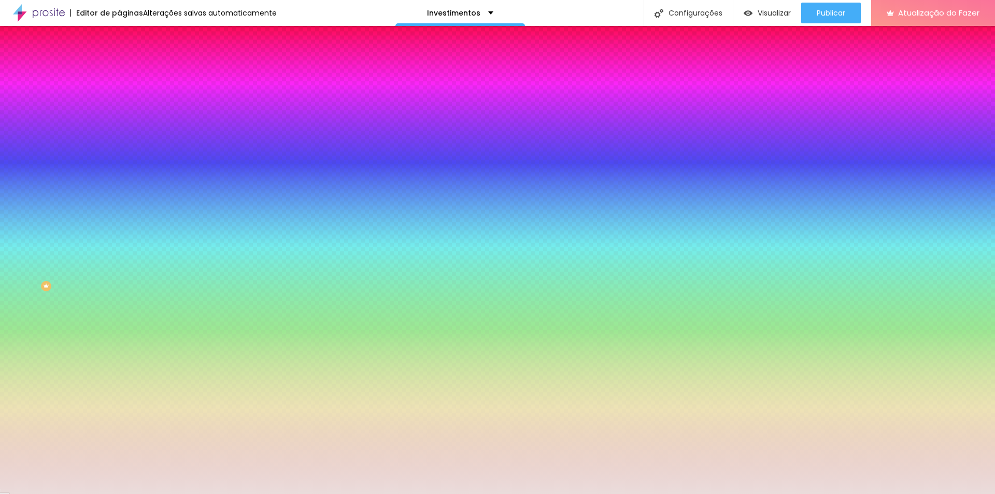
click at [119, 104] on input "#EADCDB" at bounding box center [181, 104] width 124 height 10
paste input "F0EBDA"
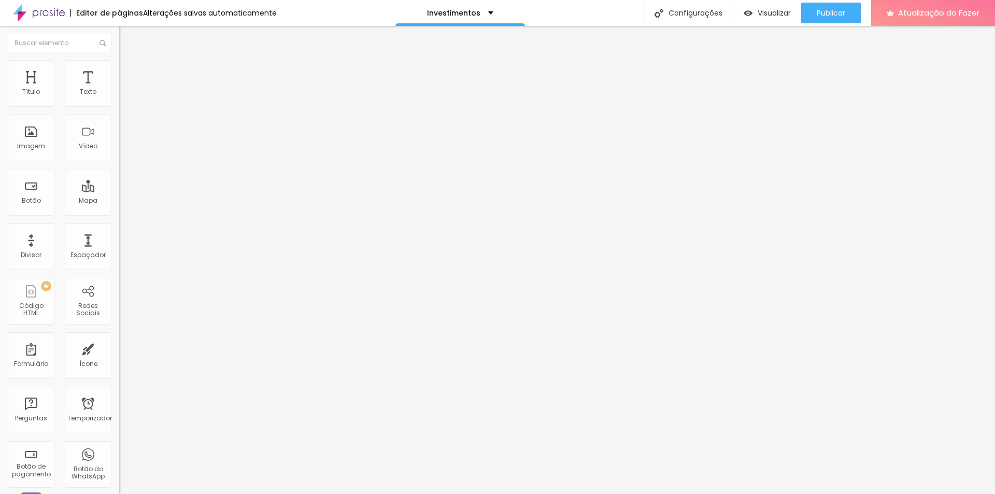
click at [119, 67] on img at bounding box center [123, 64] width 9 height 9
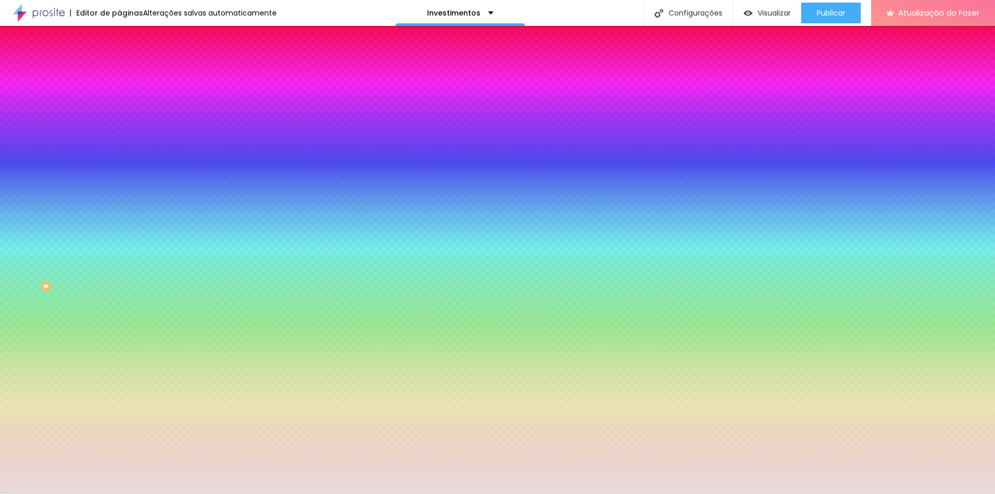
click at [119, 104] on input "#EADCDB" at bounding box center [181, 104] width 124 height 10
paste input "F0EBDA"
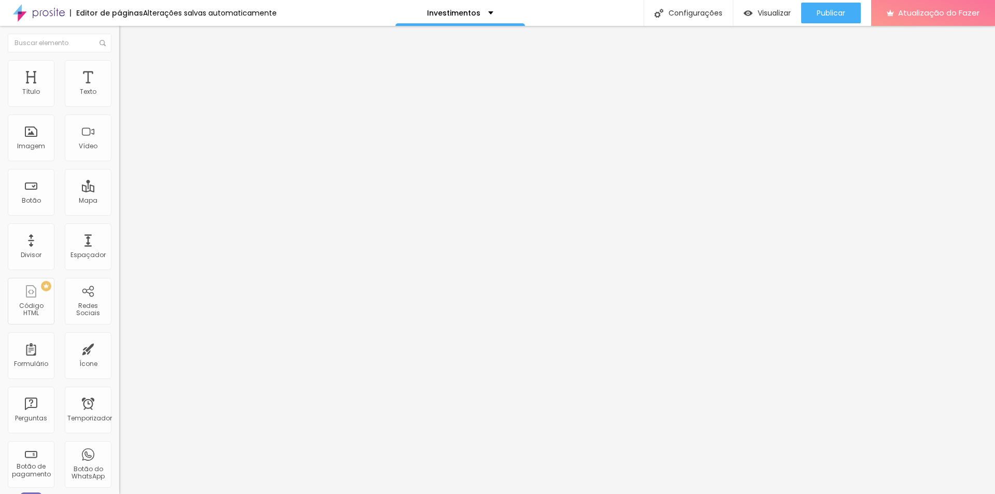
click at [119, 68] on li "Estilo" at bounding box center [178, 65] width 119 height 10
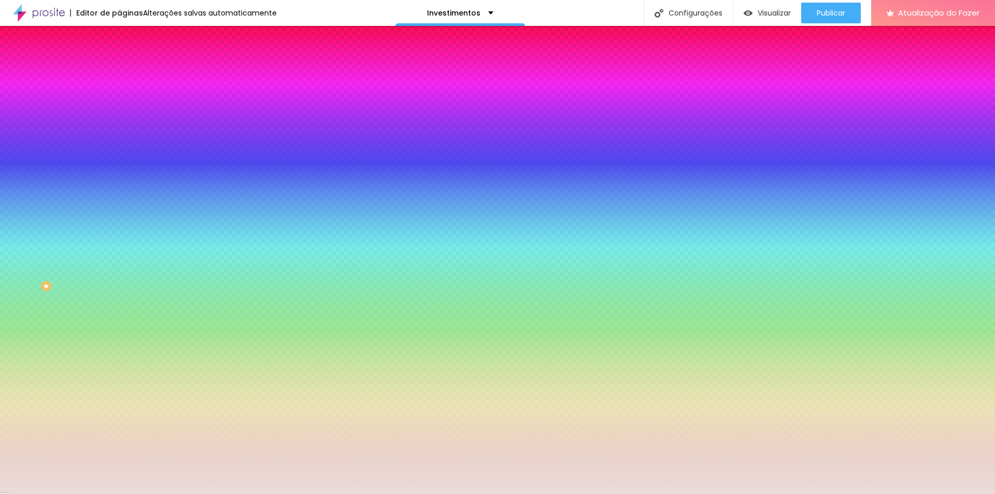
click at [119, 102] on input "#EADCDB" at bounding box center [181, 104] width 124 height 10
paste input "F0EBDA"
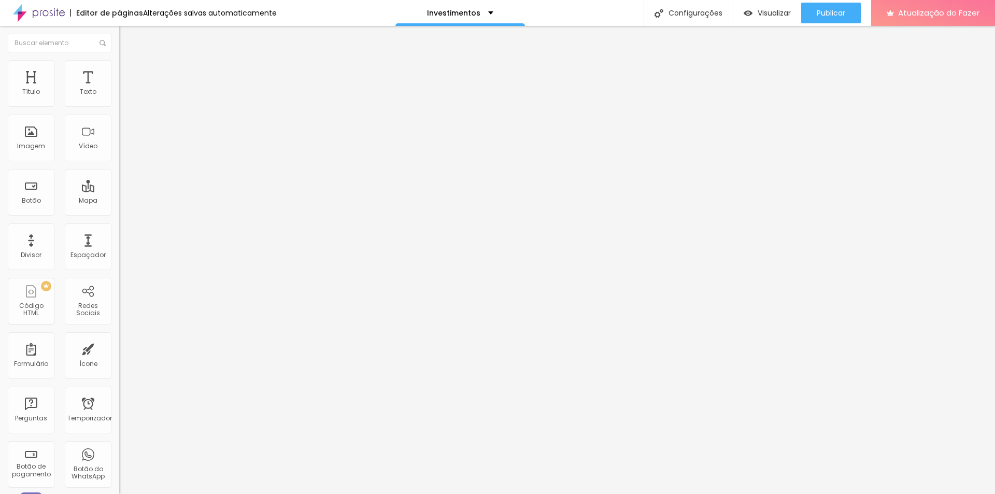
click at [119, 70] on li "Avançado" at bounding box center [178, 75] width 119 height 10
click at [119, 64] on img at bounding box center [123, 64] width 9 height 9
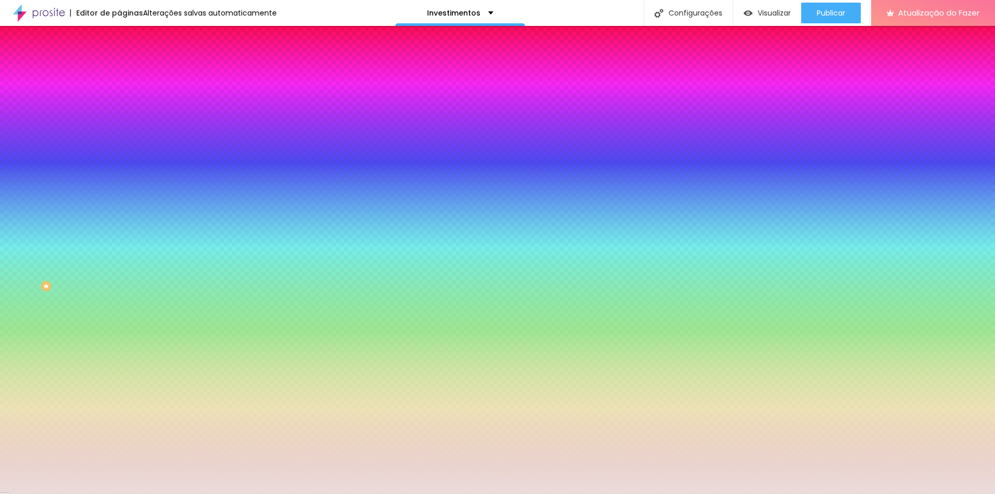
click at [119, 105] on input "#EADCDB" at bounding box center [181, 104] width 124 height 10
paste input "F0EBDA"
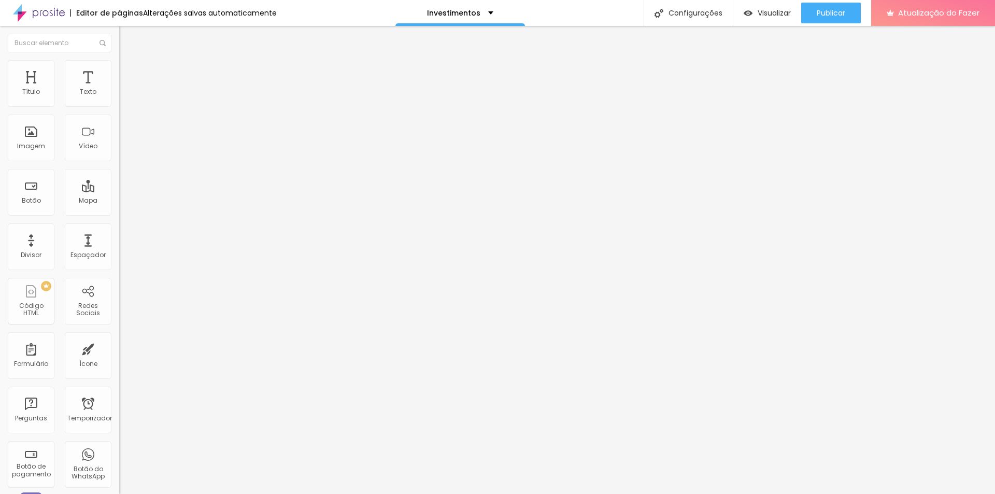
click at [129, 72] on font "Estilo" at bounding box center [137, 67] width 16 height 9
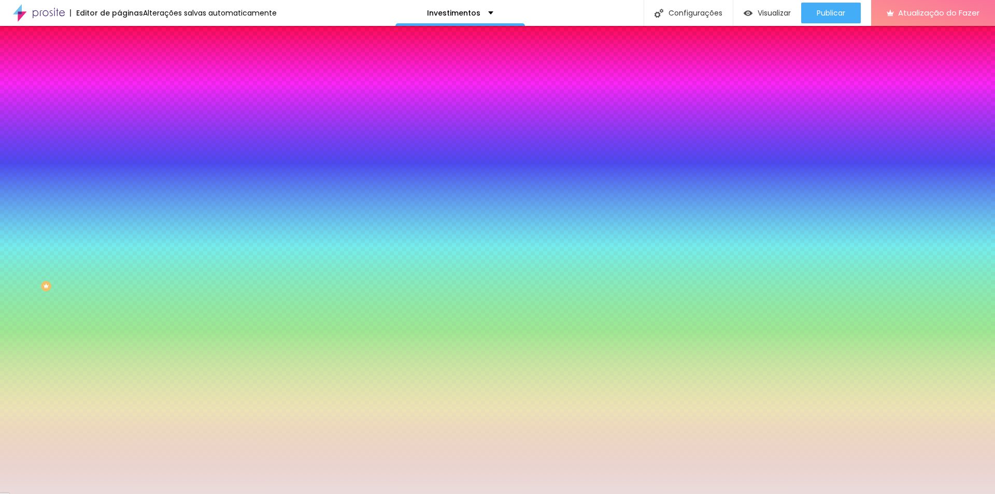
click at [119, 105] on input "#EADCDB" at bounding box center [181, 104] width 124 height 10
paste input "F0EBDA"
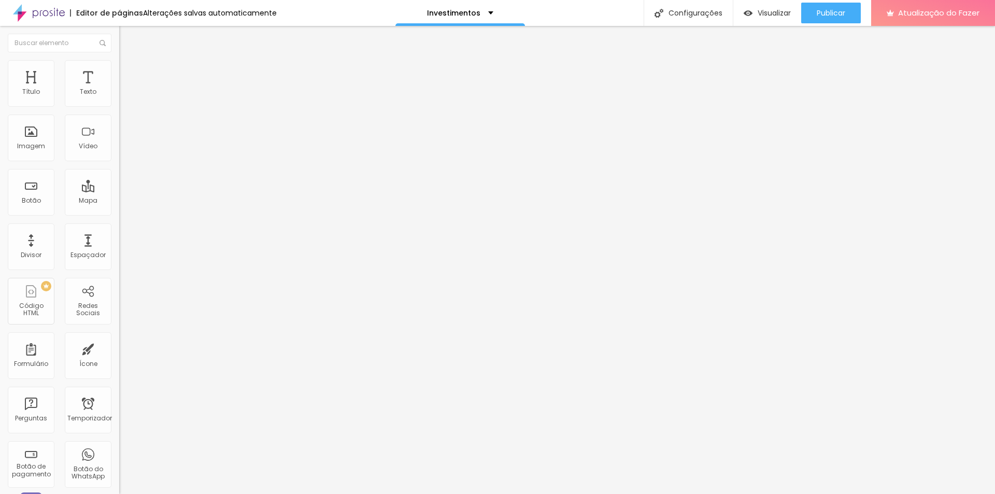
click at [129, 70] on font "Estilo" at bounding box center [137, 67] width 16 height 9
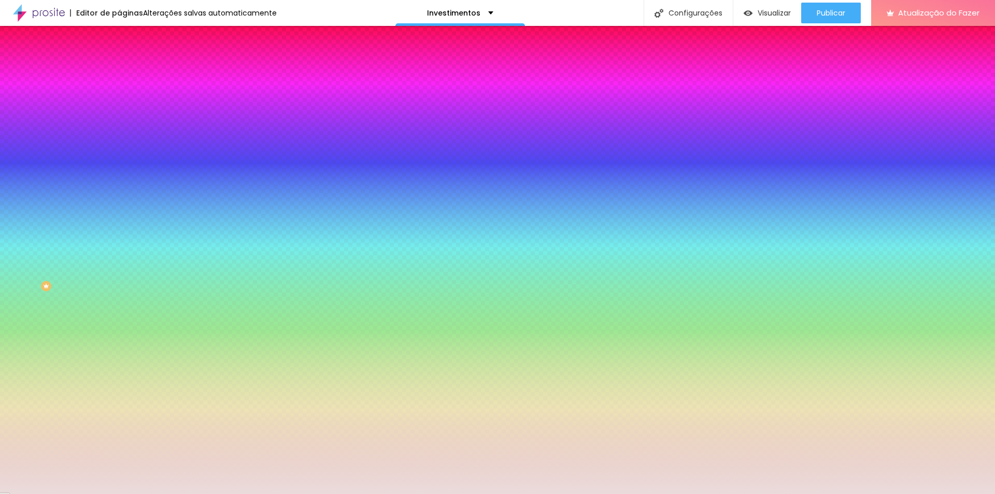
click at [119, 104] on input "#EADCDB" at bounding box center [181, 104] width 124 height 10
paste input "F0EBDA"
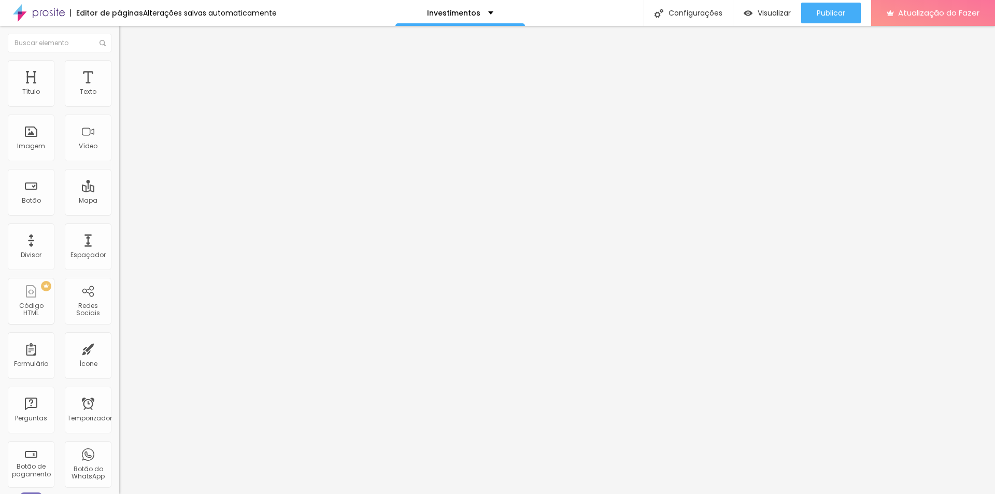
click at [119, 68] on li "Estilo" at bounding box center [178, 65] width 119 height 10
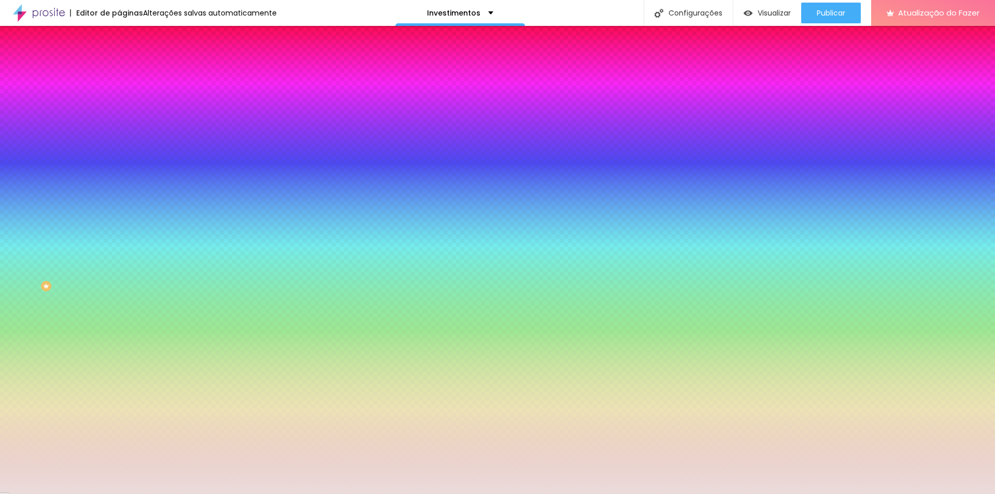
click at [119, 105] on input "#EADCDB" at bounding box center [181, 104] width 124 height 10
paste input "F0EBDA"
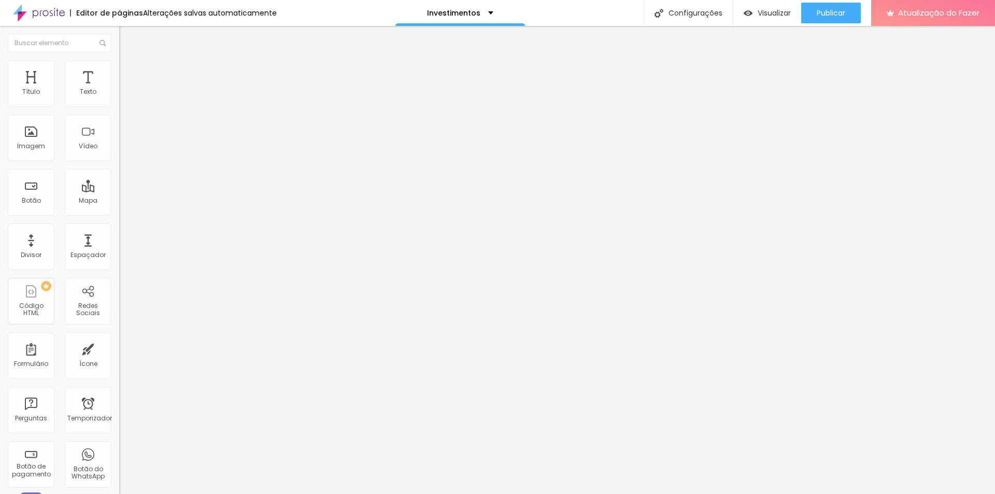
click at [119, 68] on ul "Conteúdo Estilo Avançado" at bounding box center [178, 65] width 119 height 31
drag, startPoint x: 60, startPoint y: 68, endPoint x: 88, endPoint y: 68, distance: 27.5
click at [119, 69] on li "Estilo" at bounding box center [178, 65] width 119 height 10
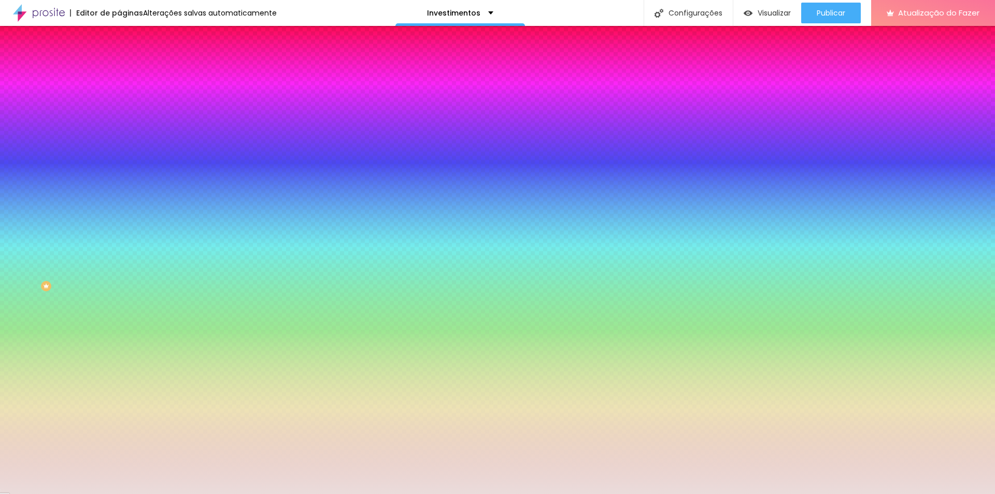
click at [119, 101] on input "#EADCDB" at bounding box center [181, 104] width 124 height 10
paste input "F0EBDA"
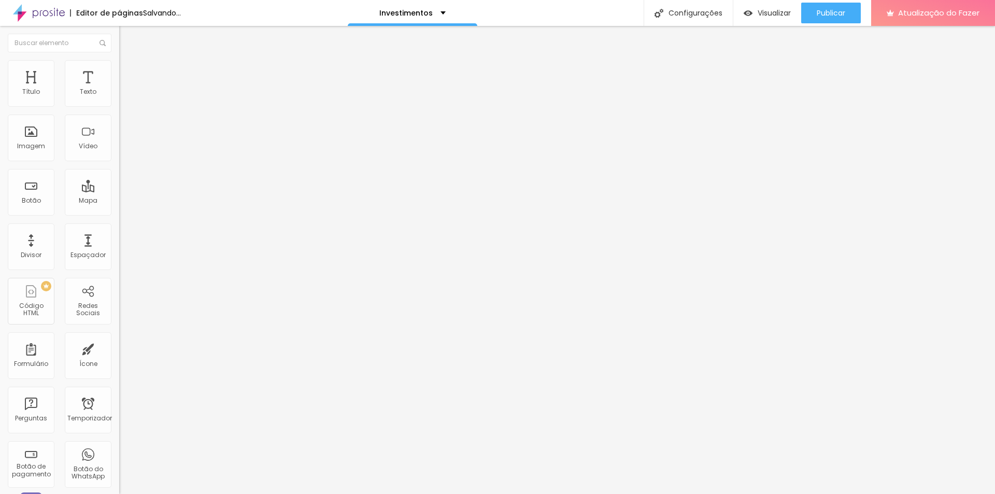
click at [129, 69] on font "Estilo" at bounding box center [137, 67] width 16 height 9
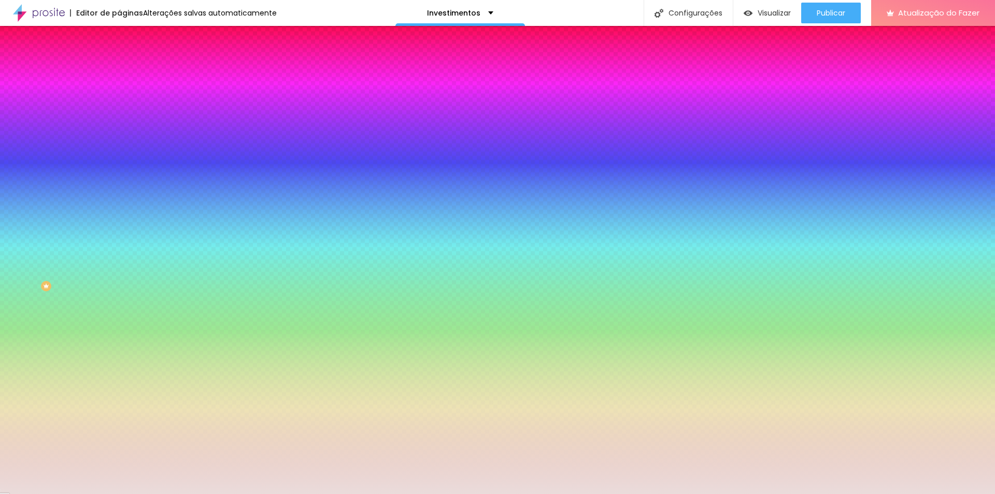
click at [119, 104] on input "#EADCDB" at bounding box center [181, 104] width 124 height 10
paste input "F0EBDA"
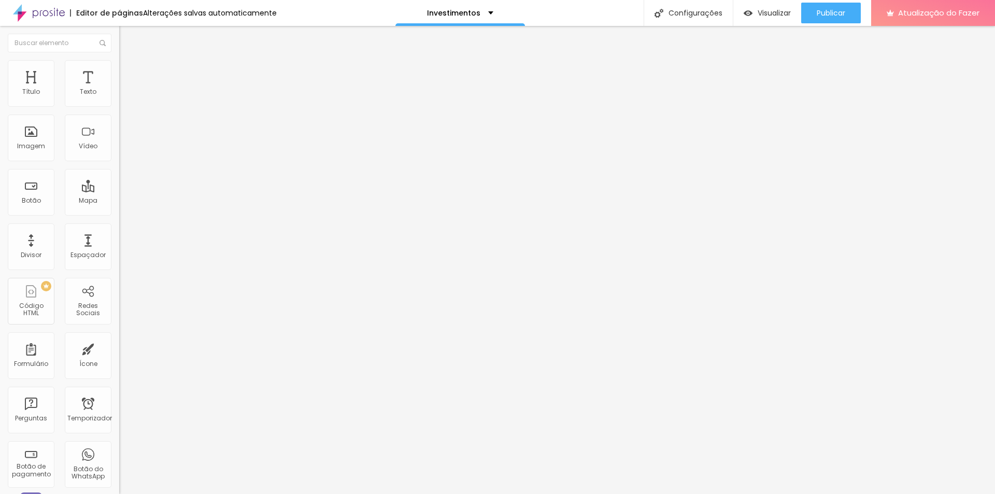
click at [119, 69] on li "Estilo" at bounding box center [178, 65] width 119 height 10
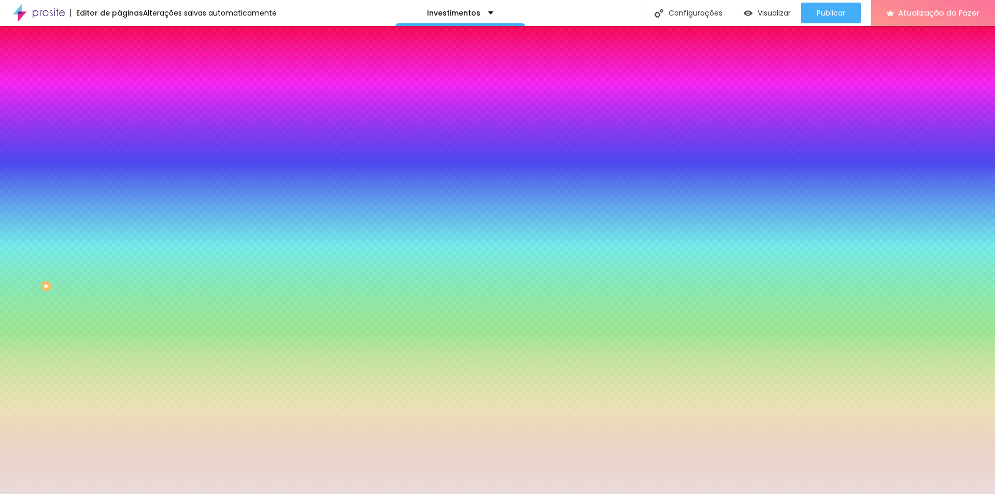
click at [119, 100] on input "#EADCDB" at bounding box center [181, 104] width 124 height 10
paste input "F0EBDA"
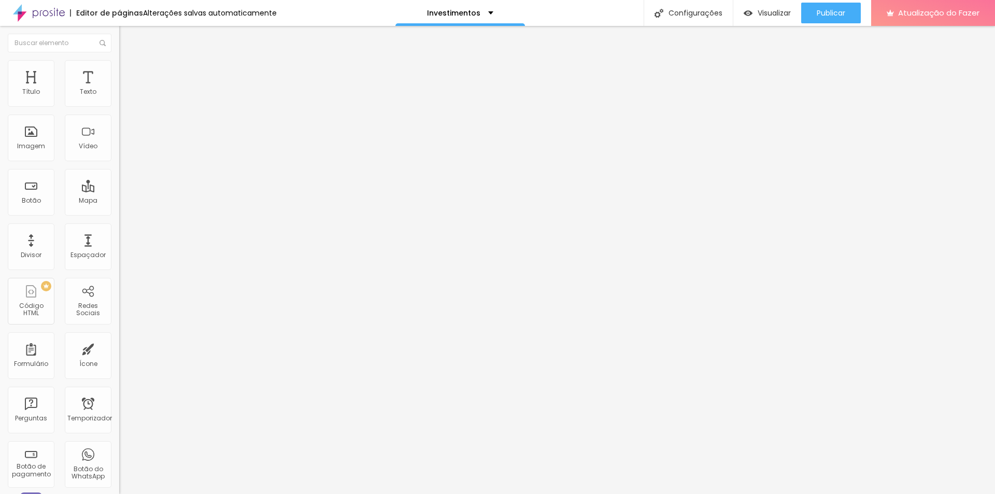
drag, startPoint x: 78, startPoint y: 182, endPoint x: 13, endPoint y: 184, distance: 65.3
click at [119, 350] on textarea "Olá, cheguei até você pela página {page_title} e gostaria de mais informações" at bounding box center [177, 359] width 117 height 18
click at [119, 350] on textarea "Olá, cheguei até você } e gostaria de mais informações" at bounding box center [177, 359] width 117 height 18
click at [119, 350] on textarea "Olá, cheguei até você pelo site e gostaria de mais informações" at bounding box center [177, 359] width 117 height 18
click at [119, 393] on img at bounding box center [122, 396] width 7 height 7
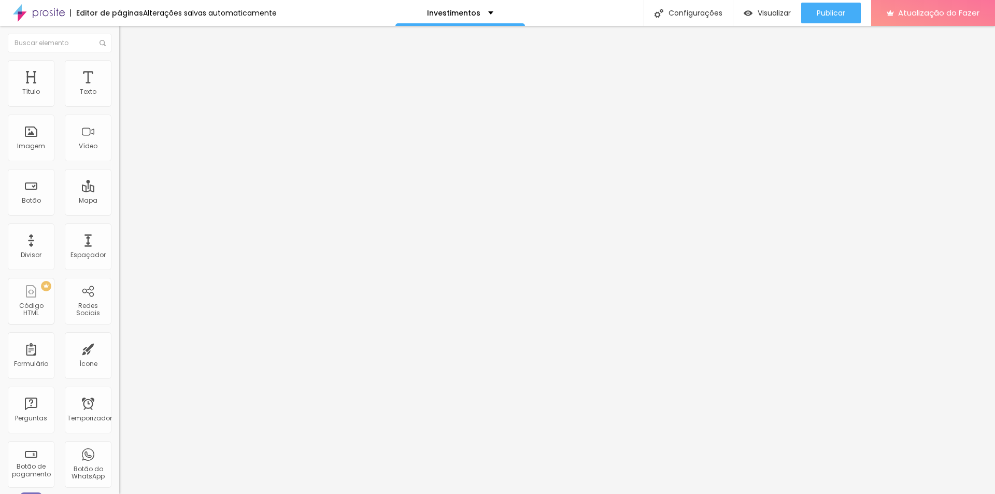
click at [119, 350] on textarea "Olá, cheguei até você pelo site e gostaria de mais informações." at bounding box center [177, 359] width 117 height 18
click at [119, 97] on input "text" at bounding box center [181, 92] width 124 height 10
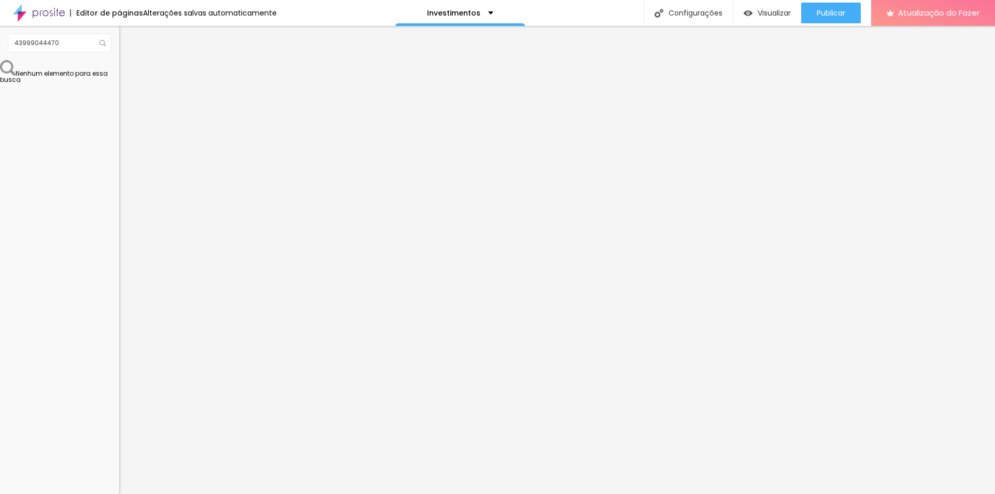
click at [119, 97] on input "(43)99904-4470" at bounding box center [181, 92] width 124 height 10
click at [119, 68] on ul "Conteúdo Estilo Avançado" at bounding box center [178, 65] width 119 height 31
click at [119, 65] on img at bounding box center [123, 64] width 9 height 9
click at [123, 163] on img at bounding box center [126, 166] width 6 height 6
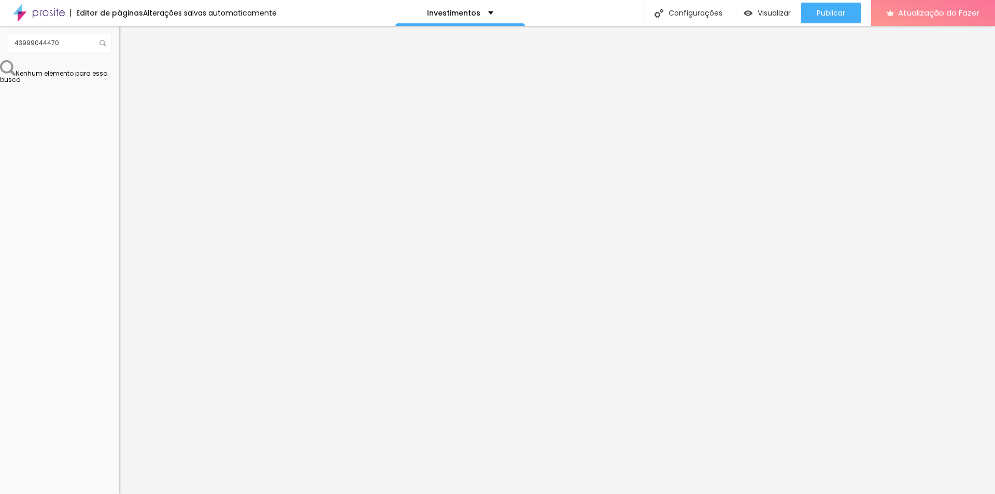
click at [123, 163] on img at bounding box center [126, 166] width 6 height 6
click at [119, 301] on input "range" at bounding box center [152, 305] width 67 height 8
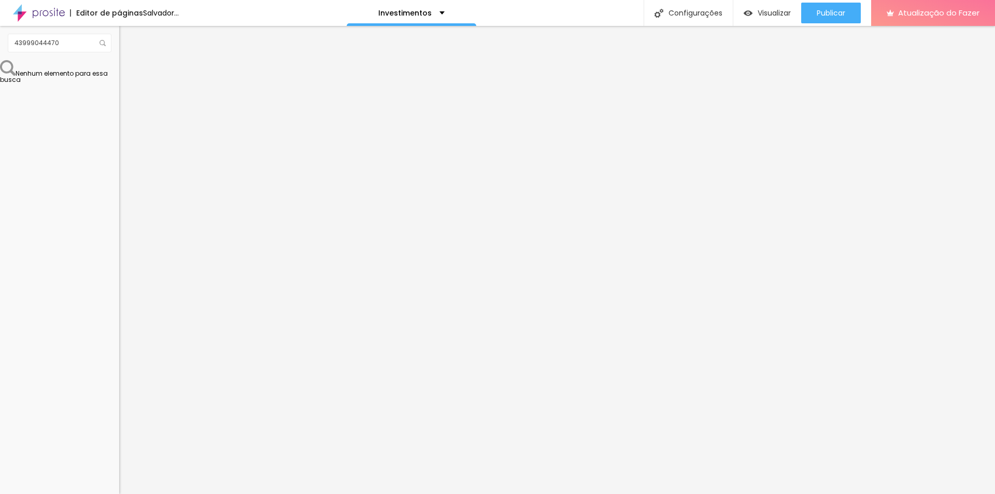
click at [119, 332] on span "Verde claro" at bounding box center [137, 336] width 36 height 9
click at [119, 348] on font "Verde escuro" at bounding box center [139, 352] width 41 height 9
click at [119, 338] on font "Verde claro" at bounding box center [137, 342] width 36 height 9
click at [119, 360] on font "Arredondada" at bounding box center [141, 364] width 44 height 9
click at [119, 366] on span "Reta" at bounding box center [126, 370] width 15 height 9
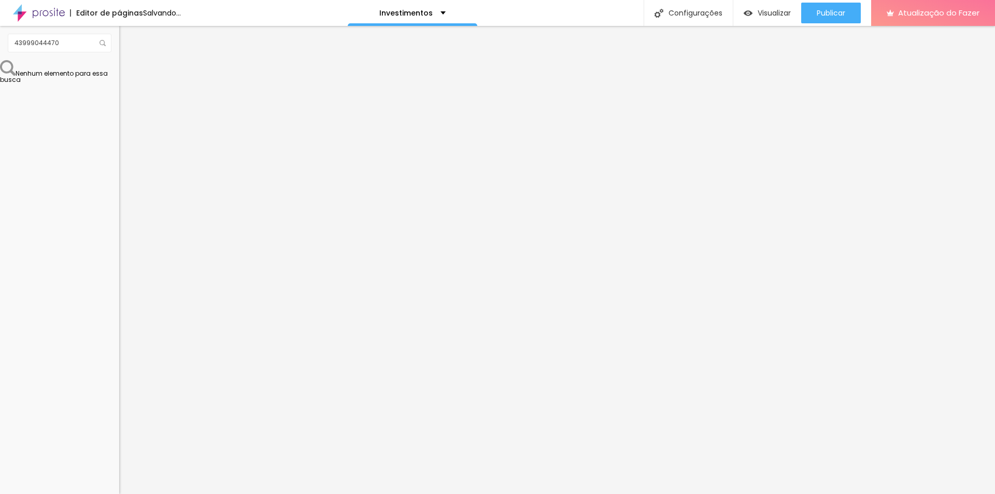
click at [119, 376] on span "Curvada" at bounding box center [133, 380] width 29 height 9
click at [119, 384] on div "Arredondada" at bounding box center [178, 387] width 119 height 6
click at [119, 348] on font "Verde escuro" at bounding box center [139, 352] width 41 height 9
click at [119, 162] on button at bounding box center [126, 167] width 15 height 11
click at [119, 70] on li "Avançado" at bounding box center [178, 75] width 119 height 10
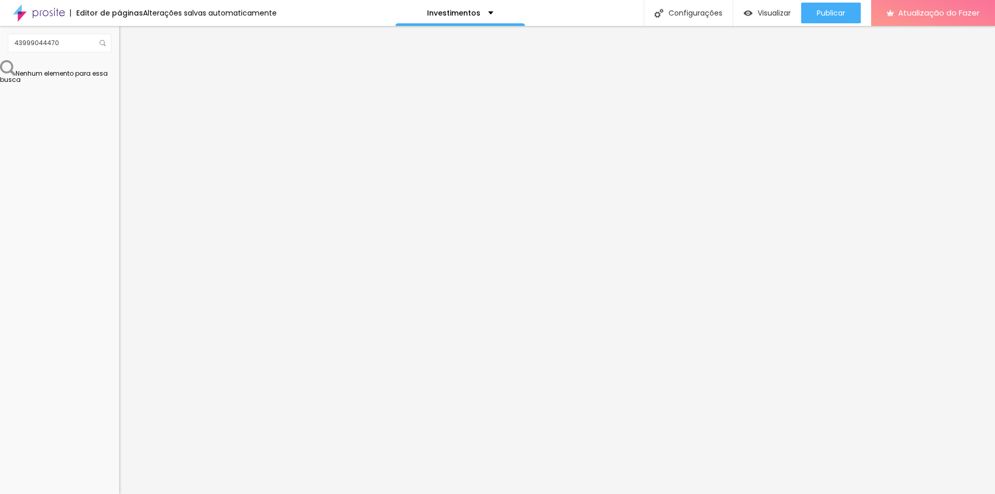
click at [119, 59] on img at bounding box center [123, 54] width 9 height 9
click at [484, 13] on div "Investimentos" at bounding box center [460, 12] width 66 height 7
click at [484, 7] on div "Investimentos" at bounding box center [460, 3] width 52 height 7
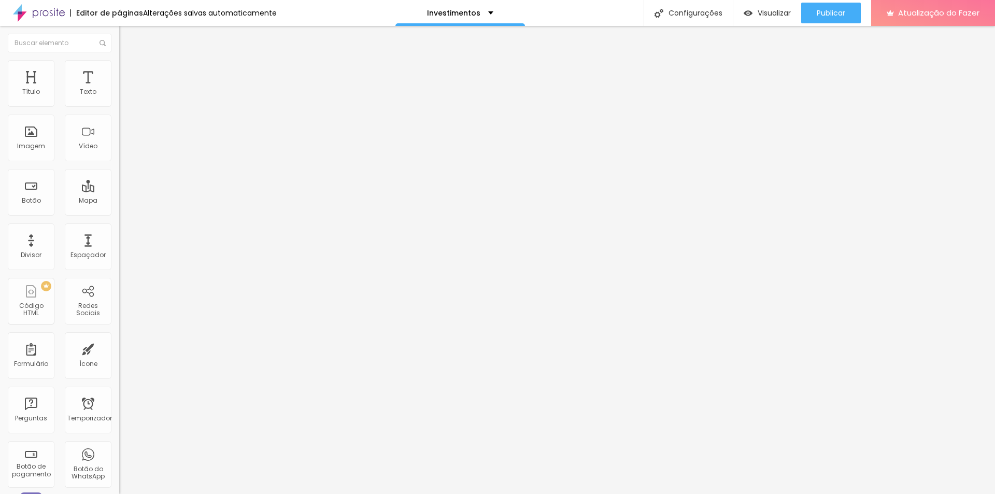
click at [129, 71] on font "Estilo" at bounding box center [137, 67] width 16 height 9
click at [119, 70] on li "Avançado" at bounding box center [178, 75] width 119 height 10
type input "12"
type input "16"
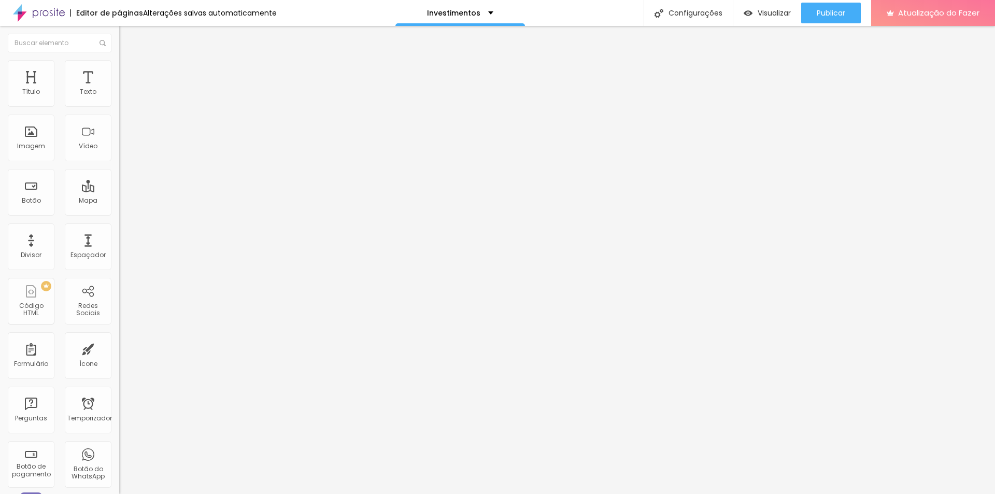
type input "16"
type input "21"
type input "23"
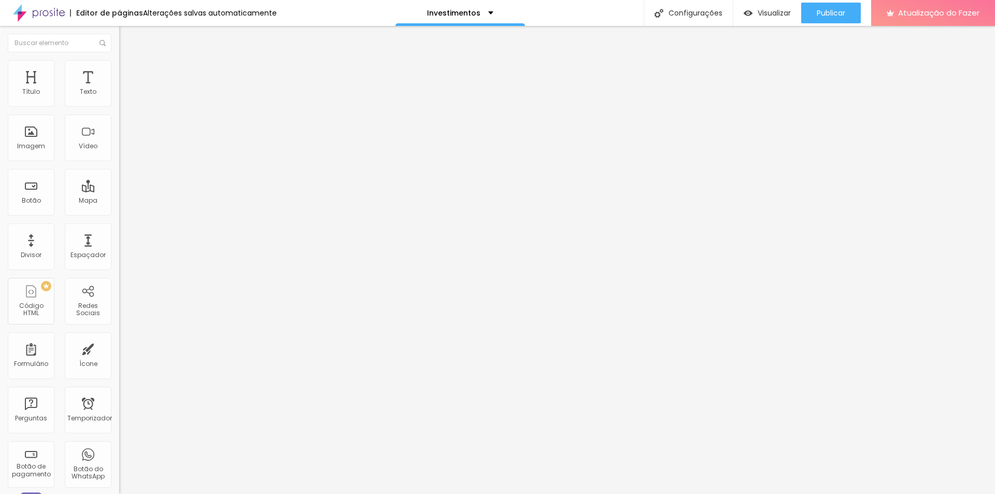
type input "25"
type input "33"
type input "68"
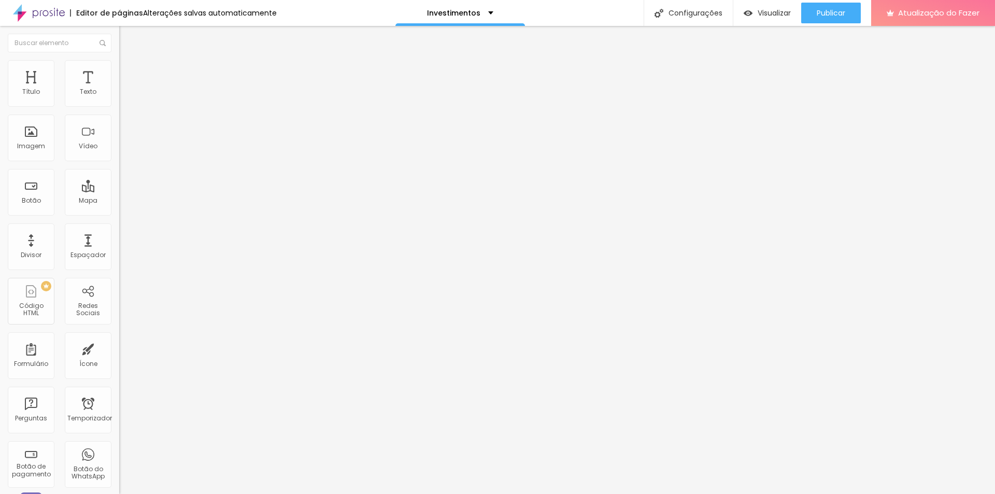
type input "68"
type input "67"
type input "0"
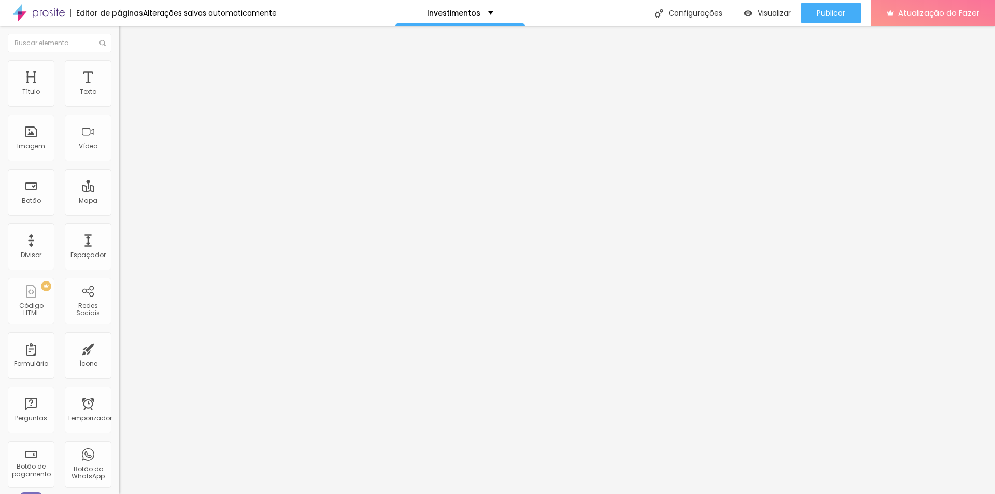
type input "3"
type input "7"
type input "8"
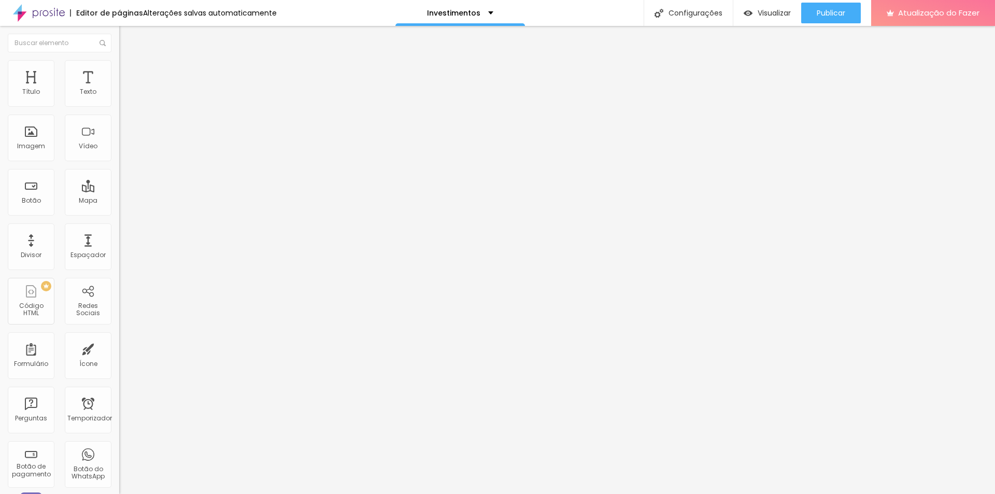
type input "8"
type input "10"
type input "11"
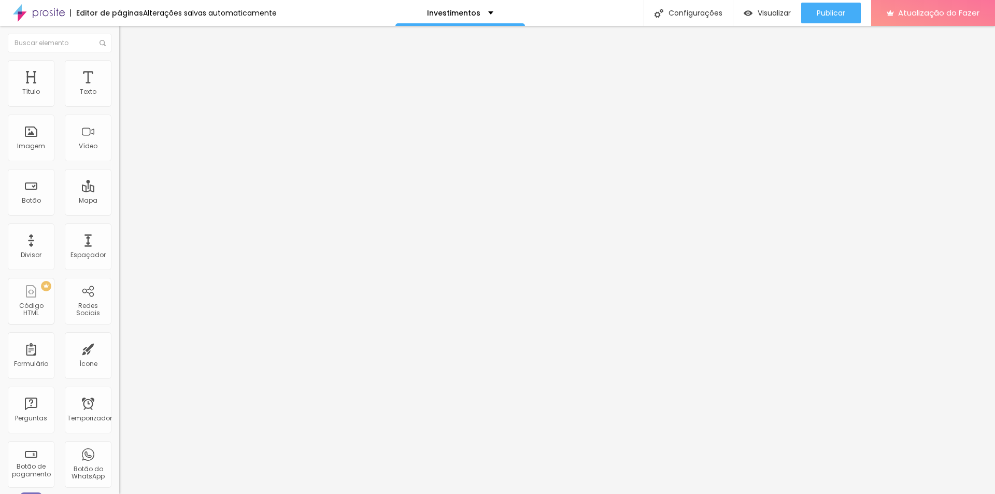
type input "12"
type input "14"
type input "15"
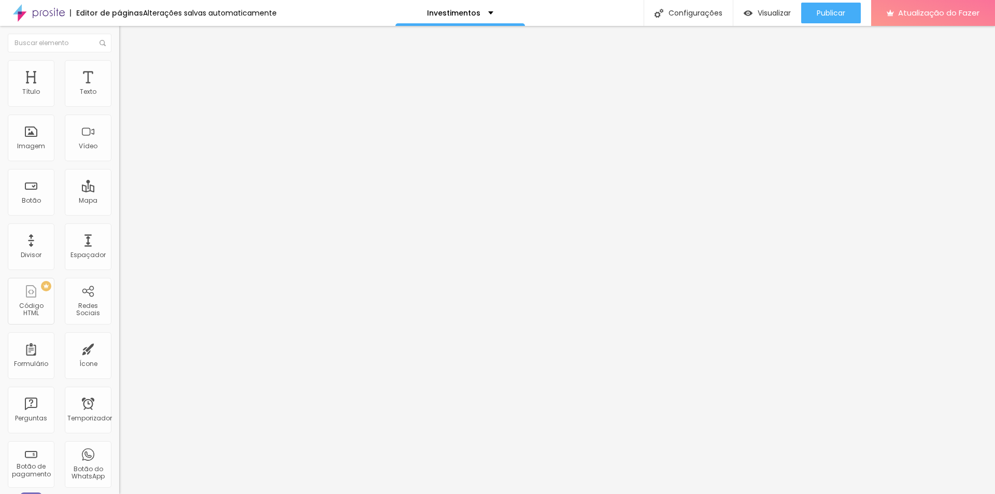
type input "15"
type input "16"
type input "17"
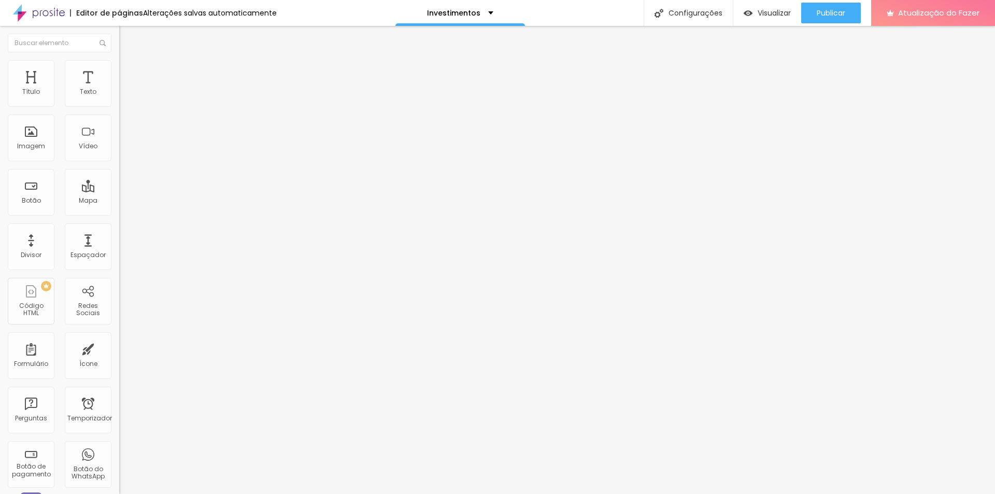
type input "17"
click at [119, 348] on input "range" at bounding box center [152, 352] width 67 height 8
type input "8"
type input "11"
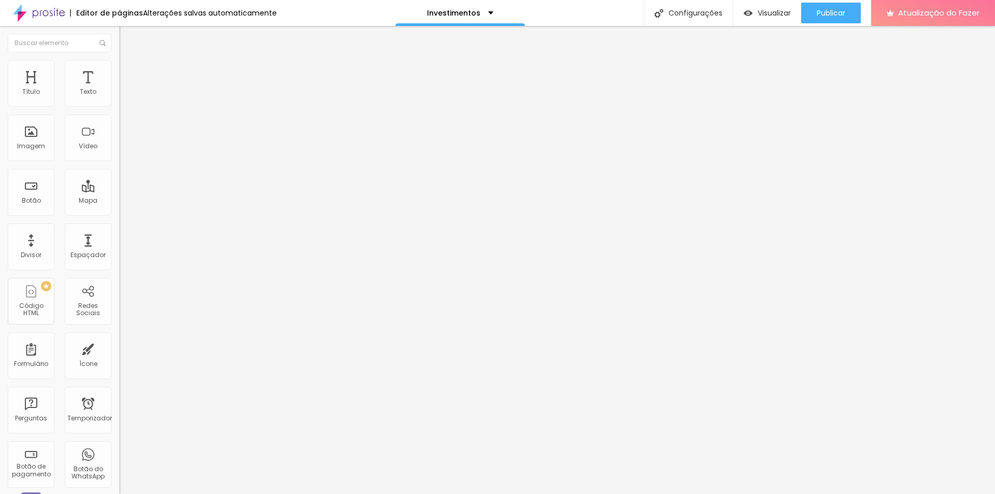
type input "11"
type input "18"
type input "20"
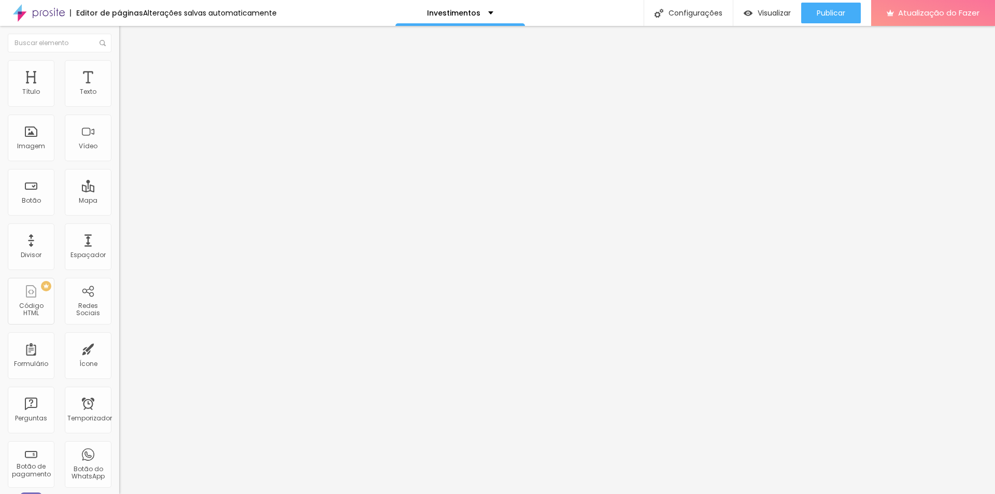
type input "21"
type input "22"
type input "24"
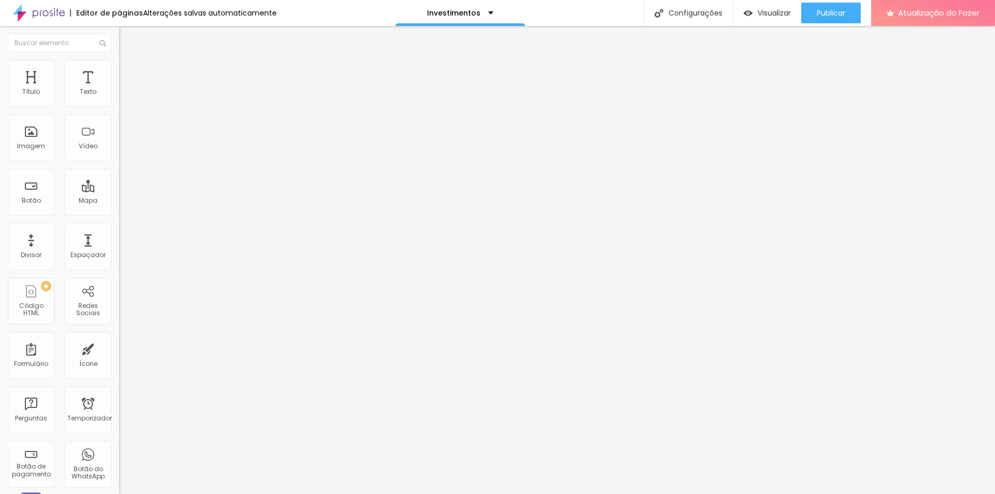
type input "24"
type input "35"
type input "94"
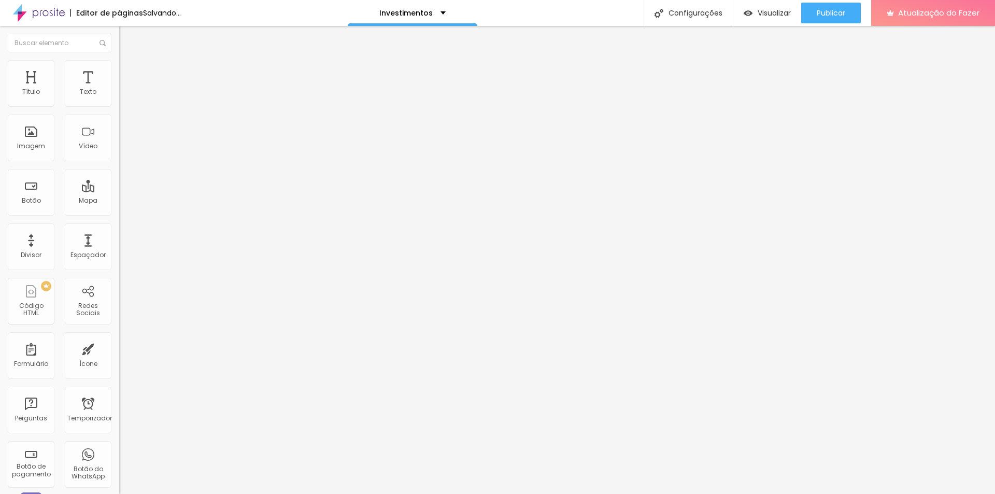
type input "95"
type input "96"
type input "100"
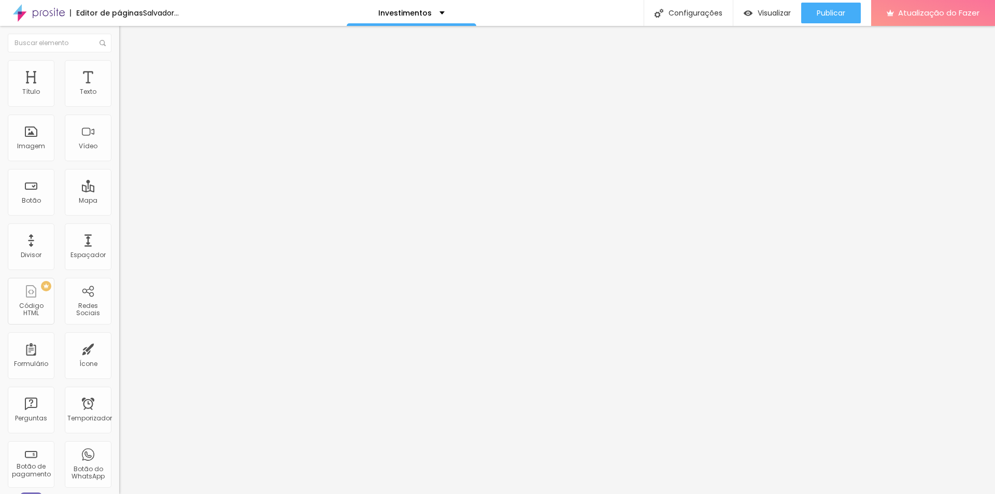
type input "100"
drag, startPoint x: 29, startPoint y: 102, endPoint x: 148, endPoint y: 103, distance: 118.7
type input "100"
click at [148, 201] on input "range" at bounding box center [152, 205] width 67 height 8
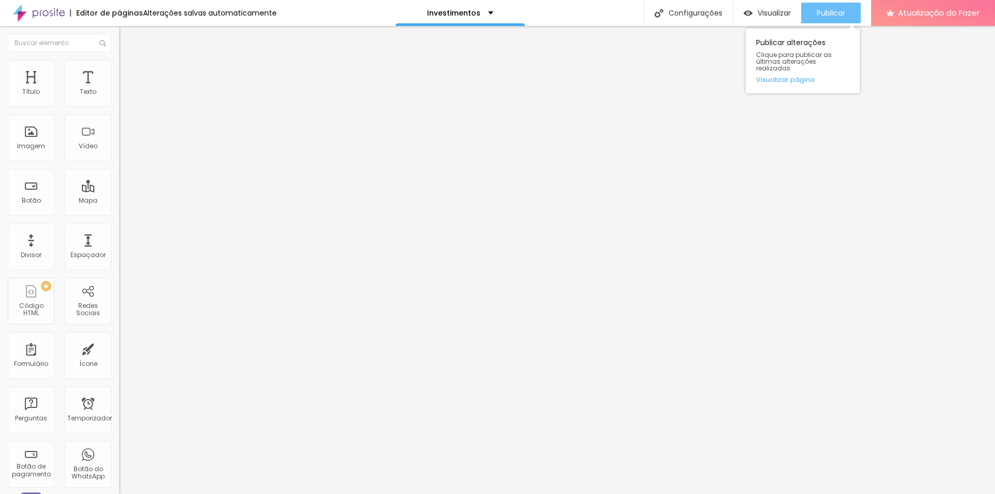
click at [828, 14] on font "Publicar" at bounding box center [831, 13] width 29 height 10
click at [769, 10] on font "Visualizar" at bounding box center [774, 13] width 33 height 10
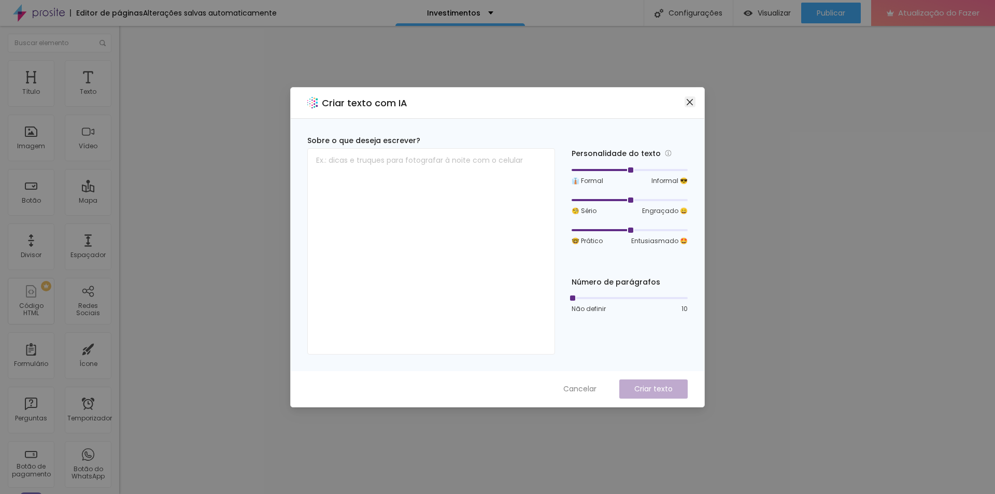
click at [691, 102] on icon "fechar" at bounding box center [690, 102] width 8 height 8
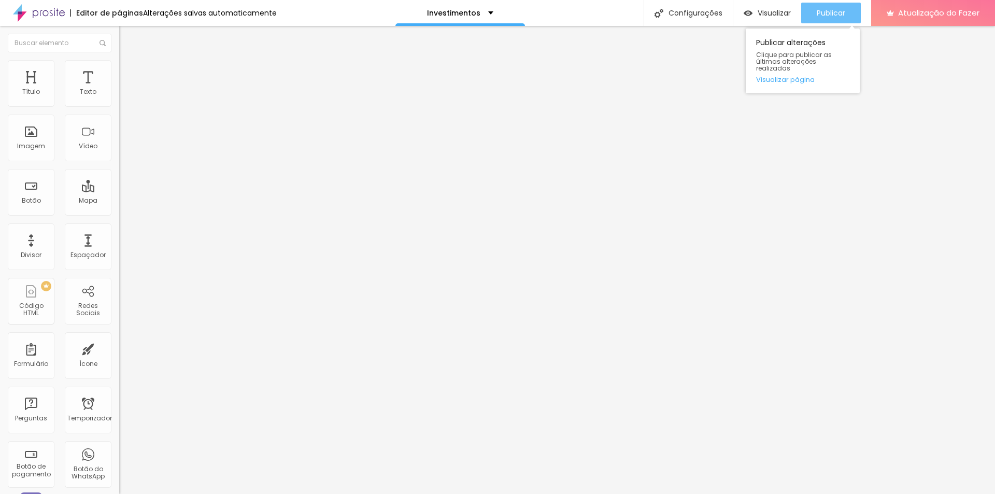
click at [835, 8] on font "Publicar" at bounding box center [831, 13] width 29 height 10
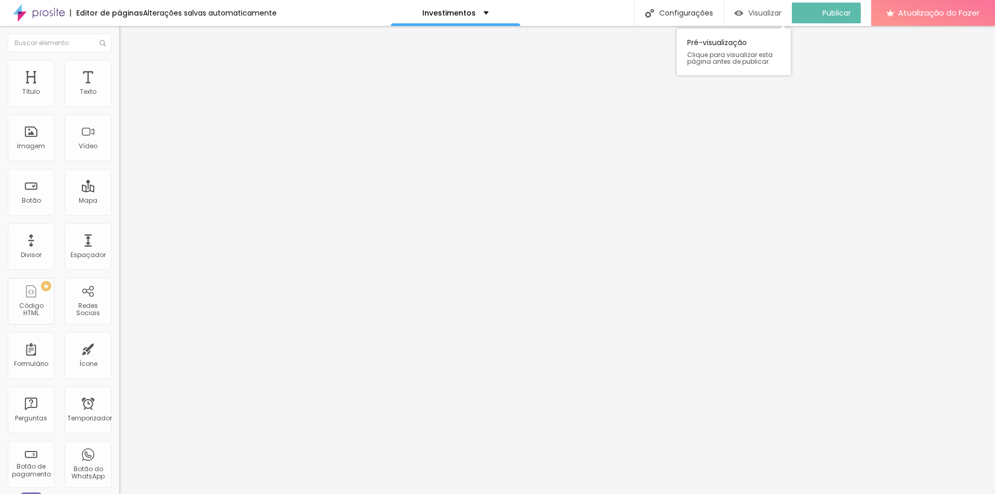
click at [762, 16] on font "Visualizar" at bounding box center [764, 13] width 33 height 10
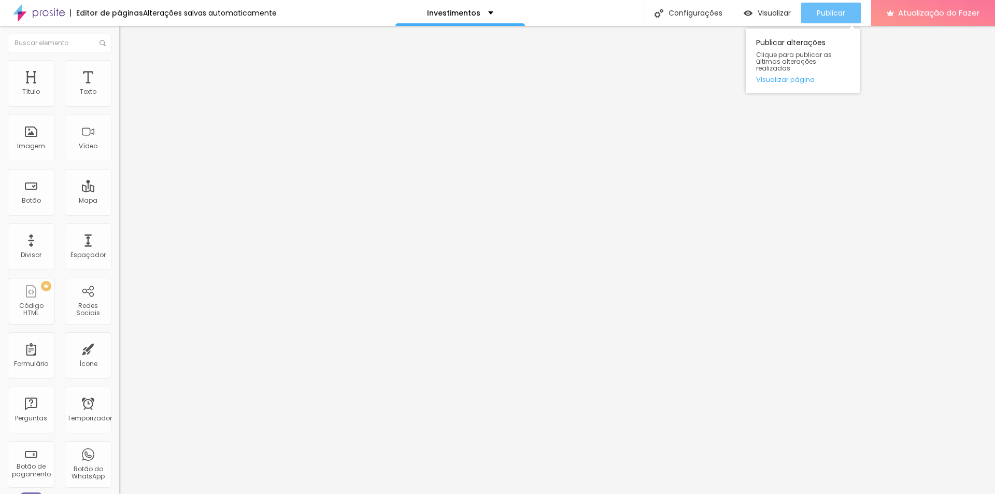
click at [846, 11] on button "Publicar" at bounding box center [831, 13] width 60 height 21
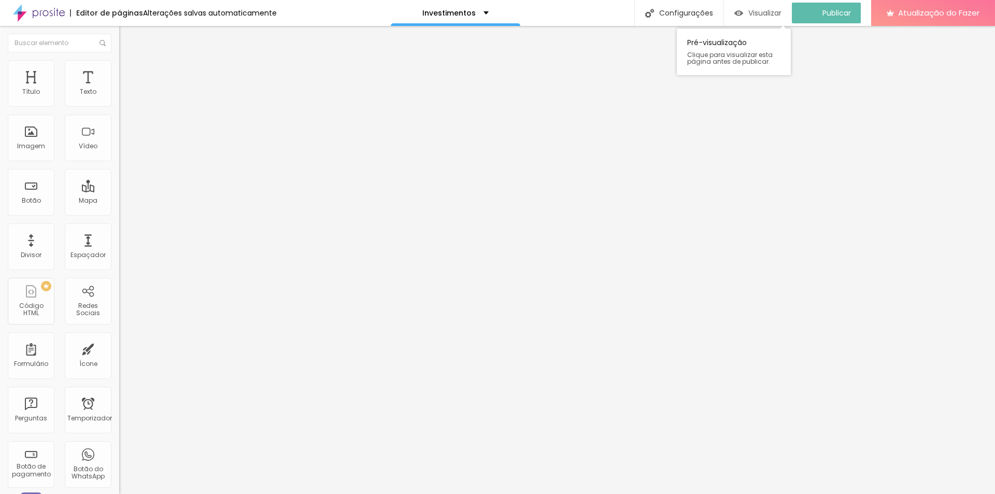
click at [763, 11] on font "Visualizar" at bounding box center [764, 13] width 33 height 10
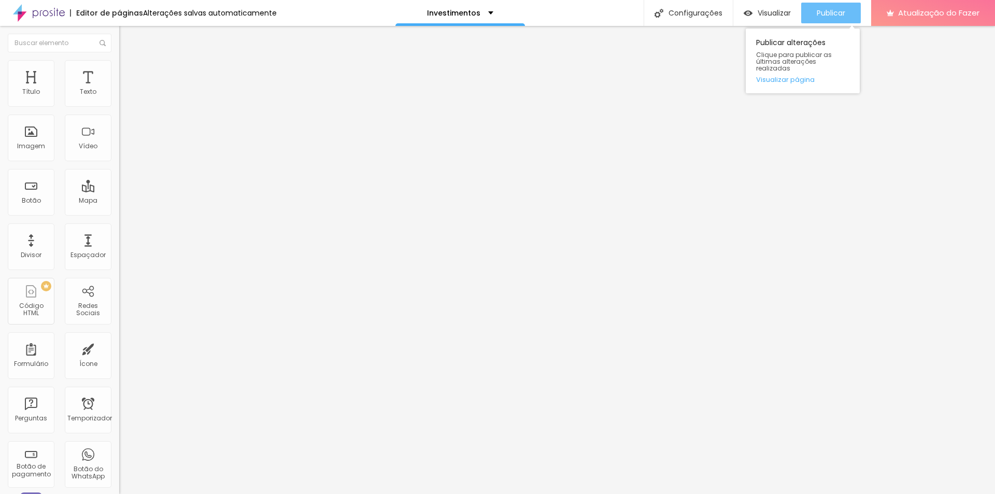
click at [833, 9] on font "Publicar" at bounding box center [831, 13] width 29 height 10
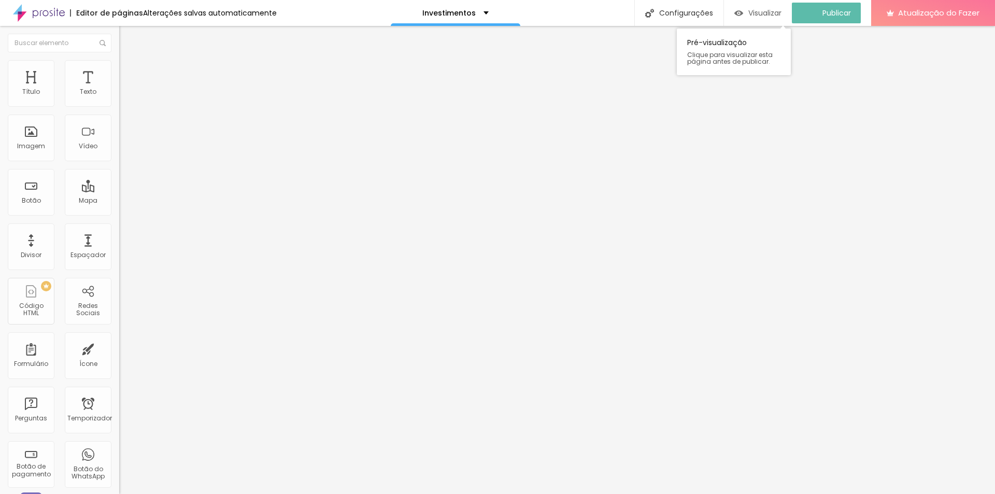
click at [782, 12] on font "Visualizar" at bounding box center [764, 13] width 33 height 10
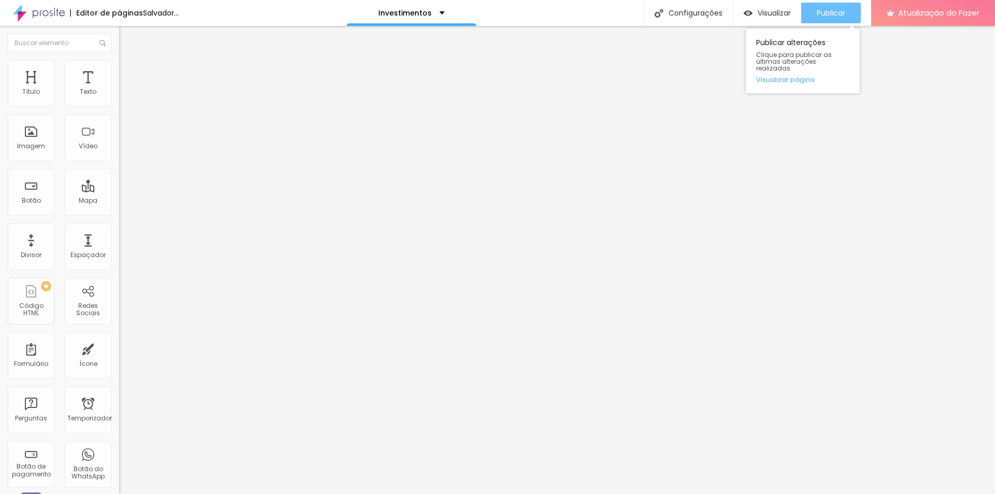
click at [833, 12] on font "Publicar" at bounding box center [831, 13] width 29 height 10
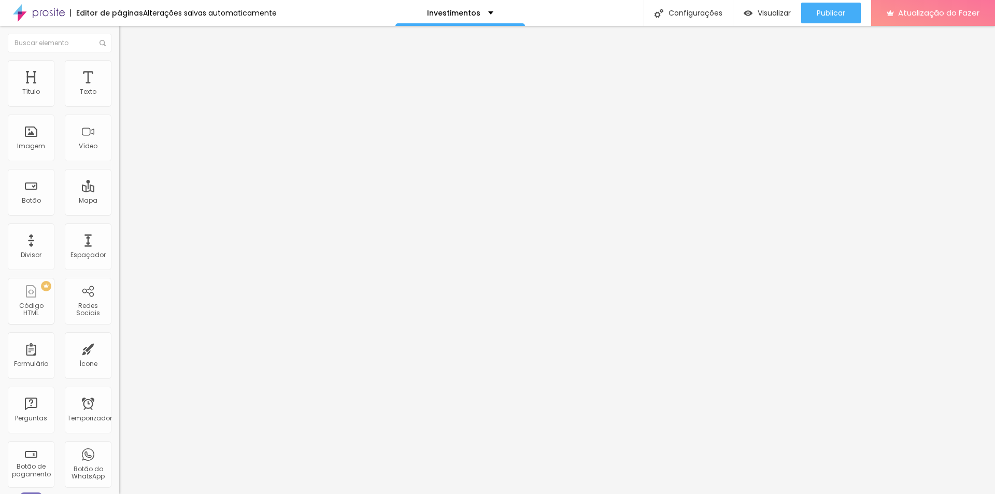
click at [45, 12] on img at bounding box center [39, 13] width 52 height 26
click at [695, 9] on font "Configurações" at bounding box center [696, 13] width 54 height 10
drag, startPoint x: 97, startPoint y: 144, endPoint x: 0, endPoint y: 143, distance: 97.4
click at [119, 143] on div "Número do WhatsApp * (43)99904-4470 + 55 Texto do botão Conversar no WhatsApp M…" at bounding box center [178, 254] width 119 height 346
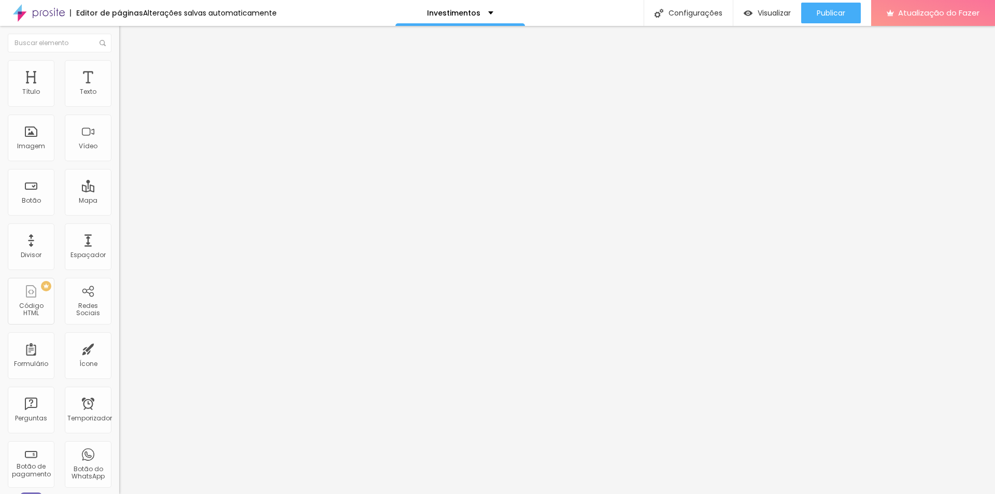
type input "a"
click at [119, 320] on input "AGENDE SEU ENSAIO" at bounding box center [181, 325] width 124 height 10
type input "AGENDE SEU ENSAIO PELO WHATSAPP"
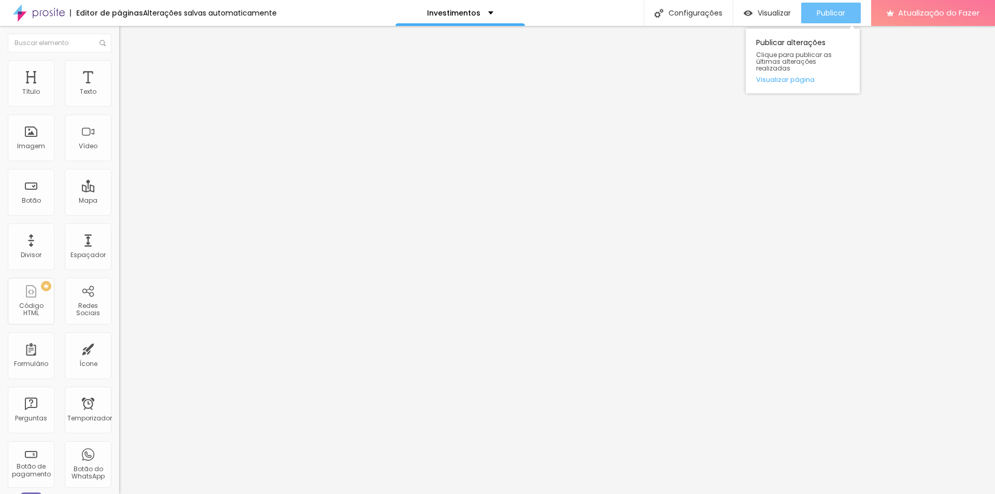
click at [824, 7] on div "Publicar" at bounding box center [831, 13] width 29 height 21
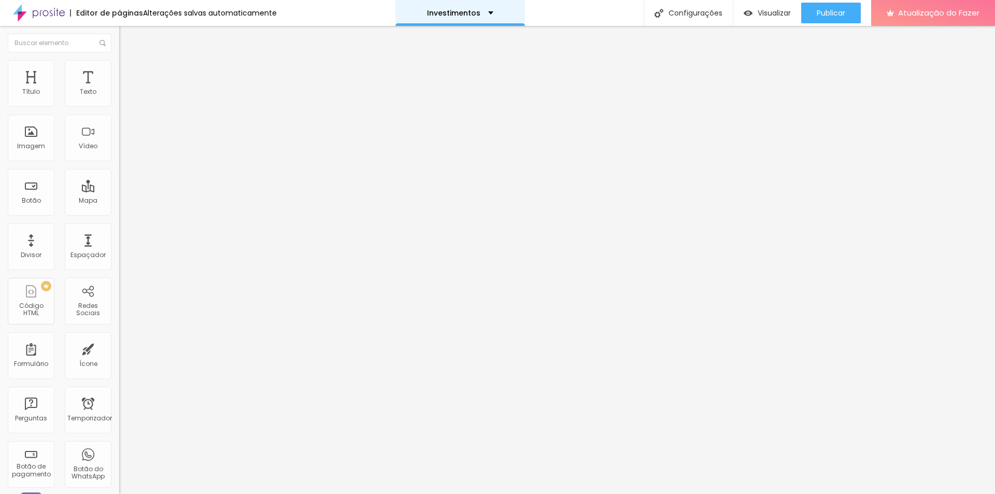
click at [490, 18] on div "Investimentos" at bounding box center [460, 13] width 130 height 26
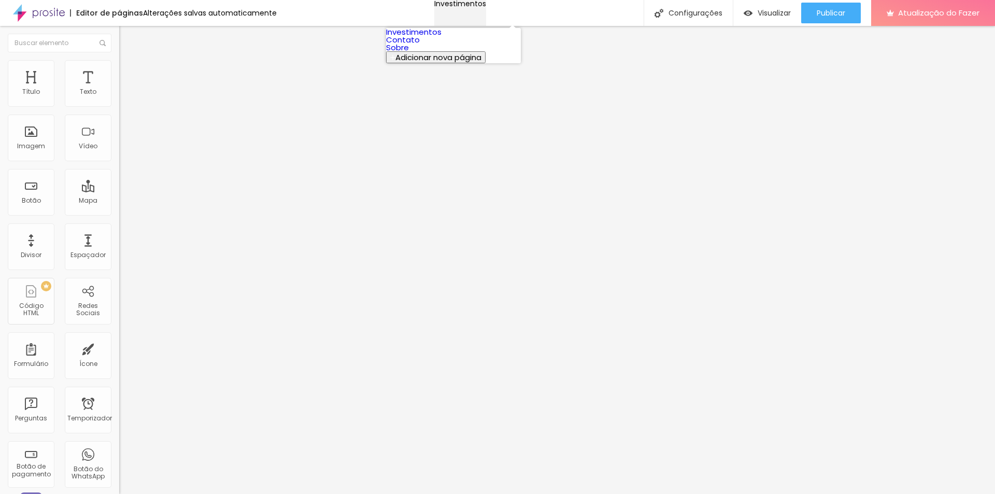
click at [486, 7] on div "Investimentos" at bounding box center [460, 3] width 52 height 7
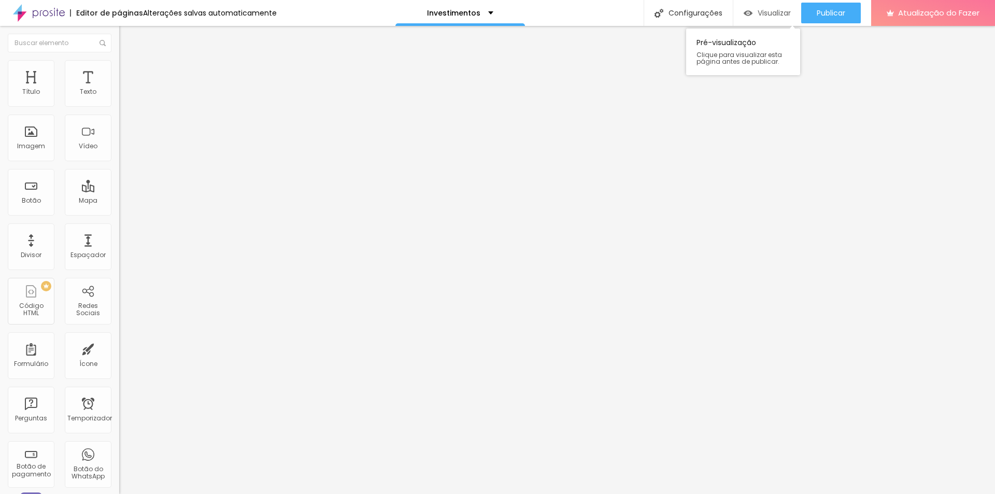
click at [766, 15] on font "Visualizar" at bounding box center [774, 13] width 33 height 10
click at [119, 410] on img at bounding box center [122, 413] width 7 height 7
click at [119, 402] on img at bounding box center [122, 405] width 7 height 7
click at [129, 72] on font "Estilo" at bounding box center [137, 67] width 16 height 9
click at [119, 70] on img at bounding box center [123, 74] width 9 height 9
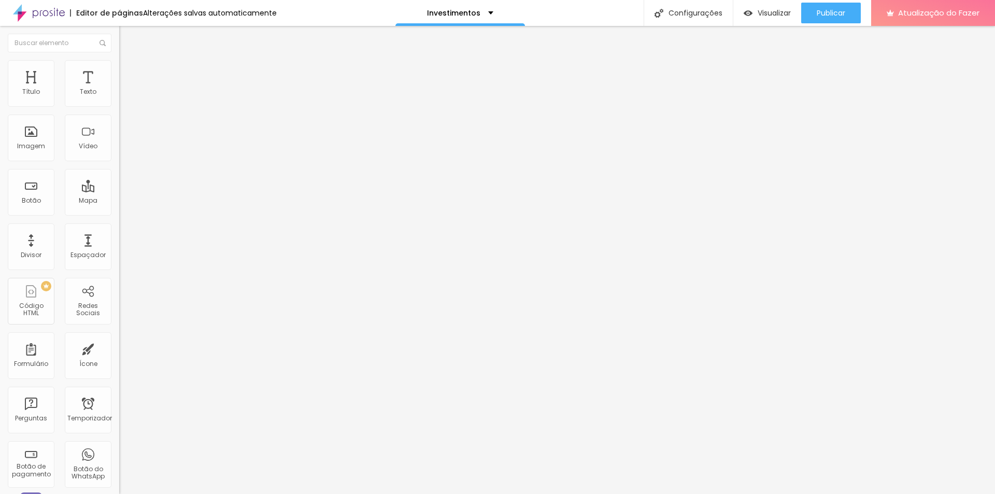
type input "95"
type input "85"
type input "81"
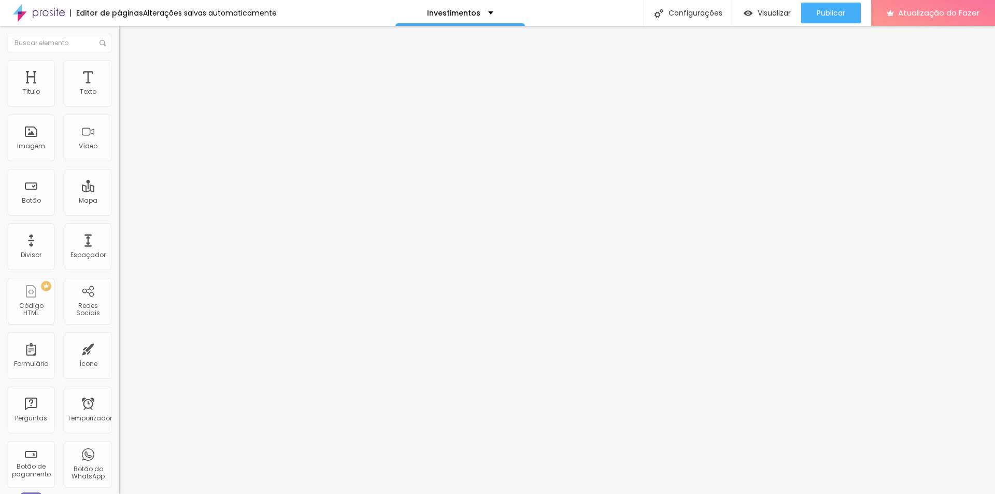
type input "81"
type input "63"
type input "5"
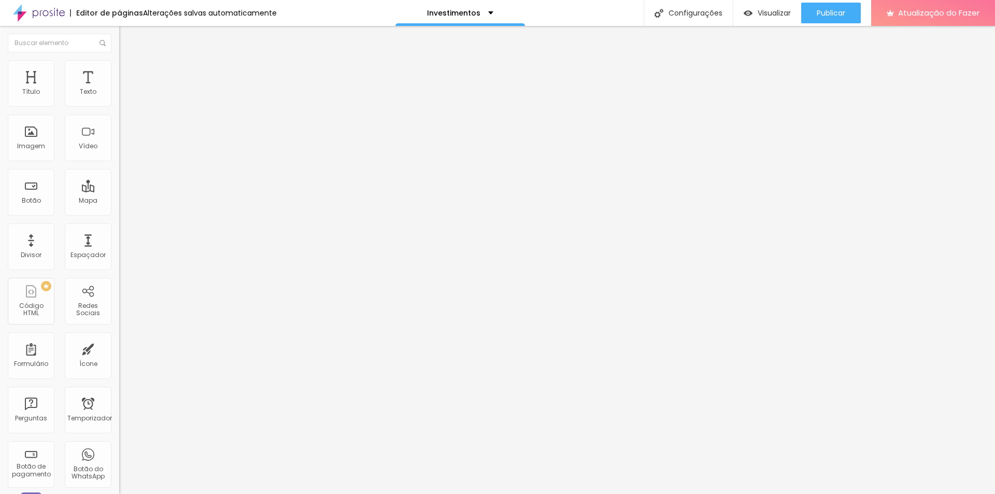
type input "0"
drag, startPoint x: 85, startPoint y: 101, endPoint x: 0, endPoint y: 102, distance: 85.0
type input "0"
click at [119, 201] on input "range" at bounding box center [152, 205] width 67 height 8
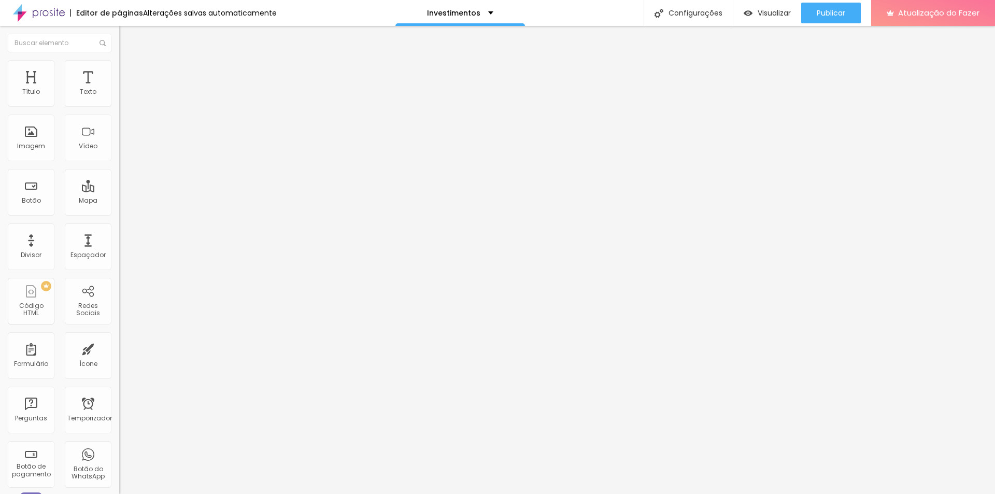
click at [119, 70] on img at bounding box center [123, 74] width 9 height 9
click at [119, 63] on li "Estilo" at bounding box center [178, 65] width 119 height 10
click at [119, 60] on li "Conteúdo" at bounding box center [178, 55] width 119 height 10
click at [119, 393] on img at bounding box center [122, 396] width 7 height 7
click at [119, 65] on li "Estilo" at bounding box center [178, 65] width 119 height 10
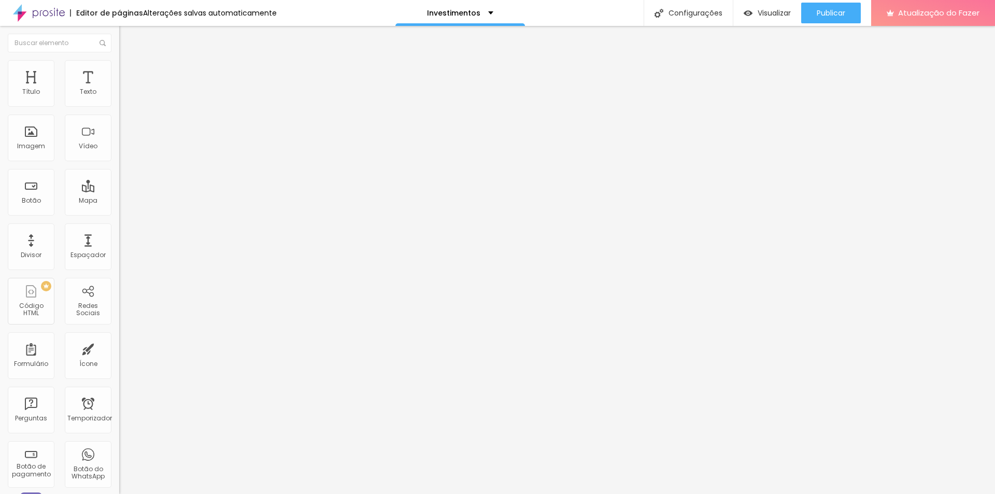
click at [119, 70] on img at bounding box center [123, 74] width 9 height 9
type input "1"
type input "6"
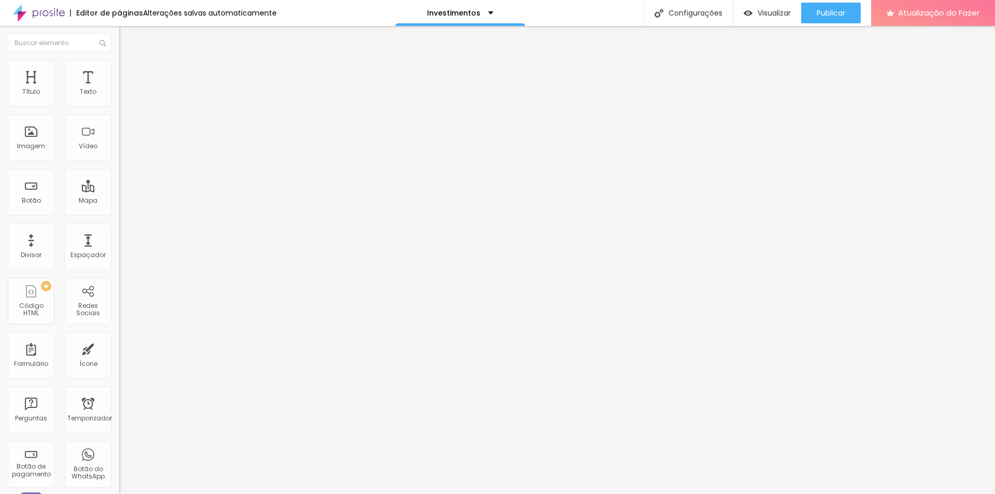
type input "7"
type input "18"
type input "19"
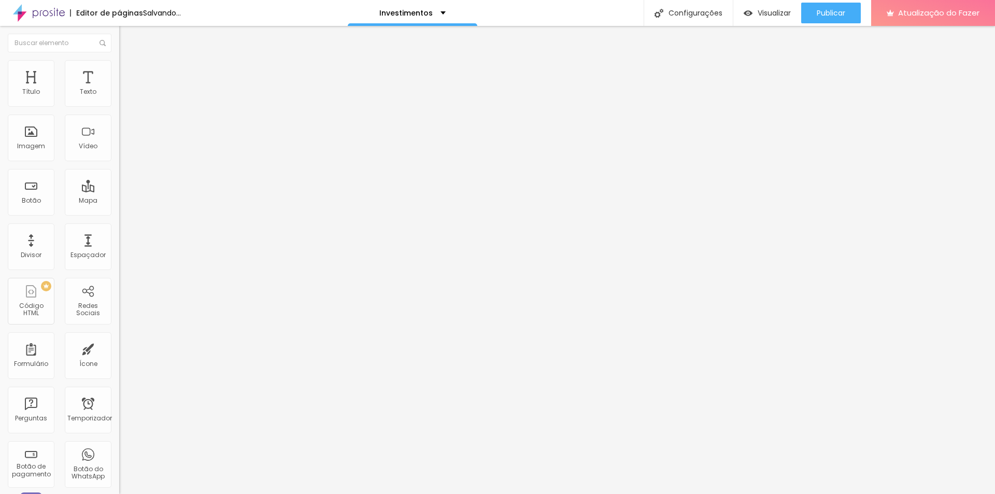
type input "19"
type input "20"
type input "21"
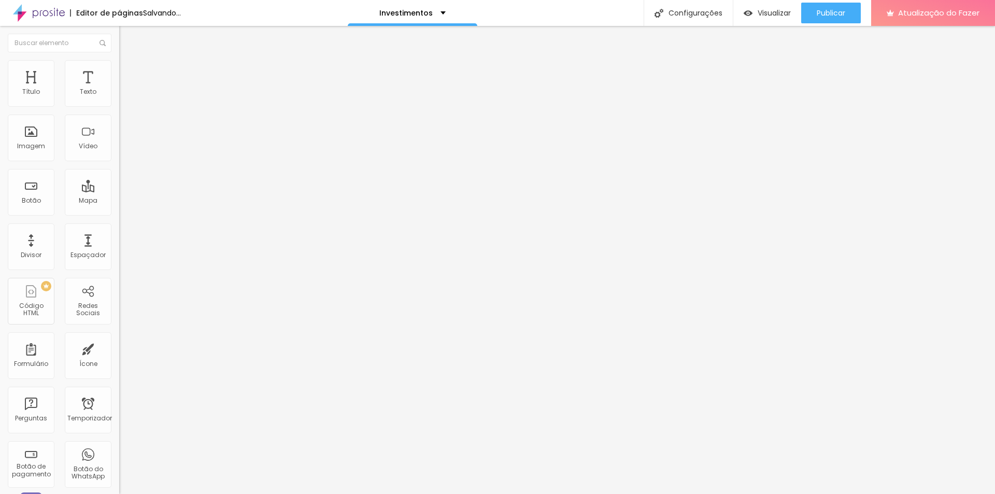
type input "22"
type input "23"
type input "24"
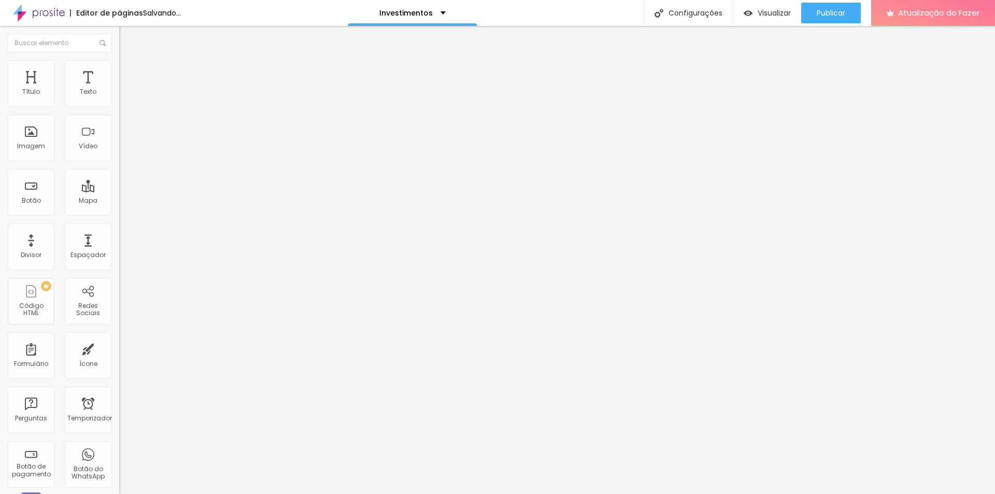
type input "24"
type input "25"
type input "26"
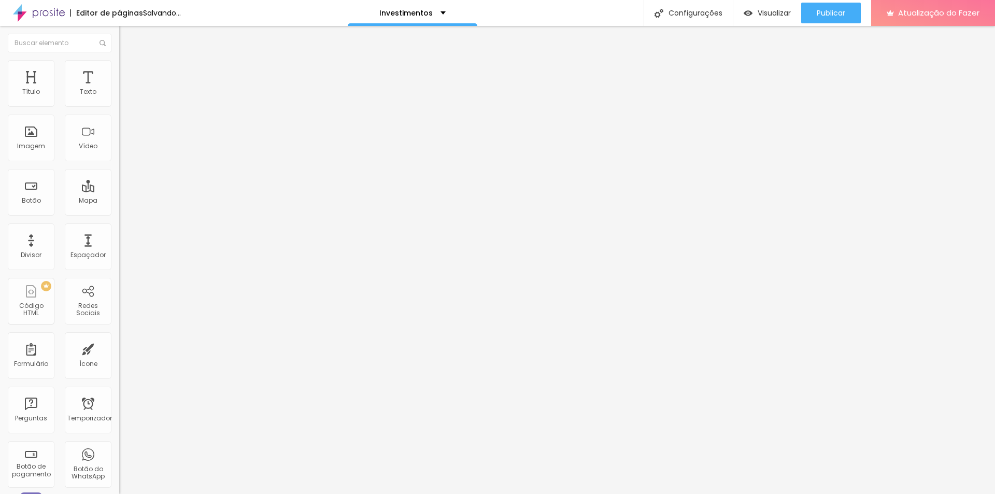
type input "27"
type input "29"
type input "30"
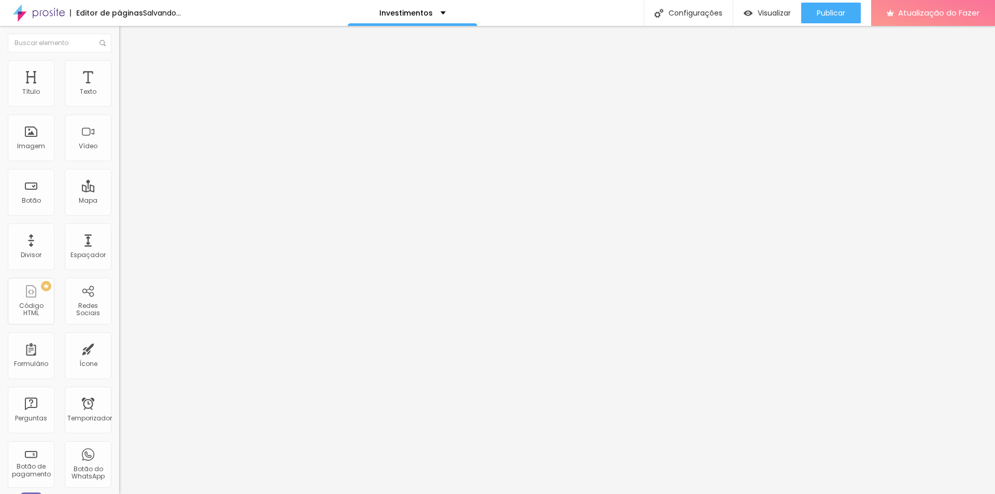
type input "30"
type input "32"
type input "35"
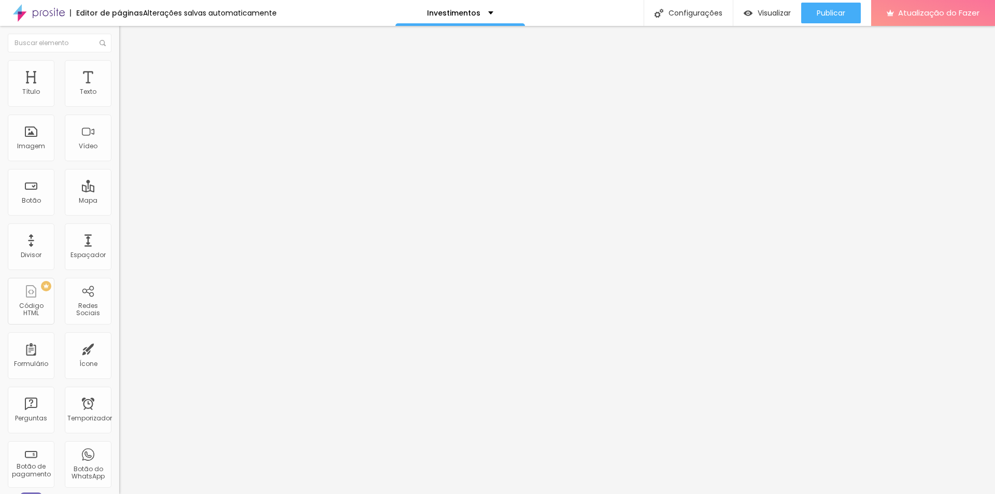
type input "36"
drag, startPoint x: 24, startPoint y: 101, endPoint x: 47, endPoint y: 103, distance: 23.4
type input "36"
click at [119, 201] on input "range" at bounding box center [152, 205] width 67 height 8
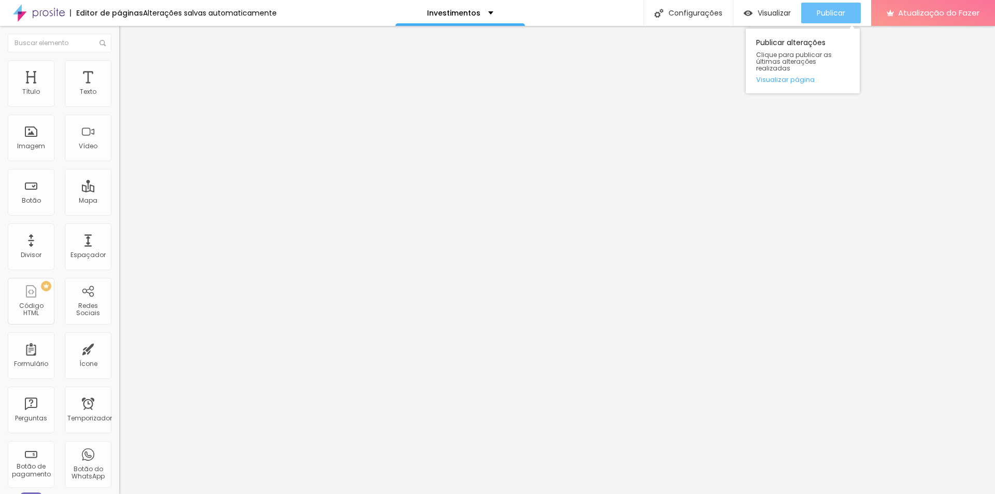
click at [849, 11] on button "Publicar" at bounding box center [831, 13] width 60 height 21
